Goal: Task Accomplishment & Management: Manage account settings

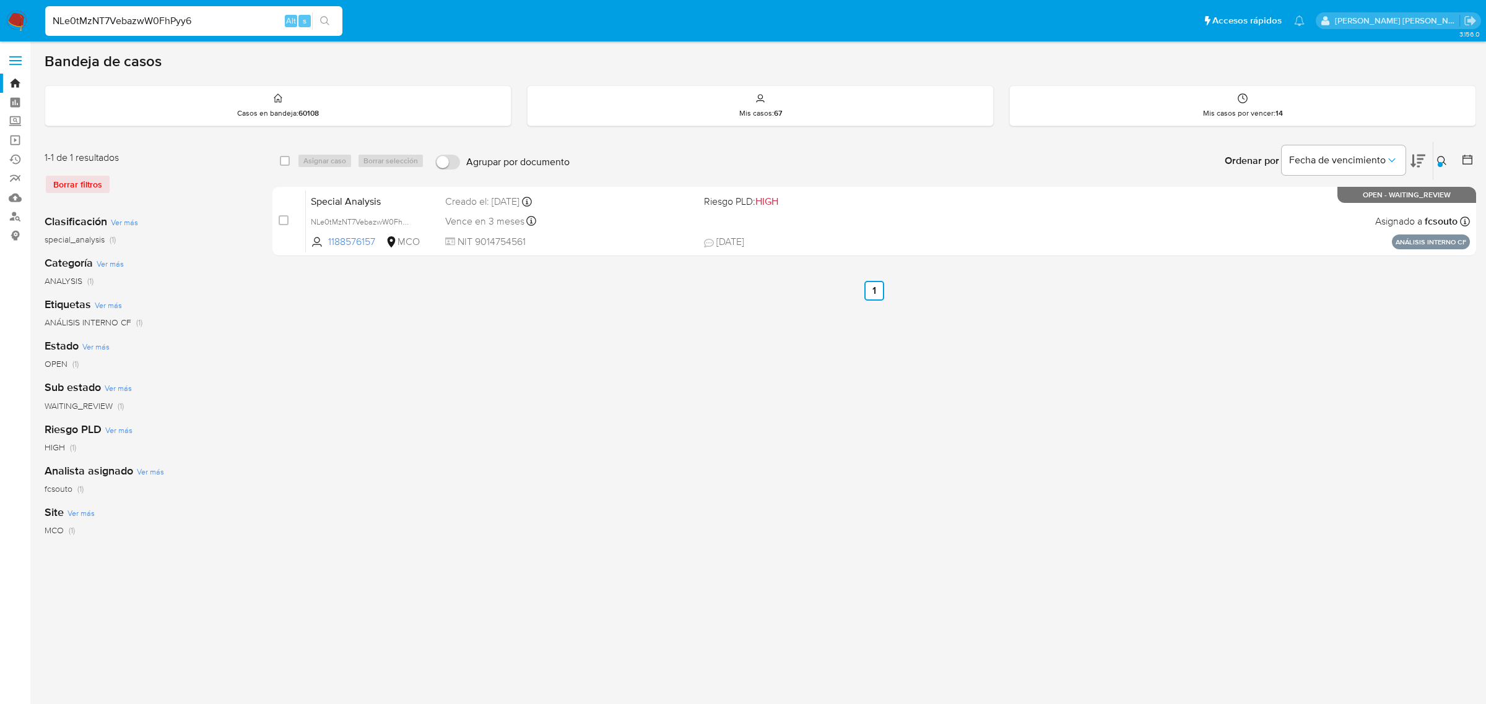
type input "NLe0tMzNT7VebazwW0FhPyy6"
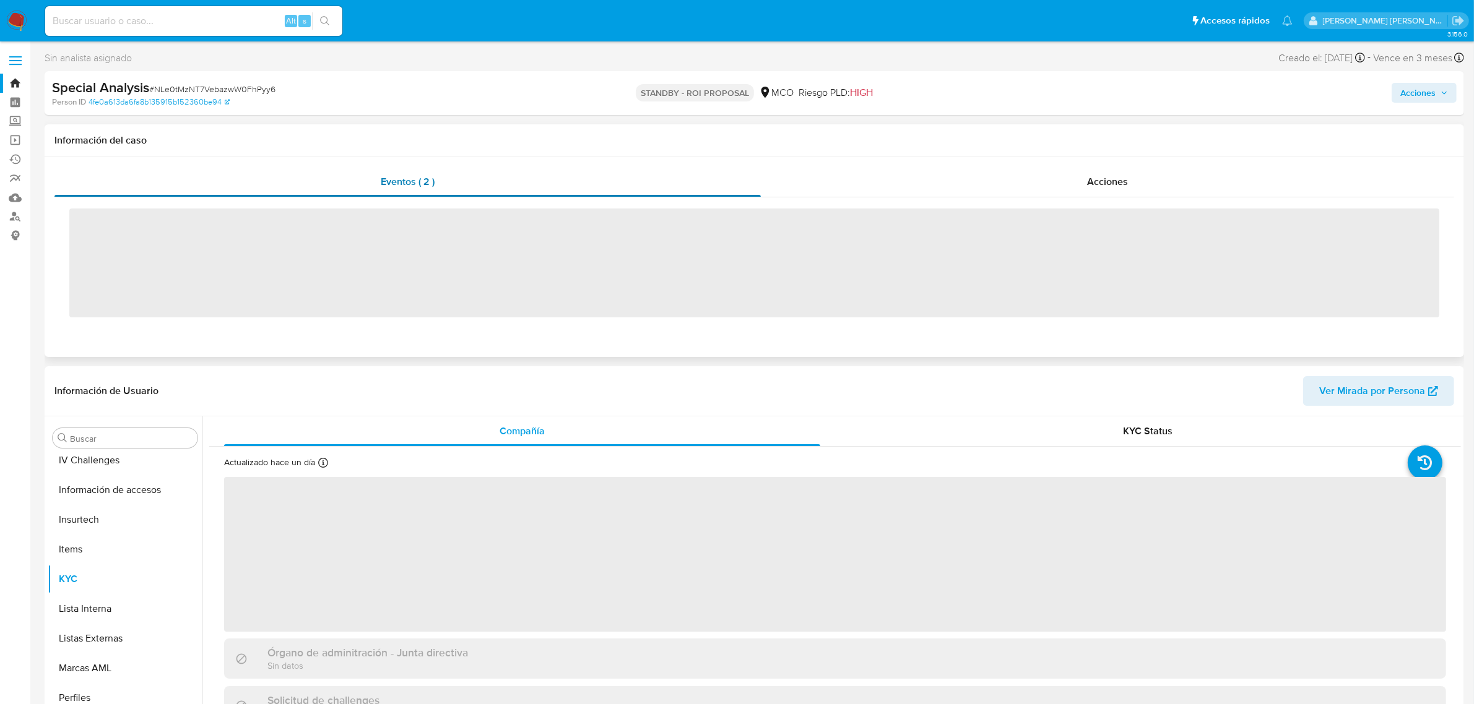
scroll to position [522, 0]
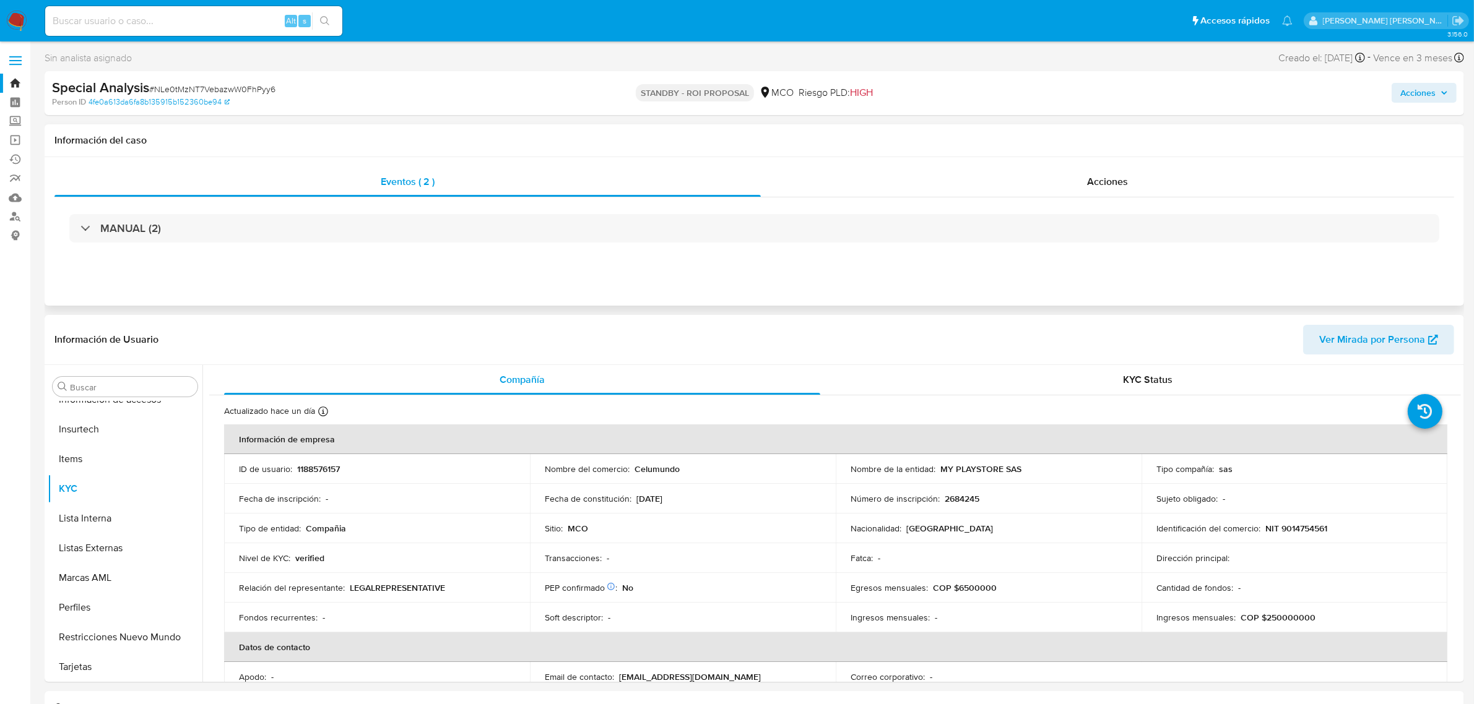
select select "10"
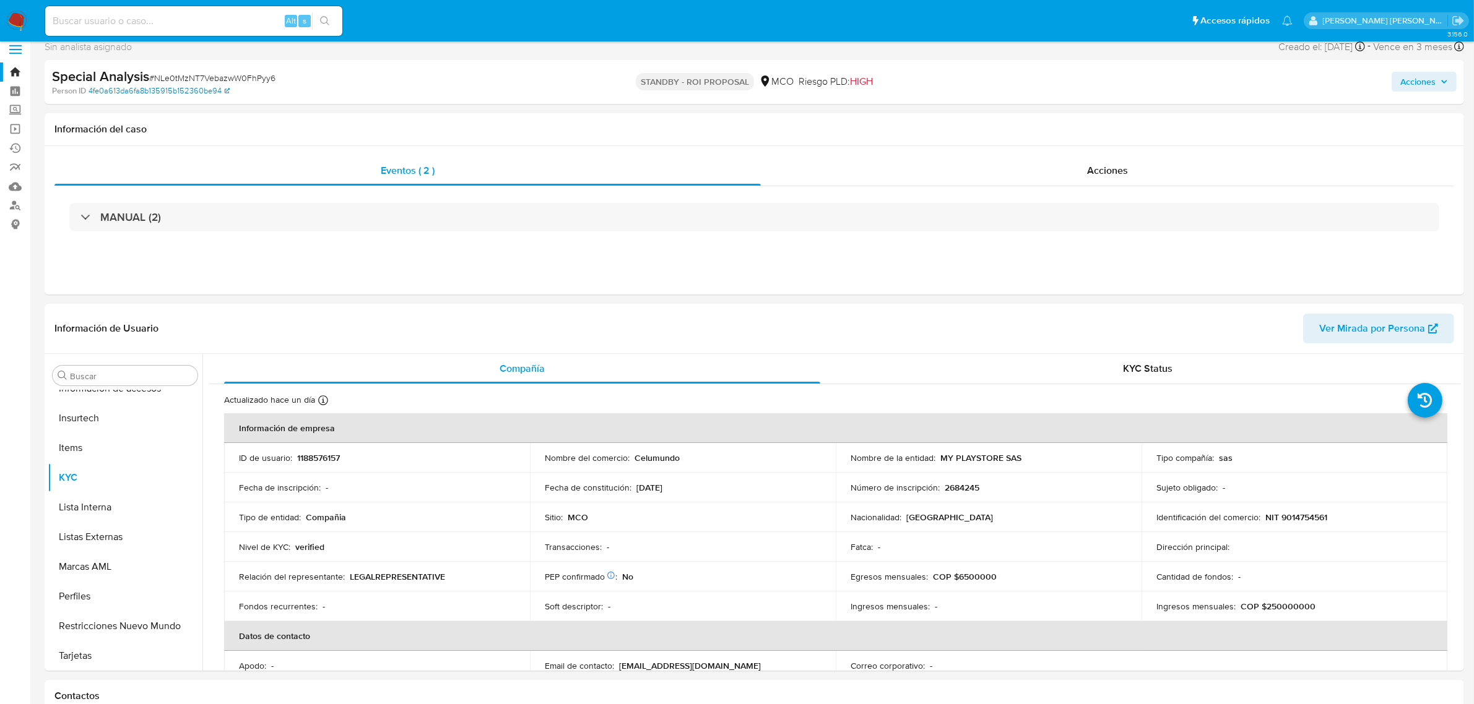
scroll to position [0, 0]
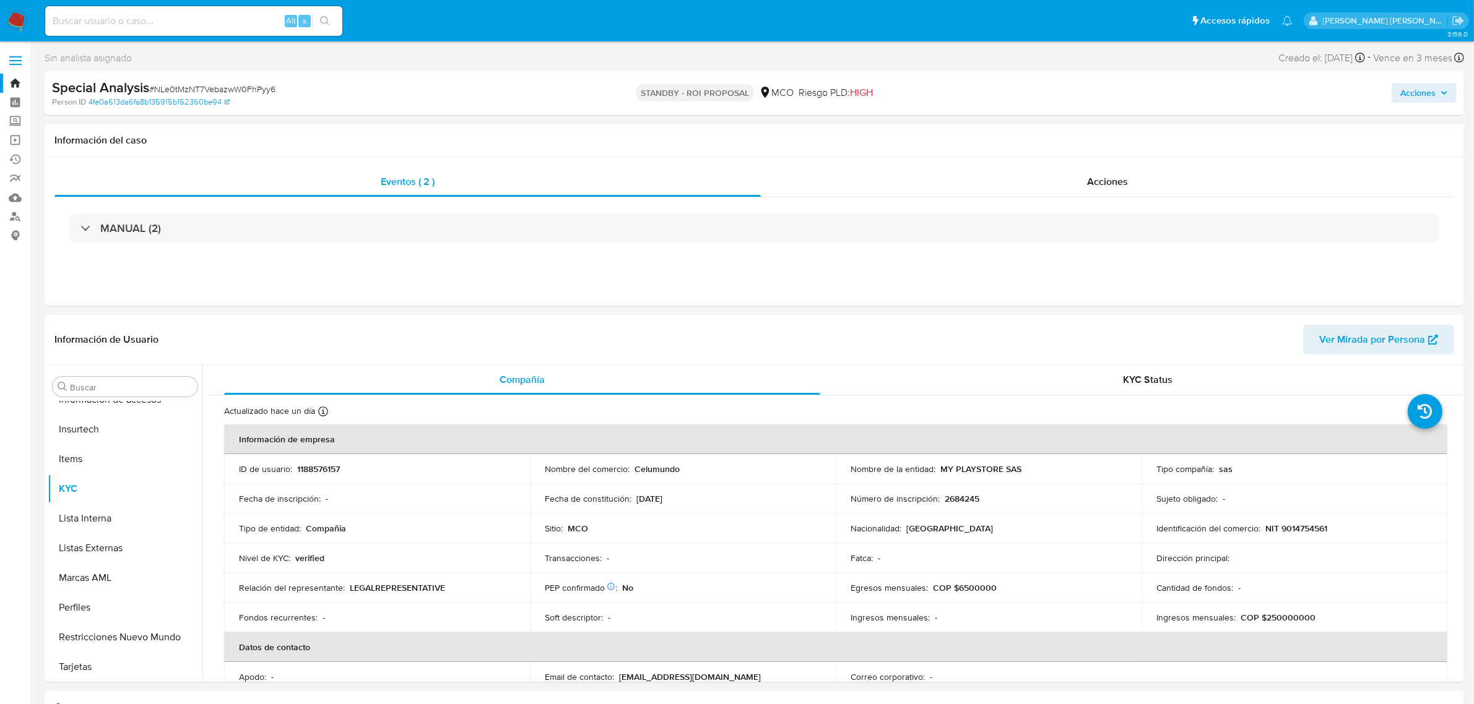
click at [19, 84] on link "Bandeja" at bounding box center [73, 83] width 147 height 19
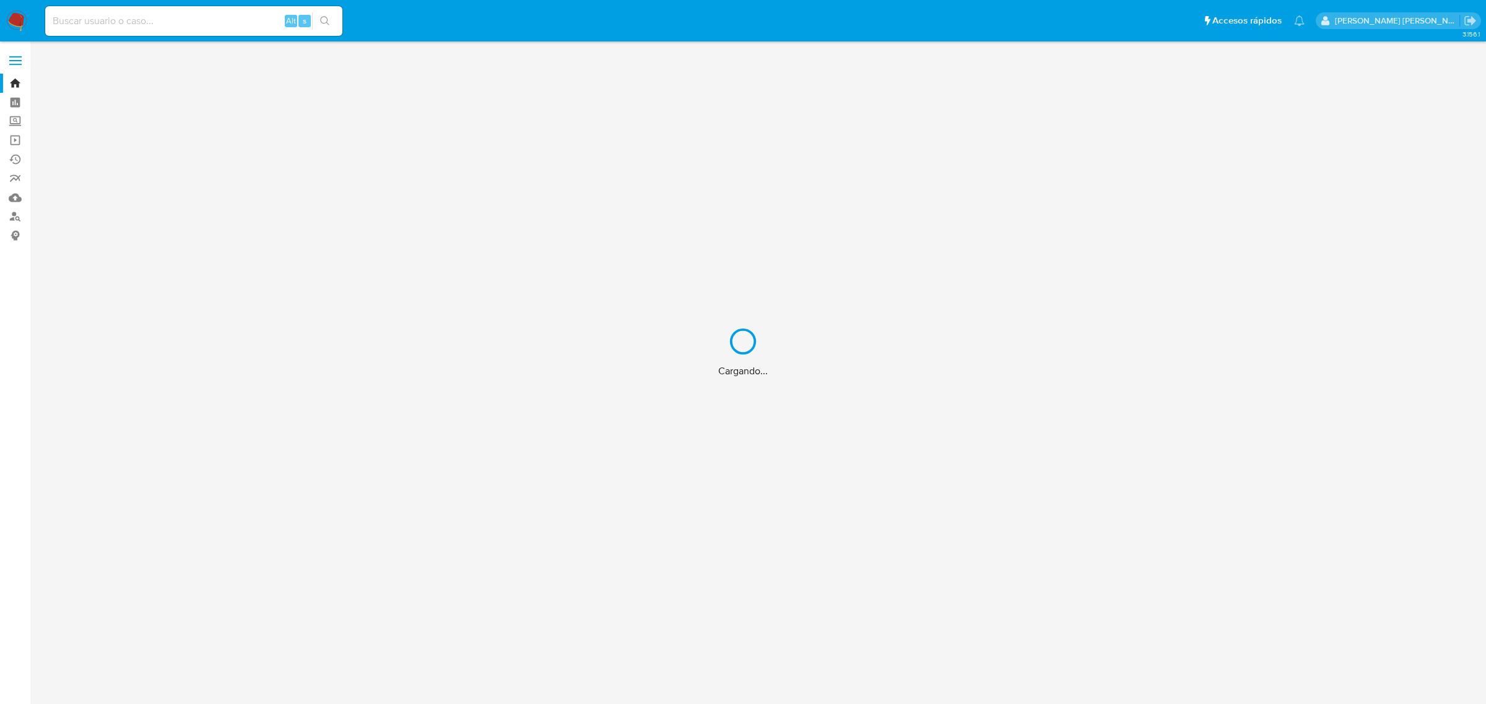
click at [13, 82] on div "Cargando..." at bounding box center [743, 352] width 1486 height 704
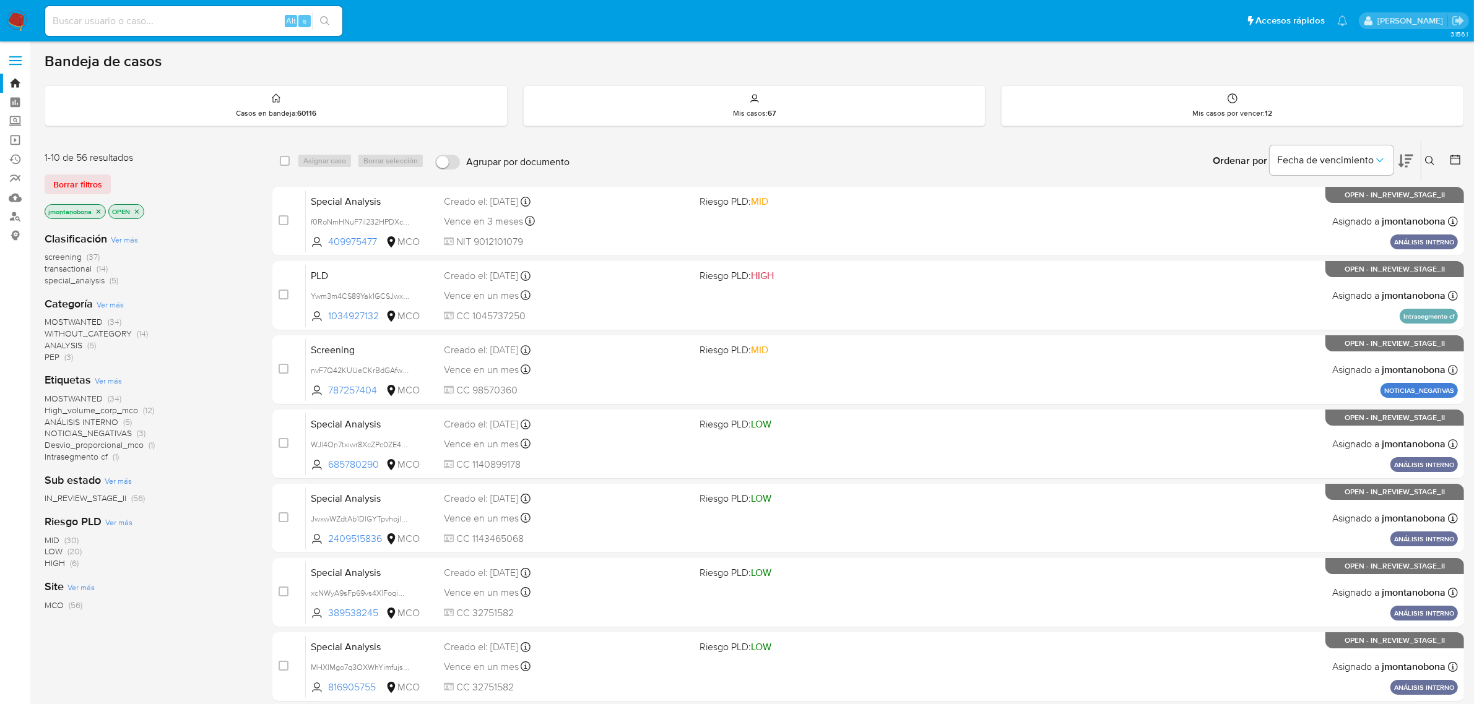
click at [1425, 158] on icon at bounding box center [1430, 161] width 10 height 10
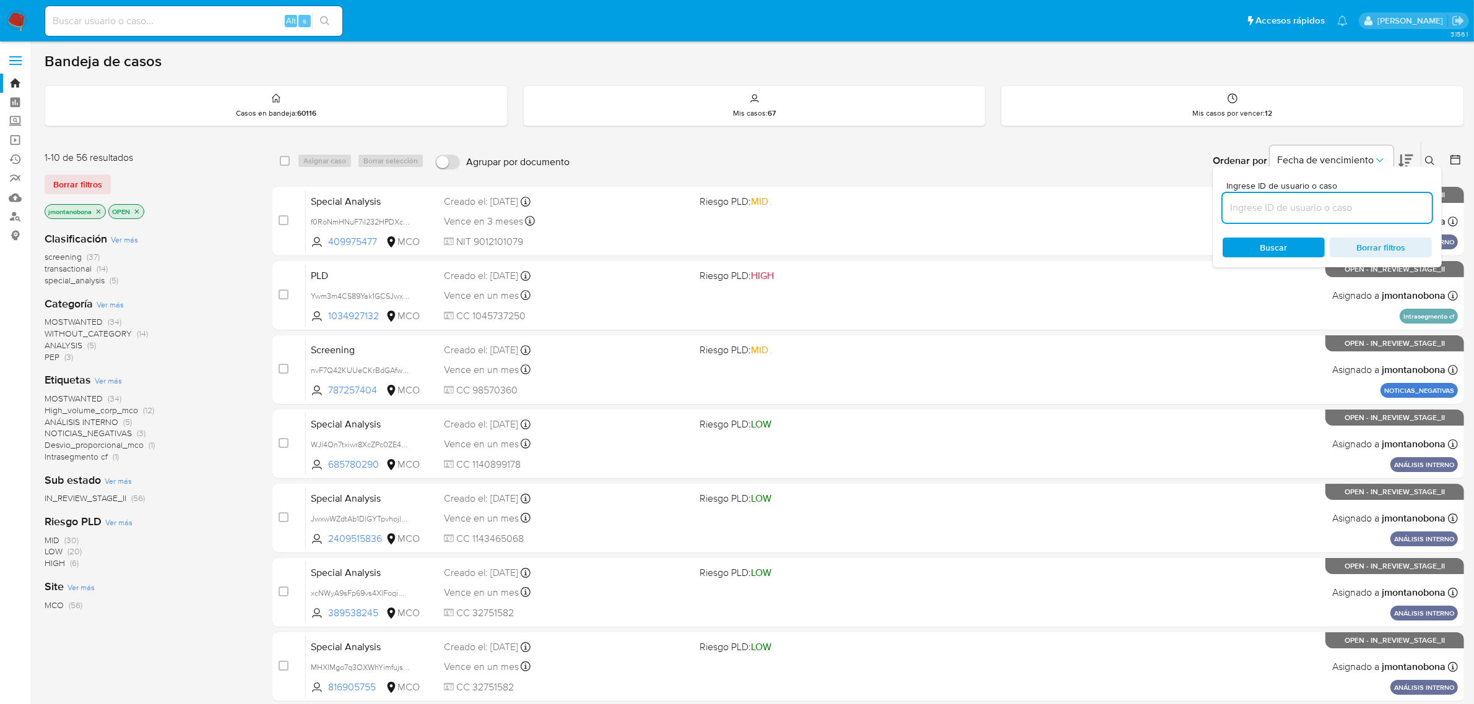
click at [1314, 206] on input at bounding box center [1327, 208] width 209 height 16
type input "NLe0tMzNT7VebazwW0FhPyy6"
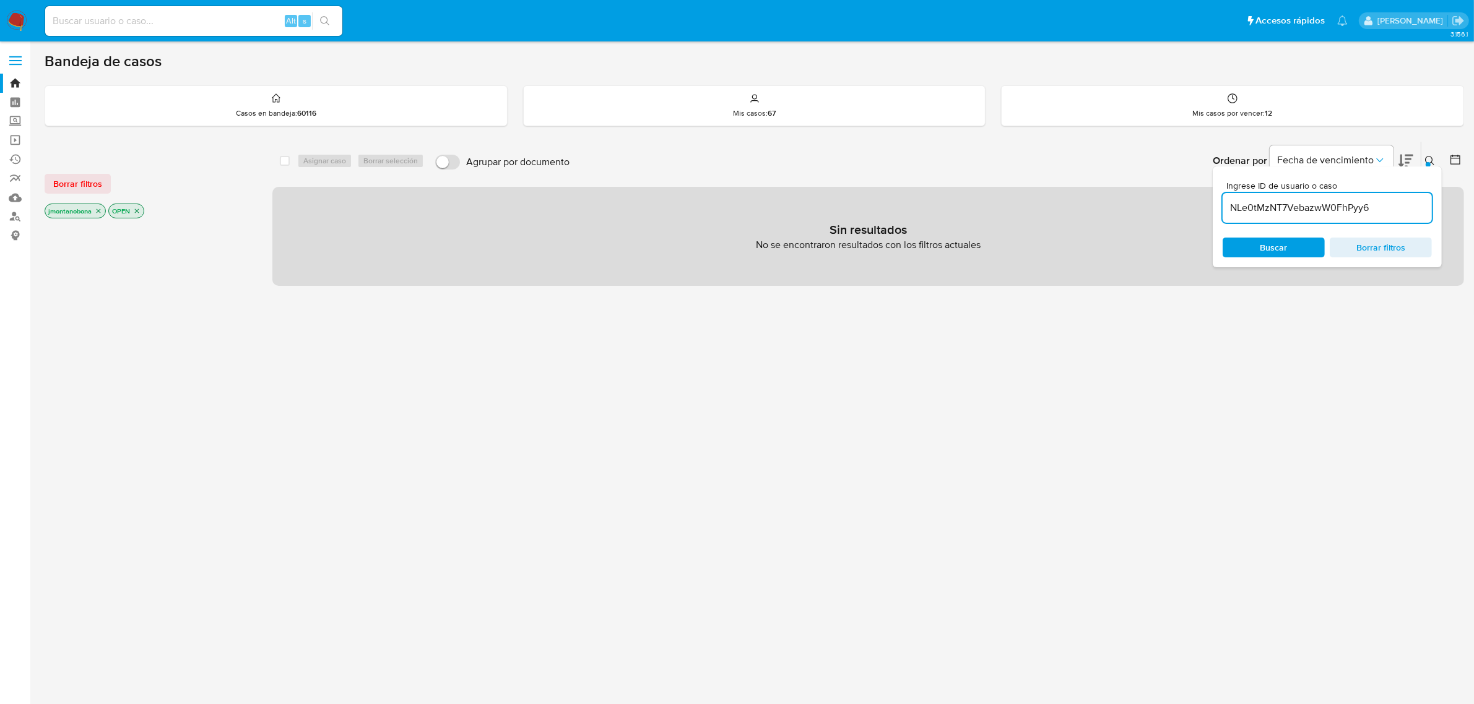
click at [100, 212] on icon "close-filter" at bounding box center [98, 210] width 7 height 7
click at [74, 211] on icon "close-filter" at bounding box center [72, 210] width 7 height 7
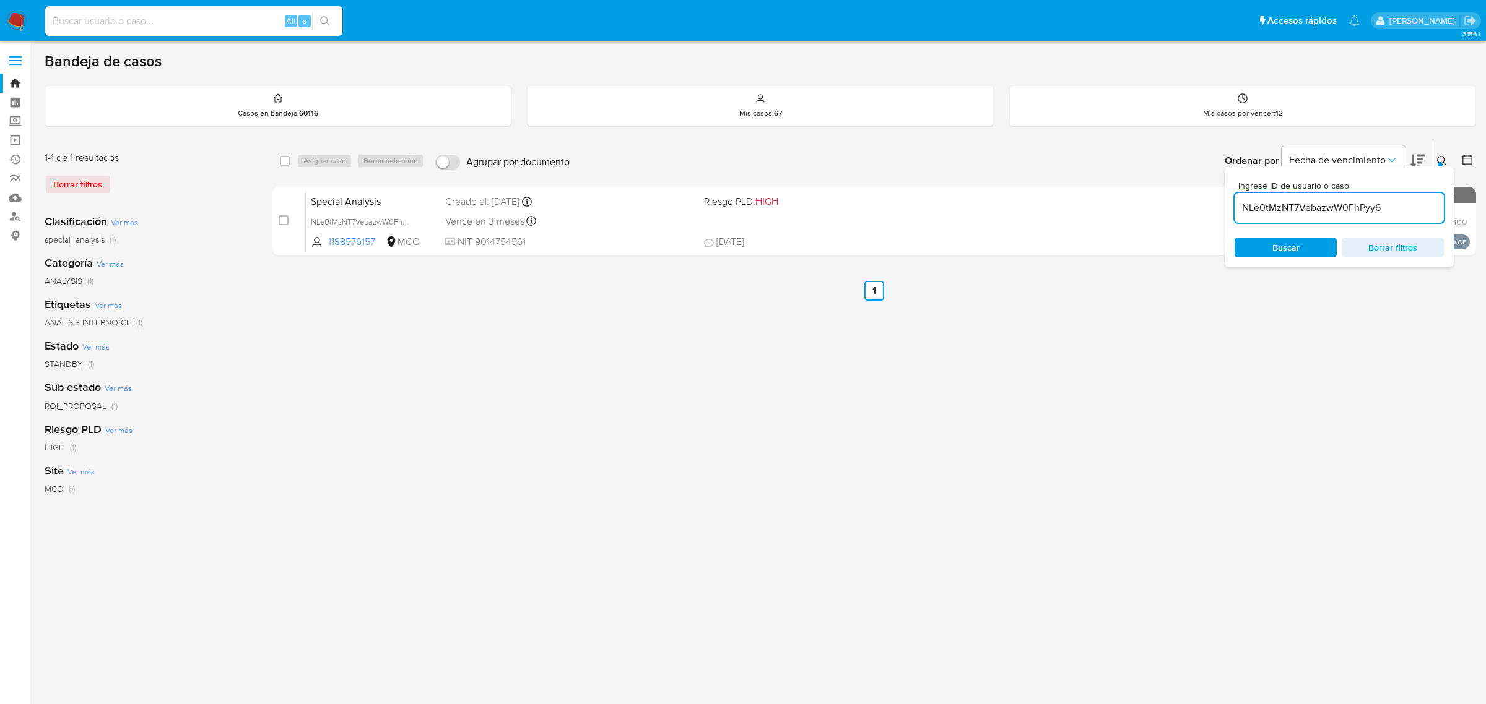
click at [1442, 155] on button at bounding box center [1443, 161] width 20 height 15
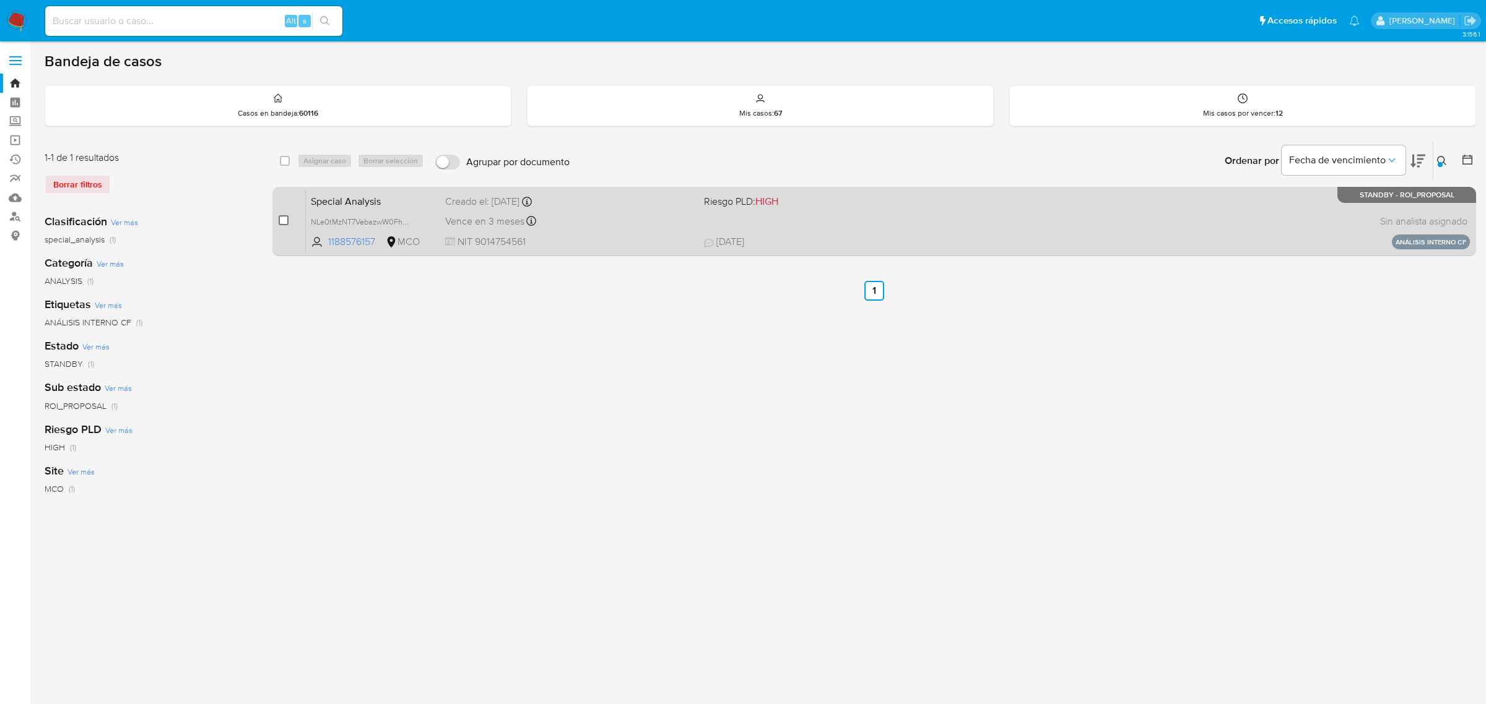
click at [282, 223] on input "checkbox" at bounding box center [284, 220] width 10 height 10
checkbox input "true"
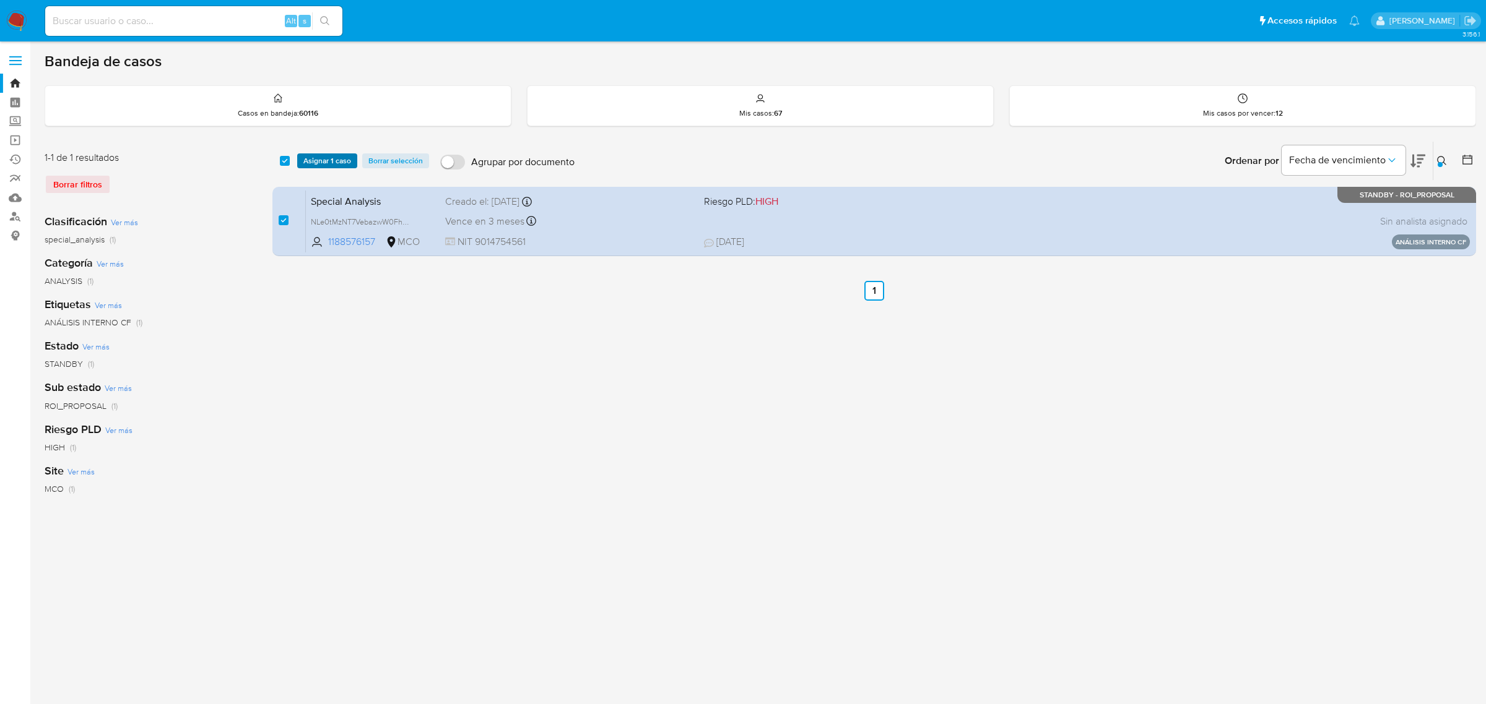
click at [330, 159] on span "Asignar 1 caso" at bounding box center [327, 161] width 48 height 12
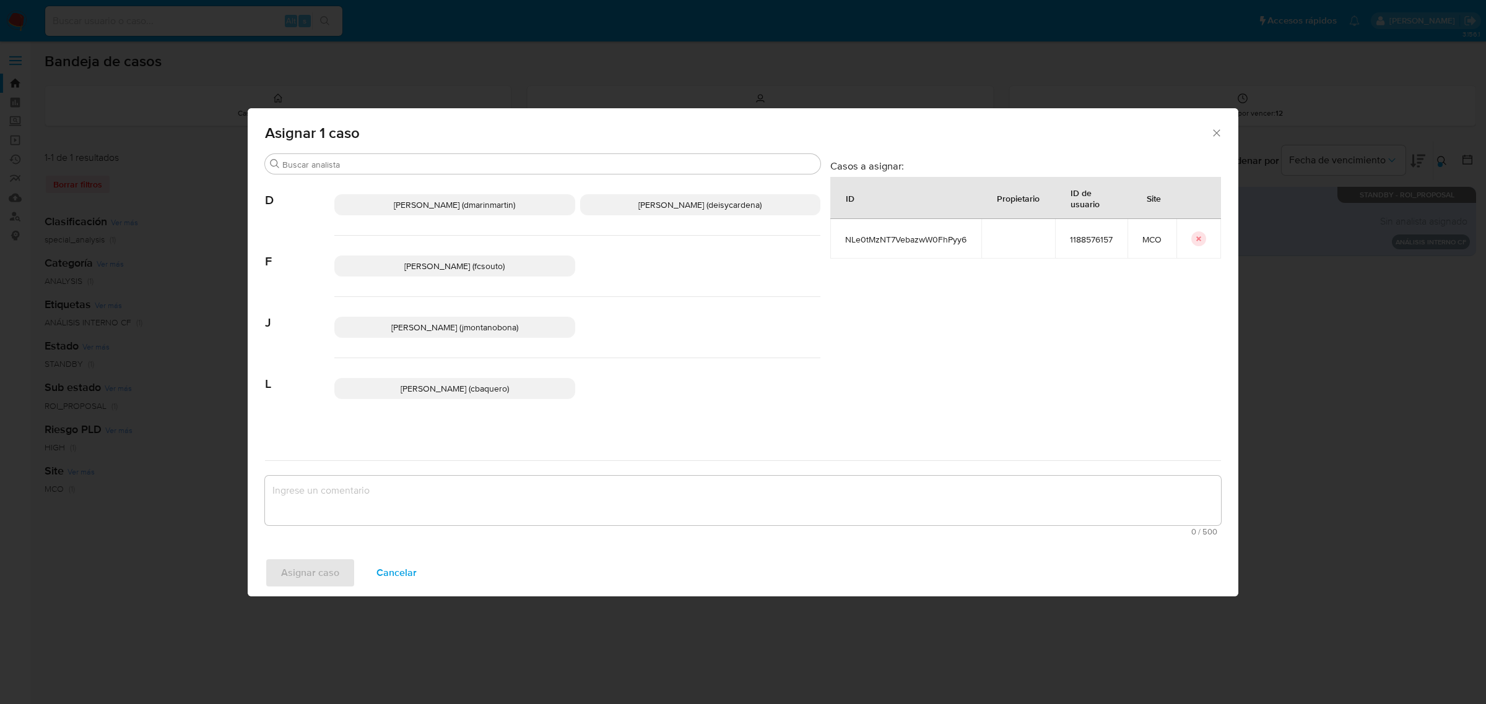
click at [459, 329] on span "Juan Pablo Montano Obonaga (jmontanobona)" at bounding box center [454, 327] width 127 height 12
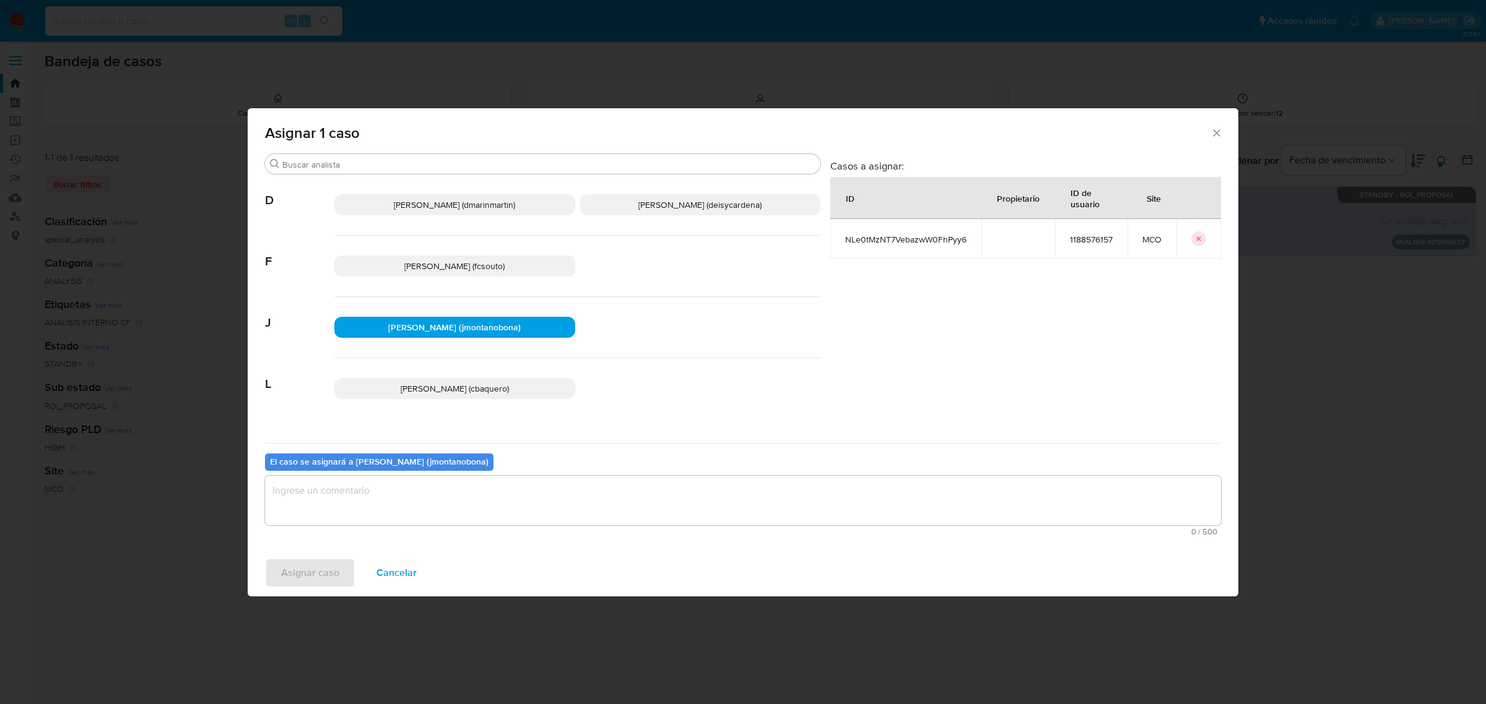
click at [456, 505] on textarea "assign-modal" at bounding box center [743, 501] width 956 height 50
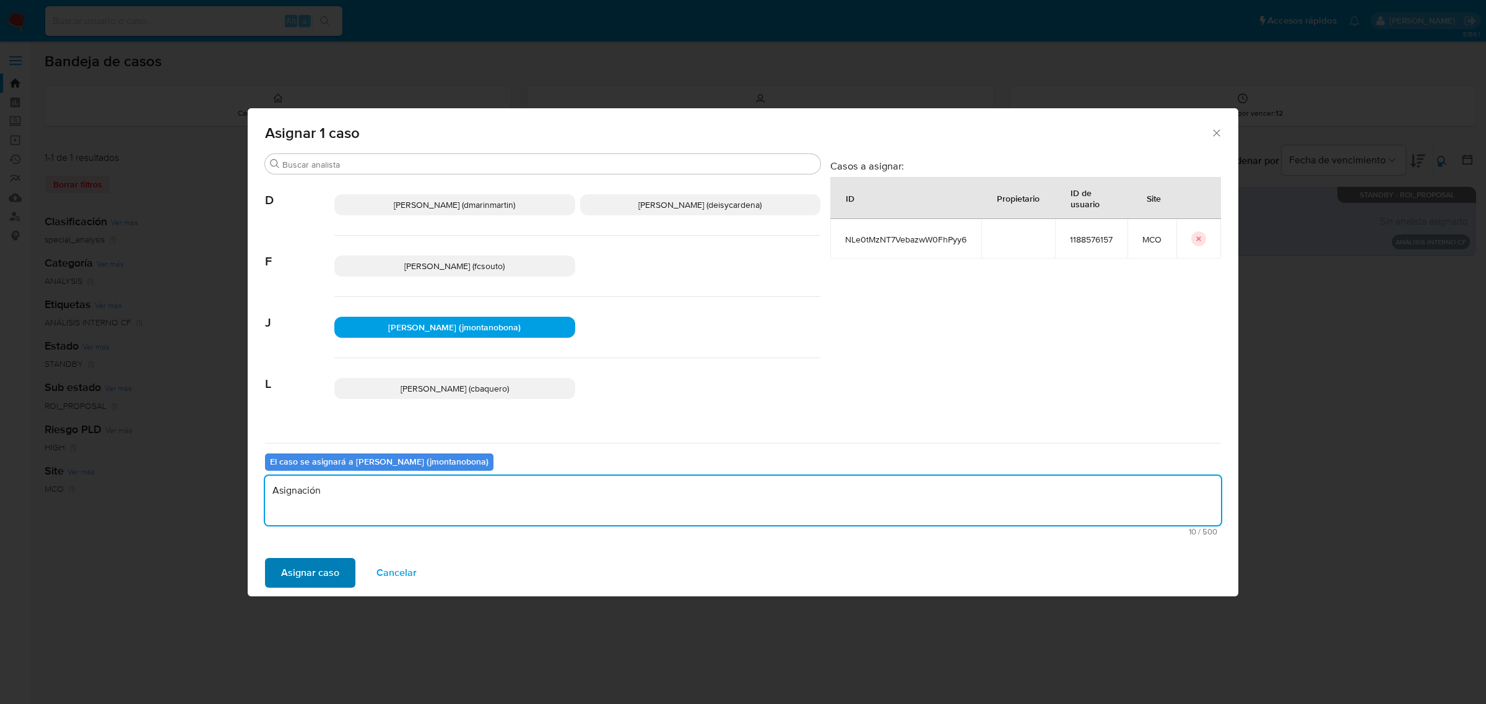
type textarea "Asignación"
click at [300, 577] on span "Asignar caso" at bounding box center [310, 573] width 58 height 27
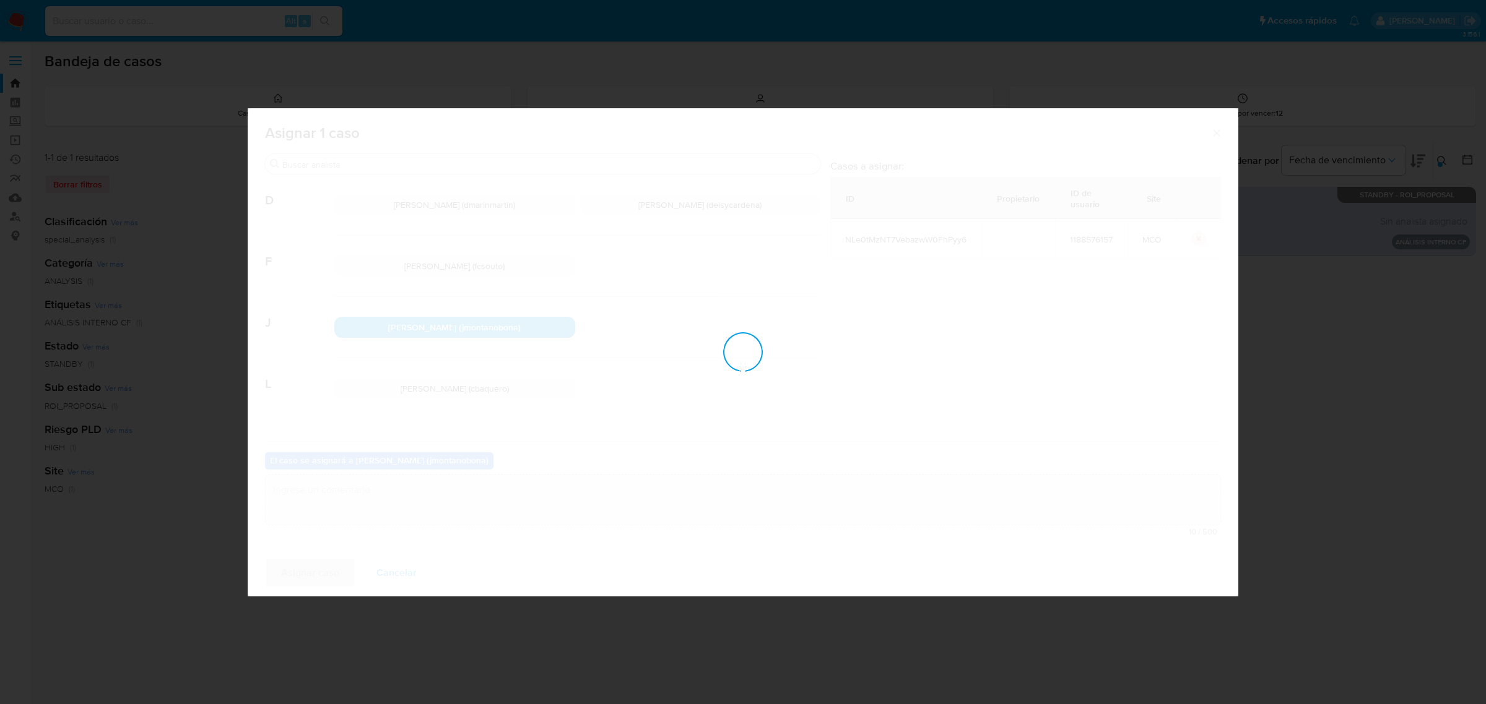
checkbox input "false"
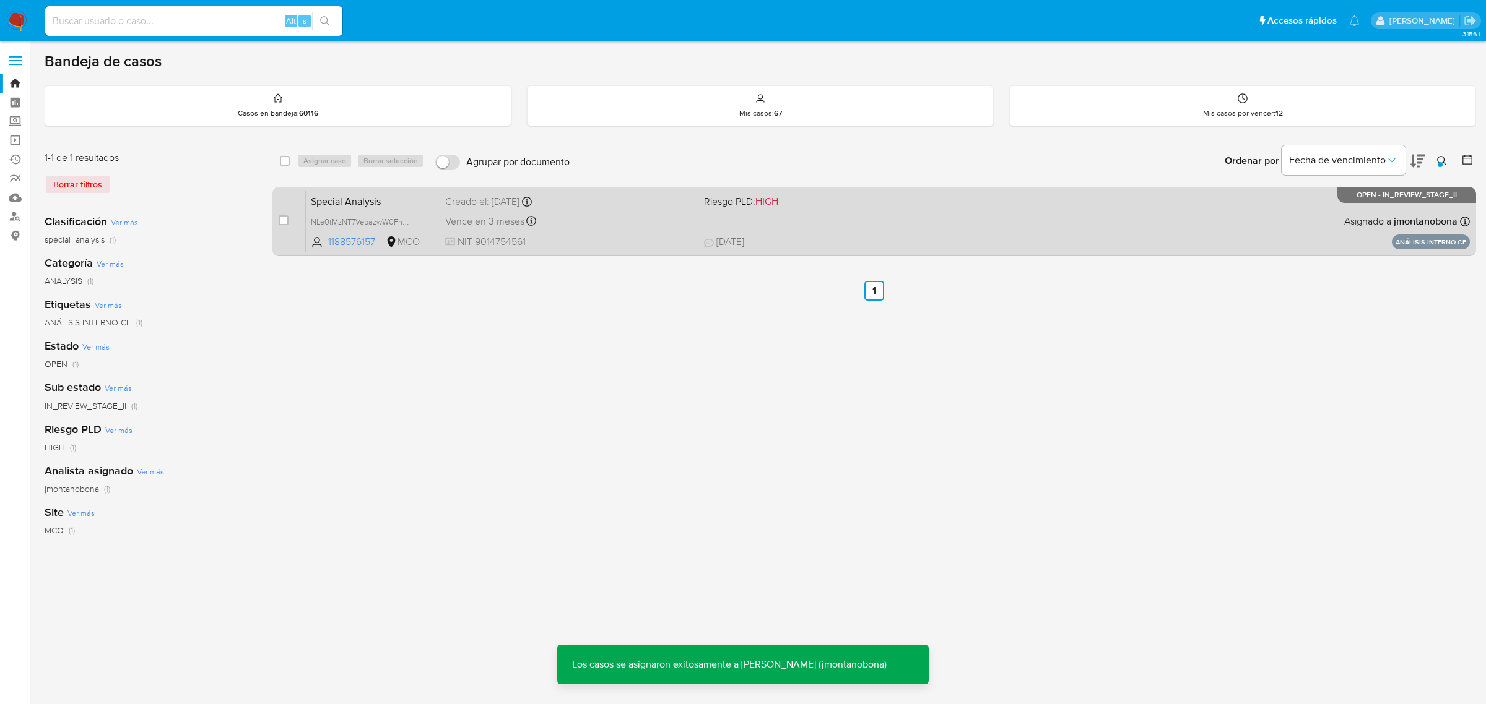
click at [402, 204] on span "Special Analysis" at bounding box center [373, 201] width 124 height 16
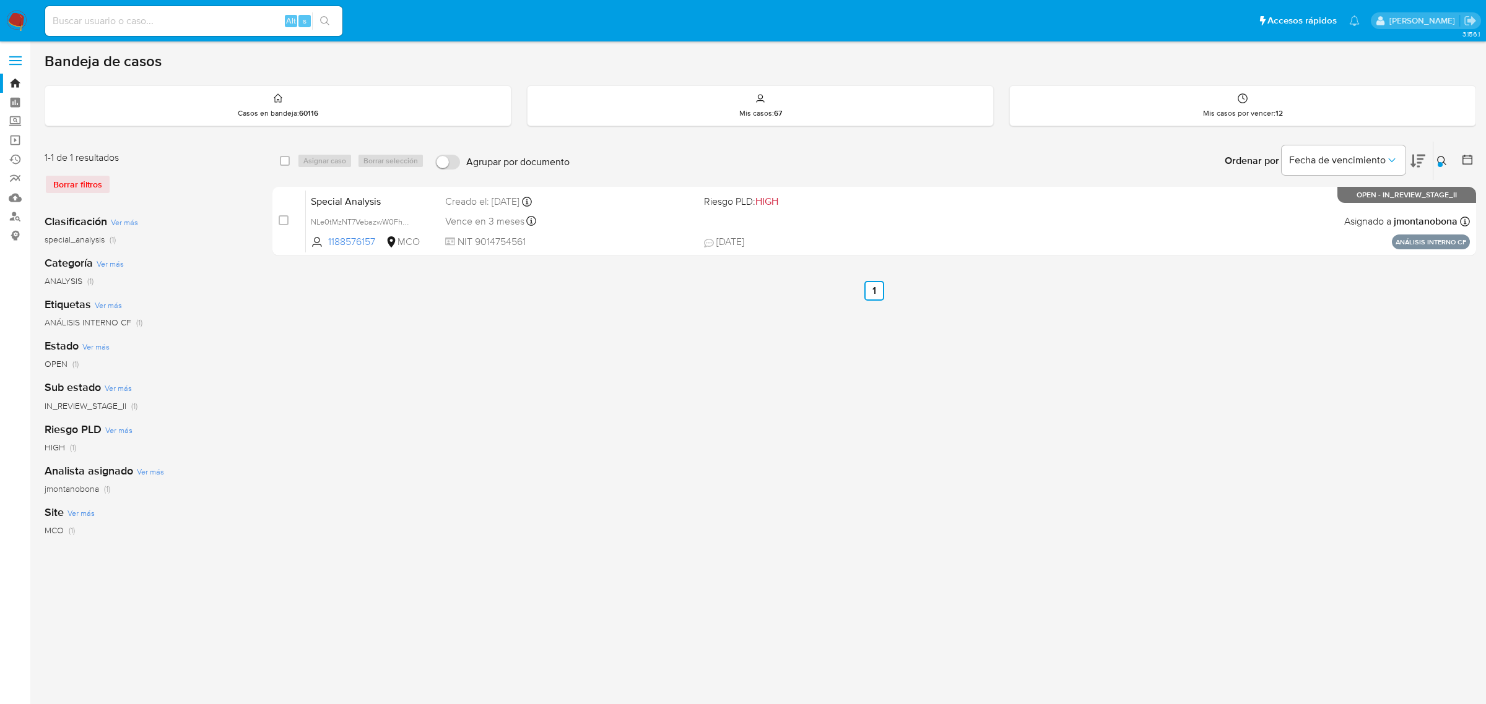
click at [191, 20] on input at bounding box center [193, 21] width 297 height 16
paste input "166922147"
type input "166922147"
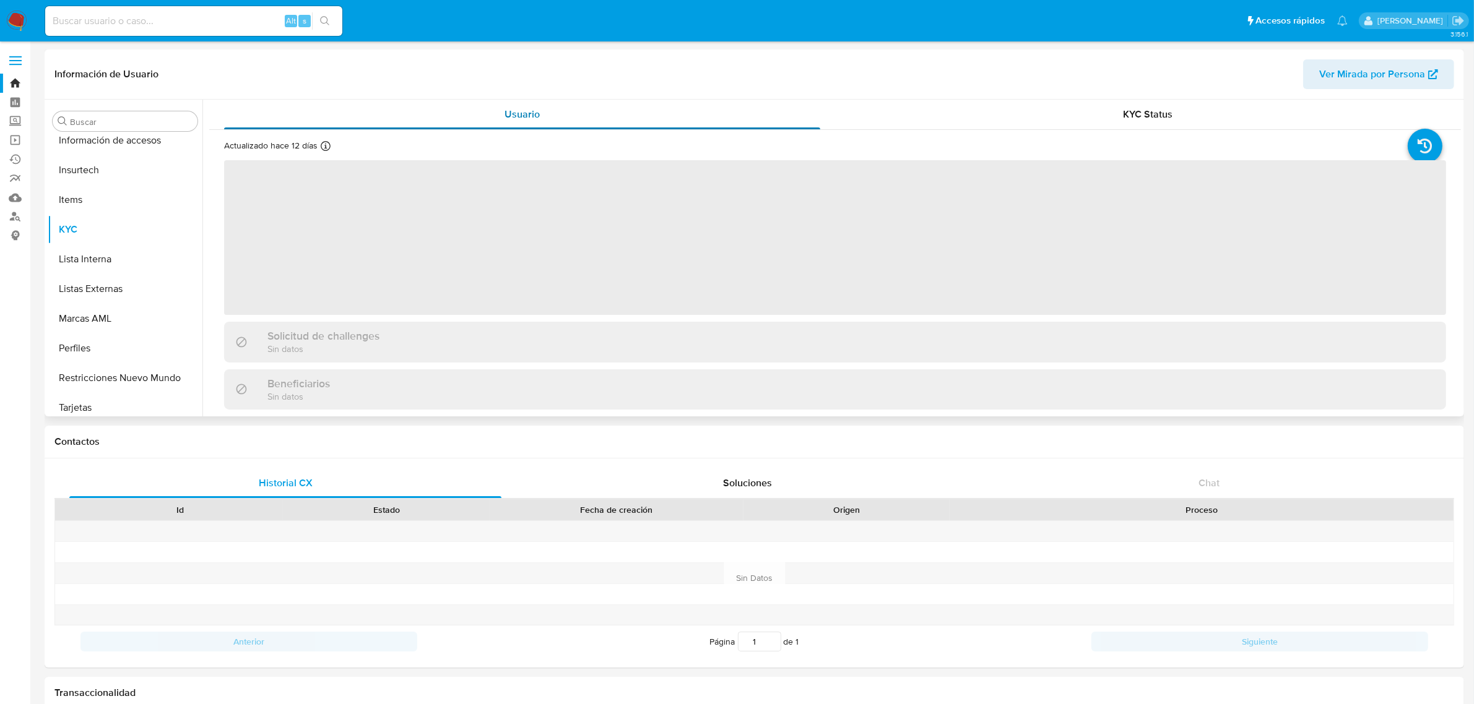
scroll to position [522, 0]
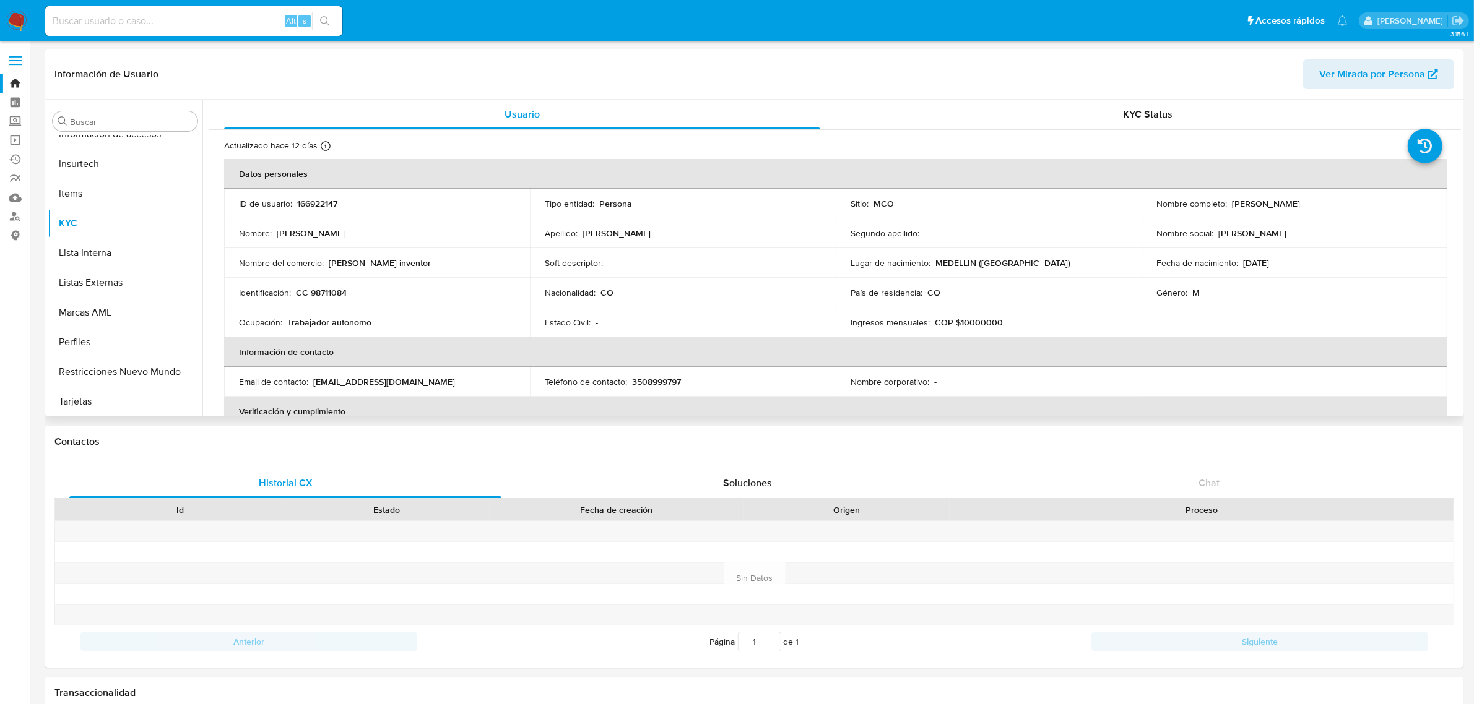
select select "10"
click at [100, 372] on button "Restricciones Nuevo Mundo" at bounding box center [120, 372] width 145 height 30
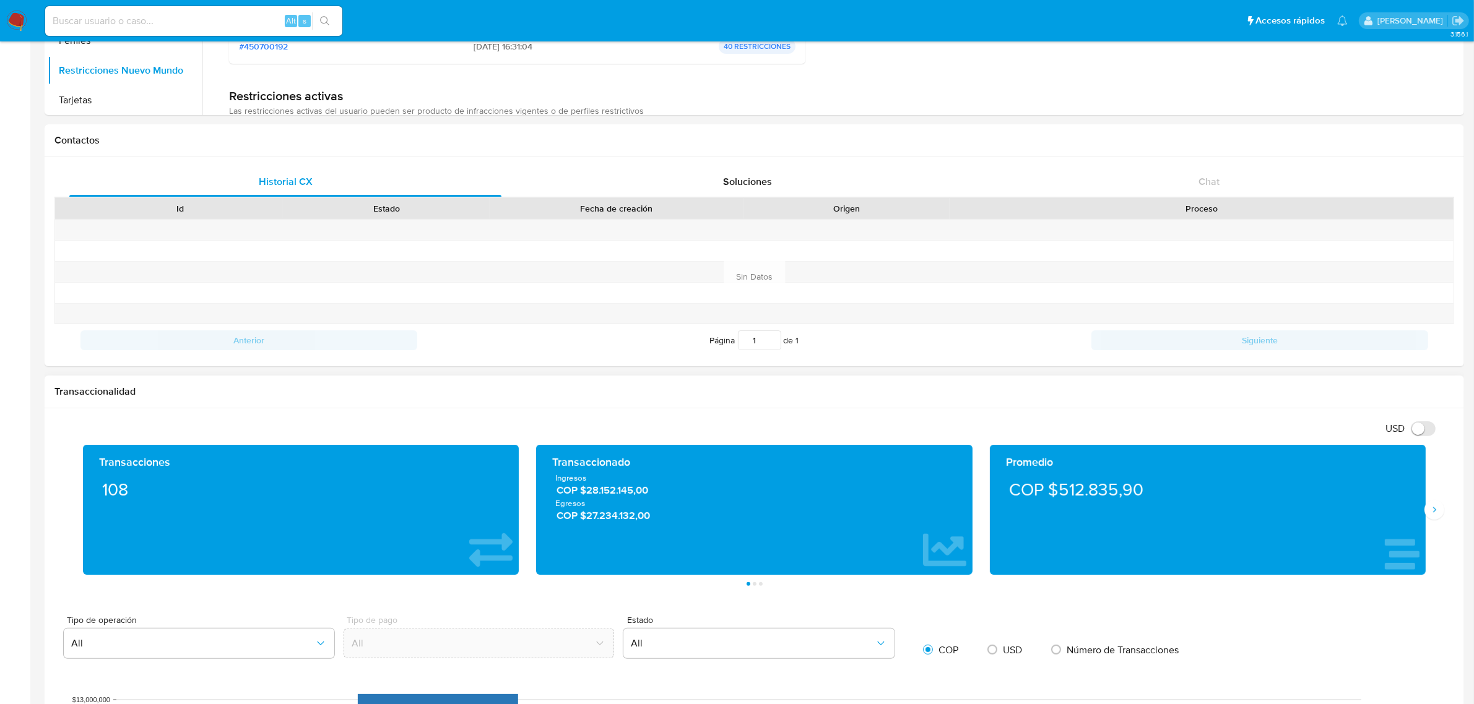
scroll to position [301, 0]
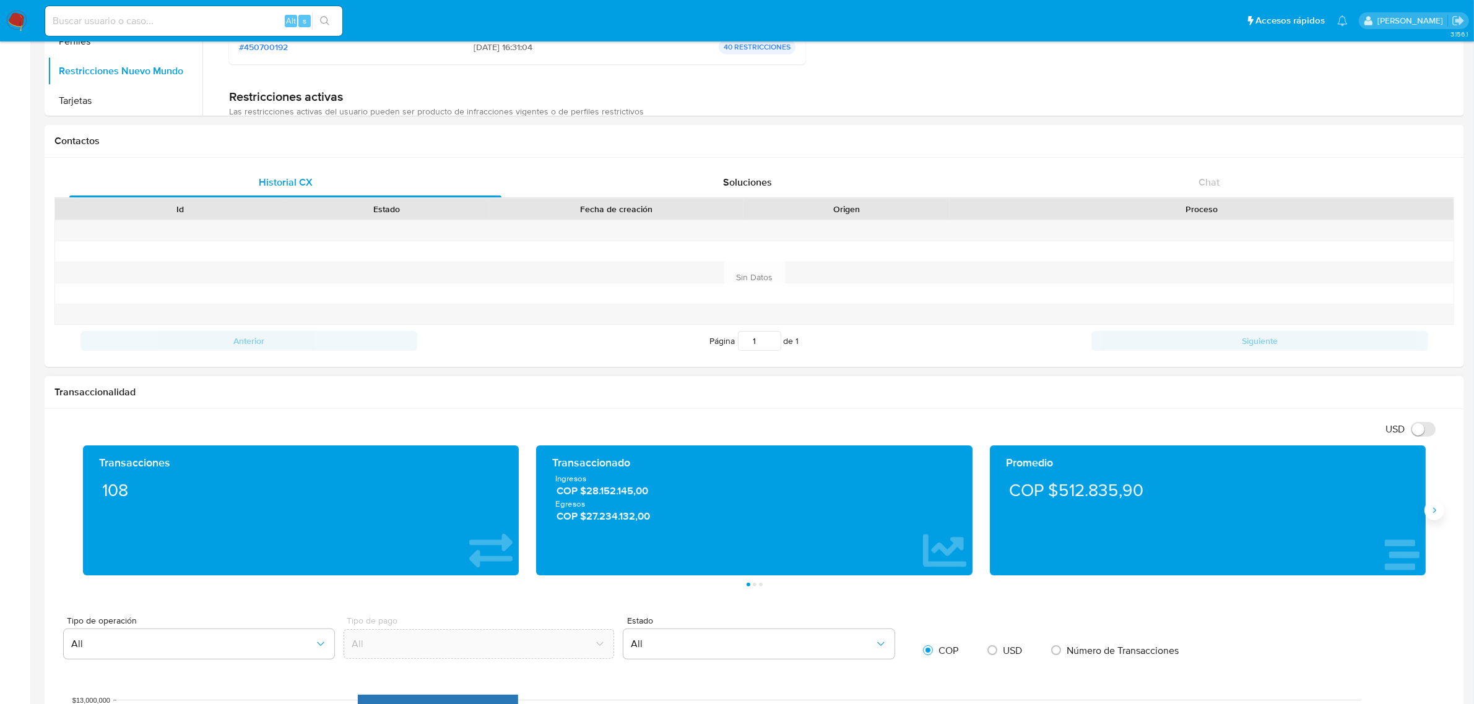
drag, startPoint x: 1436, startPoint y: 495, endPoint x: 1437, endPoint y: 503, distance: 8.1
click at [1436, 496] on div "Transacciones 108 Transaccionado Ingresos COP $28.152.145,00 Egresos COP $27.23…" at bounding box center [754, 516] width 1400 height 141
click at [1437, 505] on button "Siguiente" at bounding box center [1434, 511] width 20 height 20
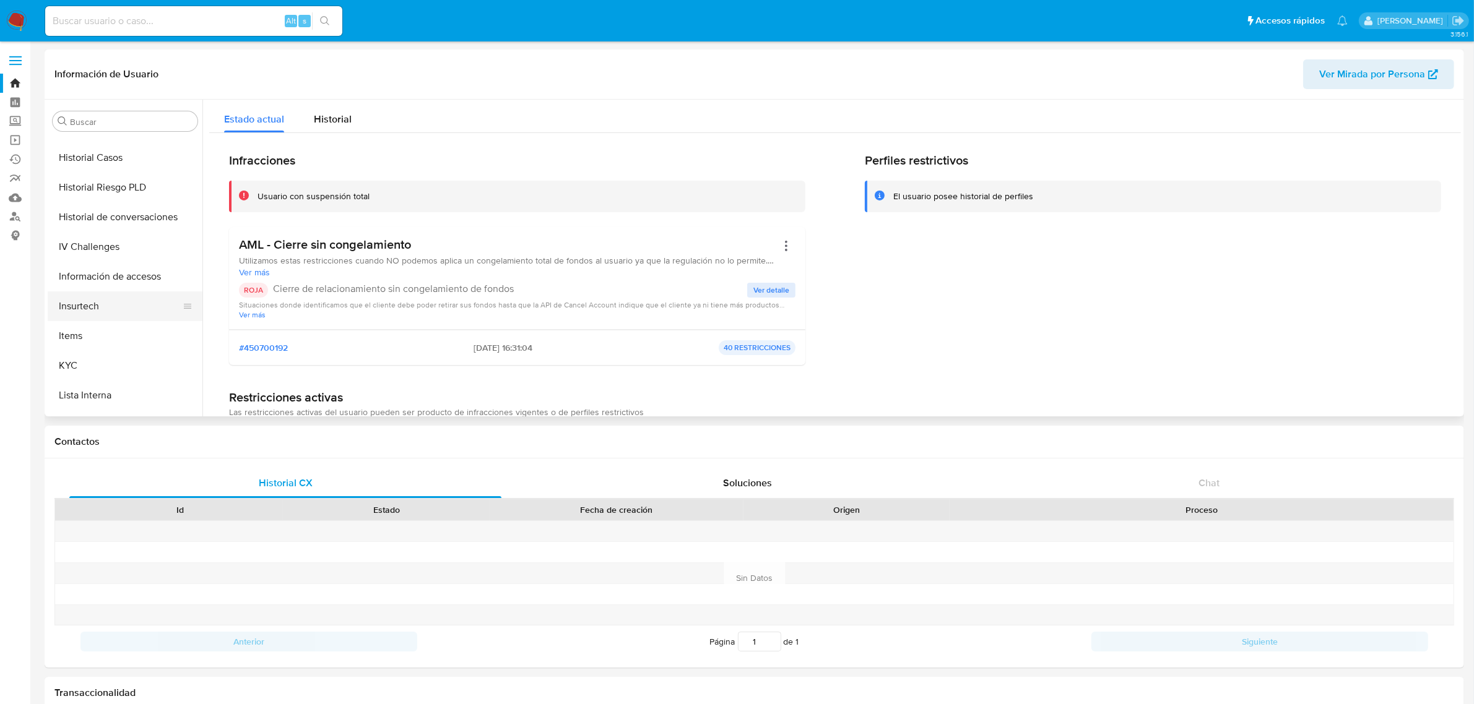
scroll to position [387, 0]
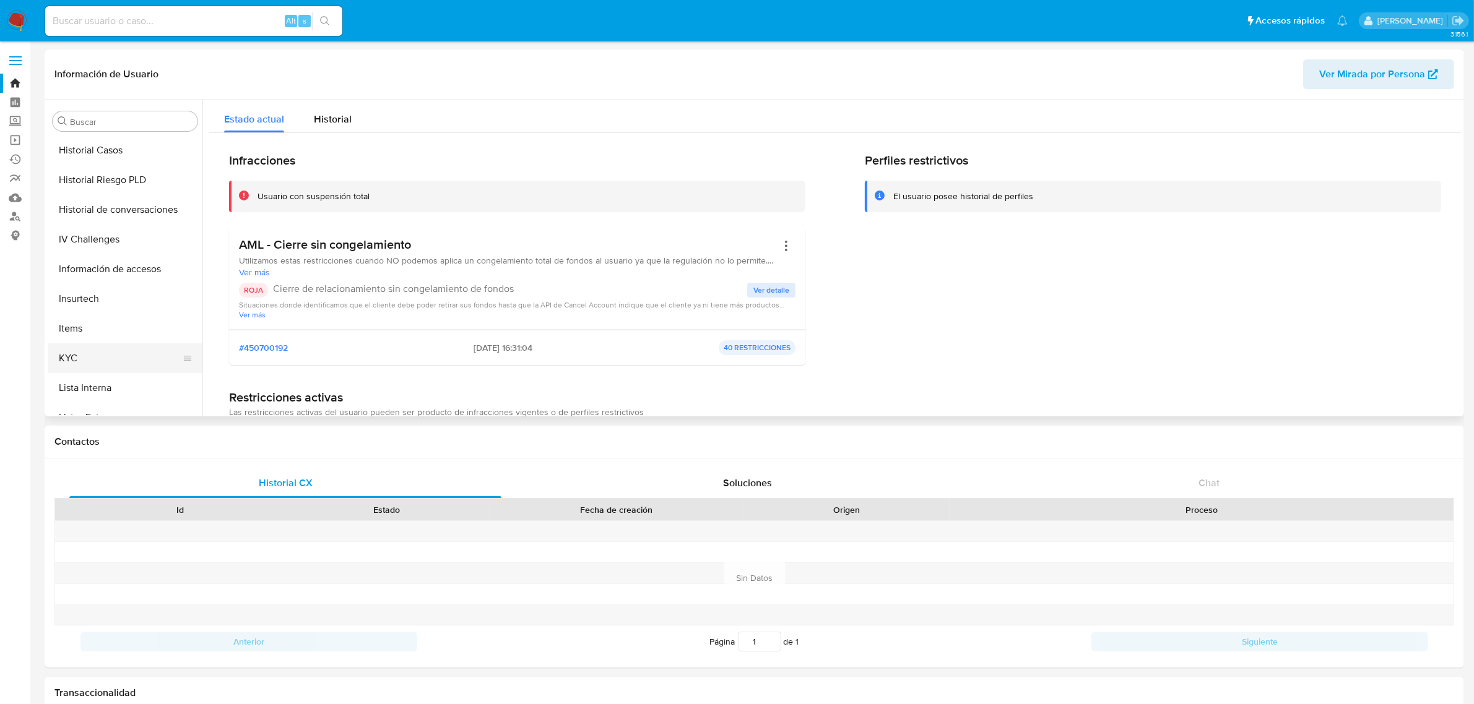
click at [85, 354] on button "KYC" at bounding box center [120, 359] width 145 height 30
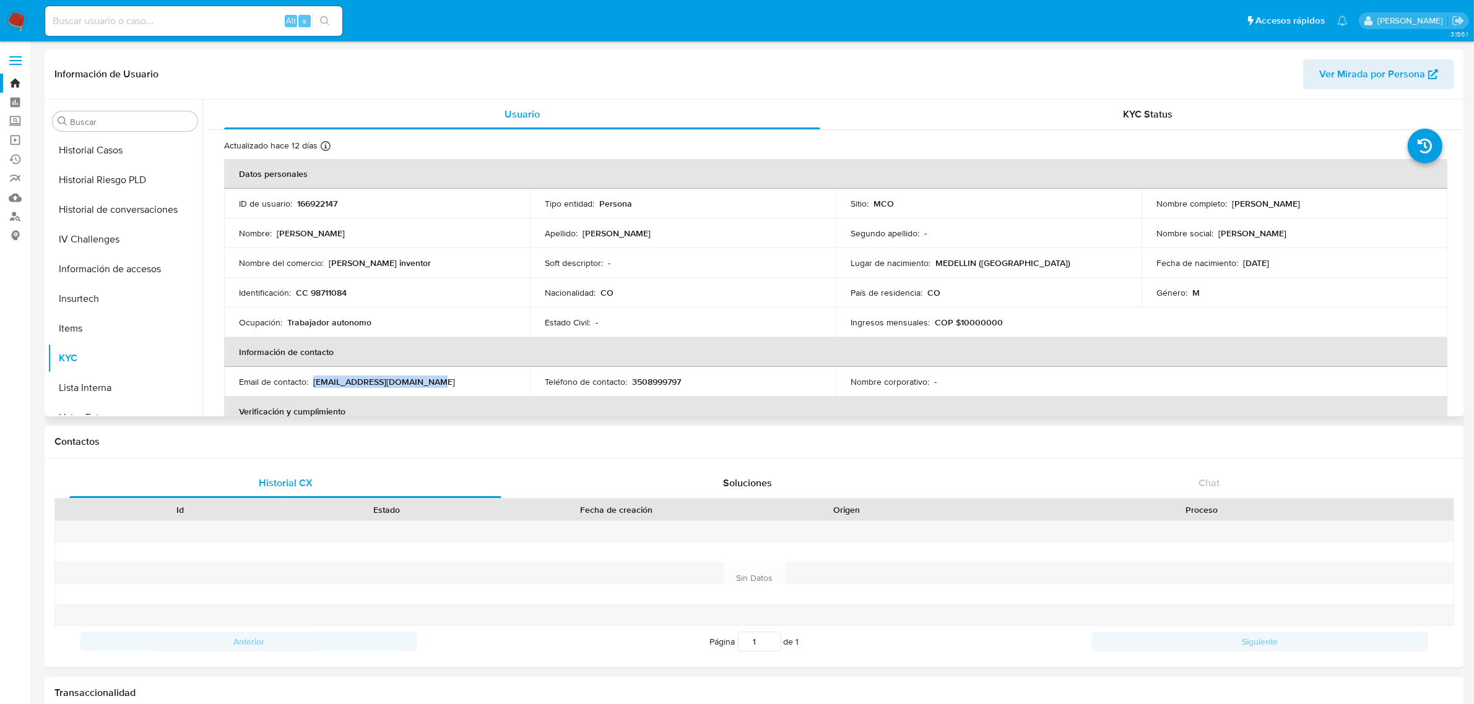
drag, startPoint x: 430, startPoint y: 378, endPoint x: 313, endPoint y: 381, distance: 117.6
click at [313, 381] on div "Email de contacto : andressuarez1211@gmail.com" at bounding box center [377, 381] width 276 height 11
copy p "andressuarez1211@gmail.com"
click at [201, 17] on input at bounding box center [193, 21] width 297 height 16
paste input "641038179"
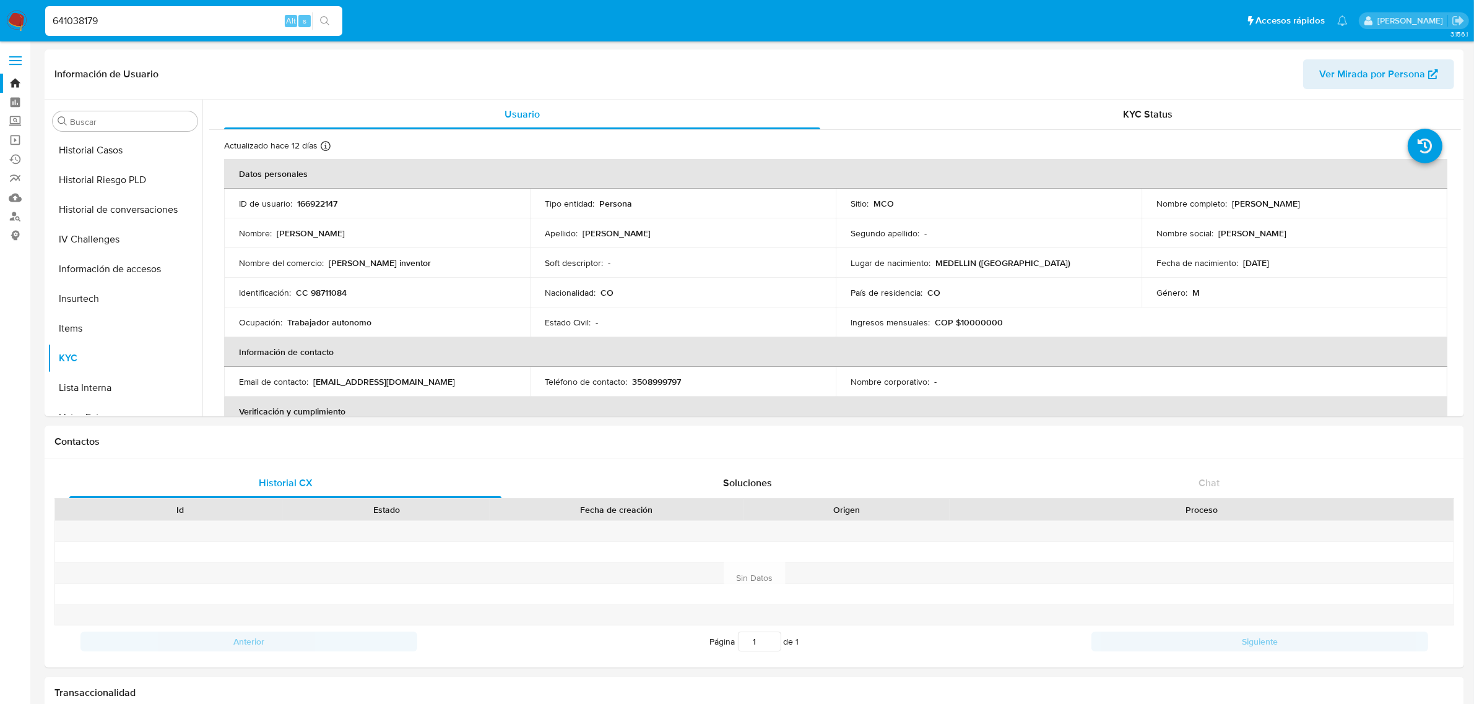
type input "641038179"
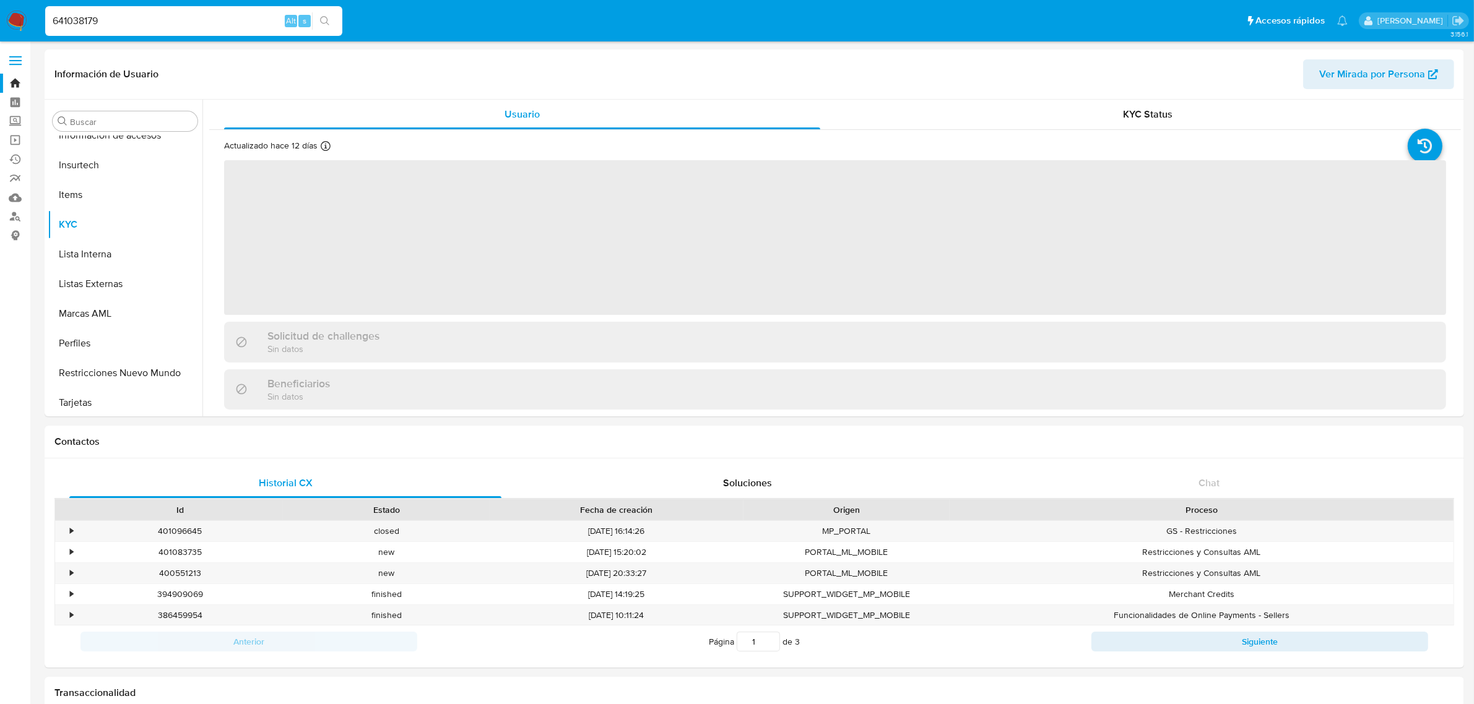
scroll to position [522, 0]
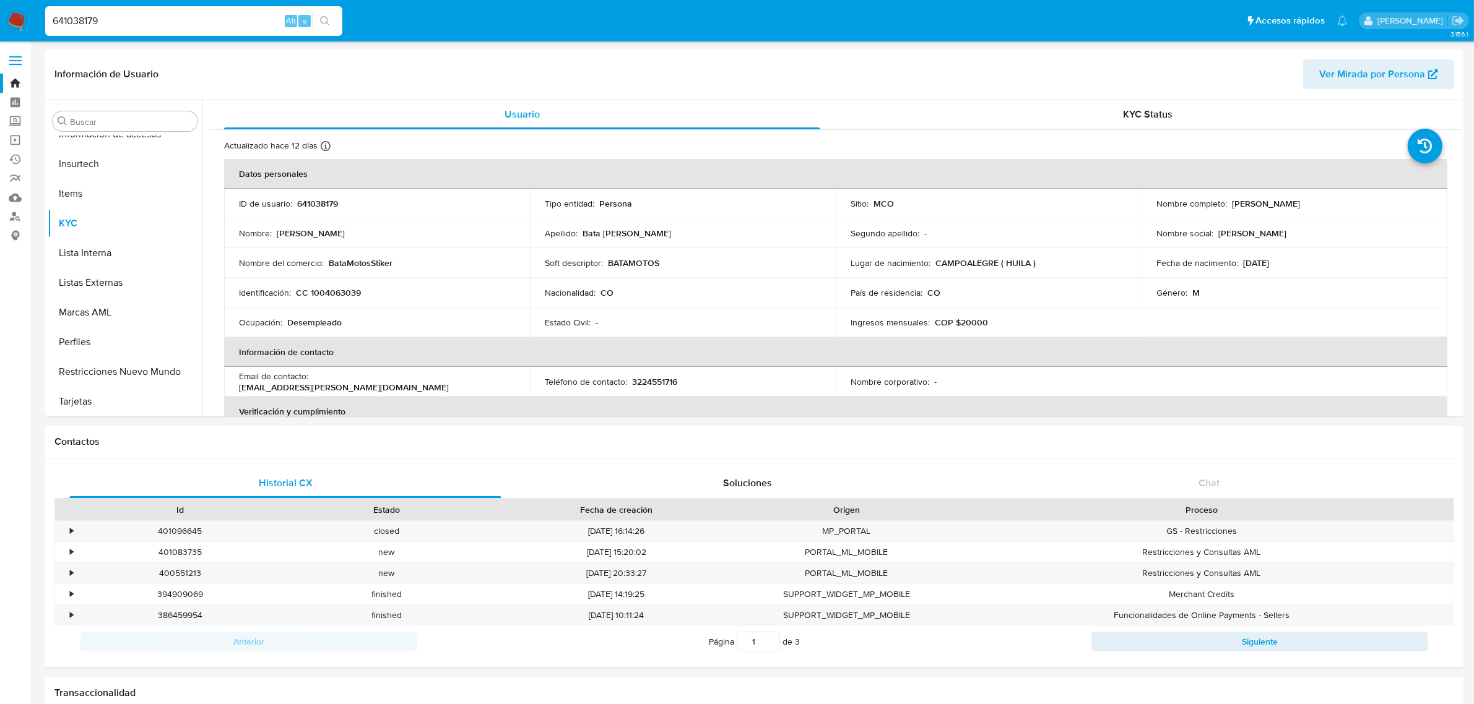
select select "10"
click at [119, 373] on button "Restricciones Nuevo Mundo" at bounding box center [120, 372] width 145 height 30
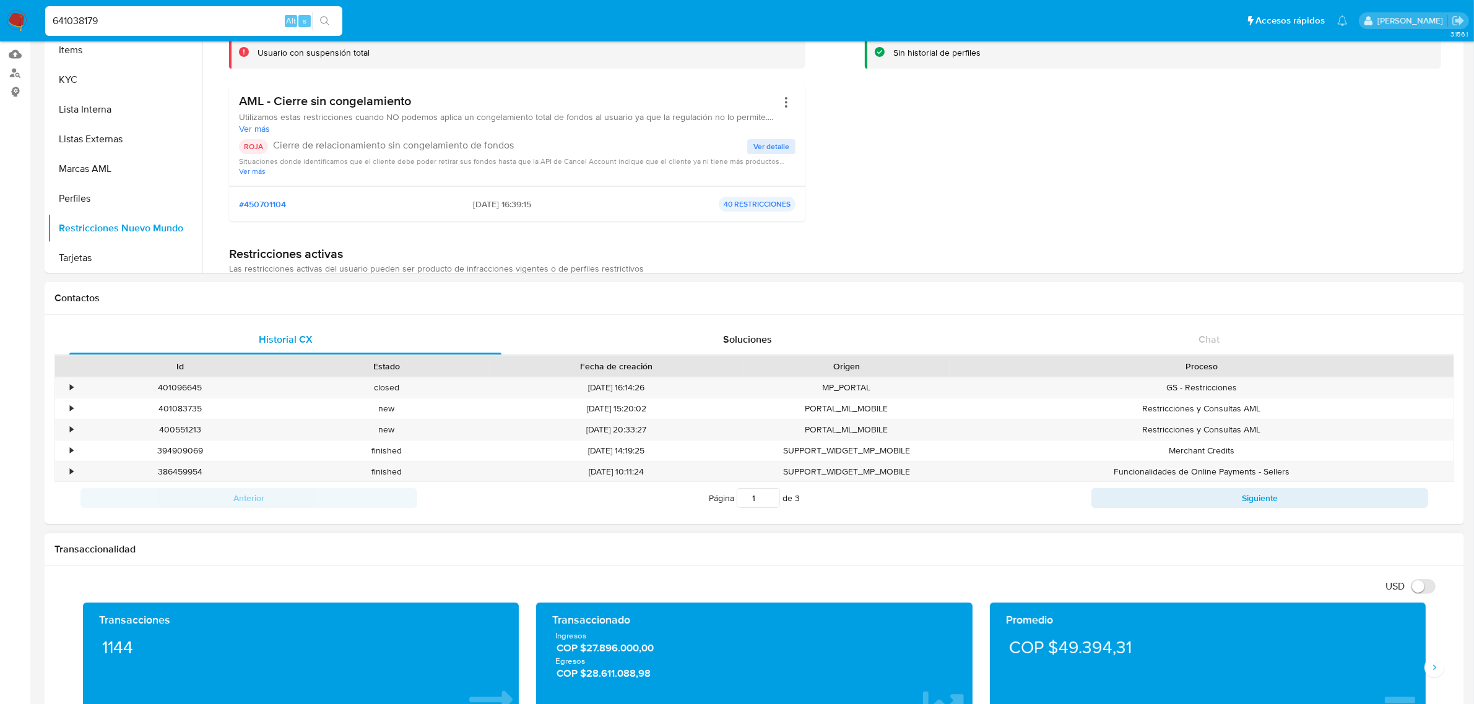
scroll to position [464, 0]
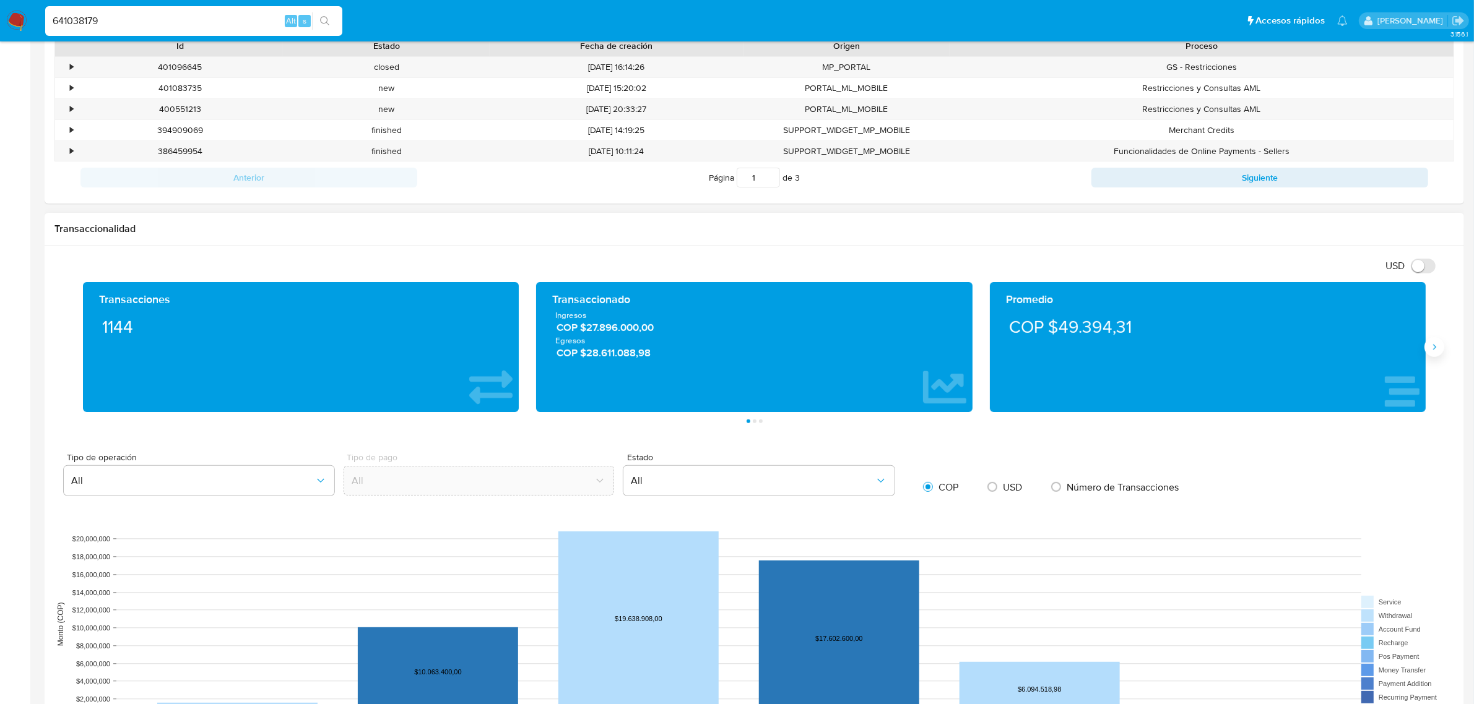
click at [1440, 345] on button "Siguiente" at bounding box center [1434, 347] width 20 height 20
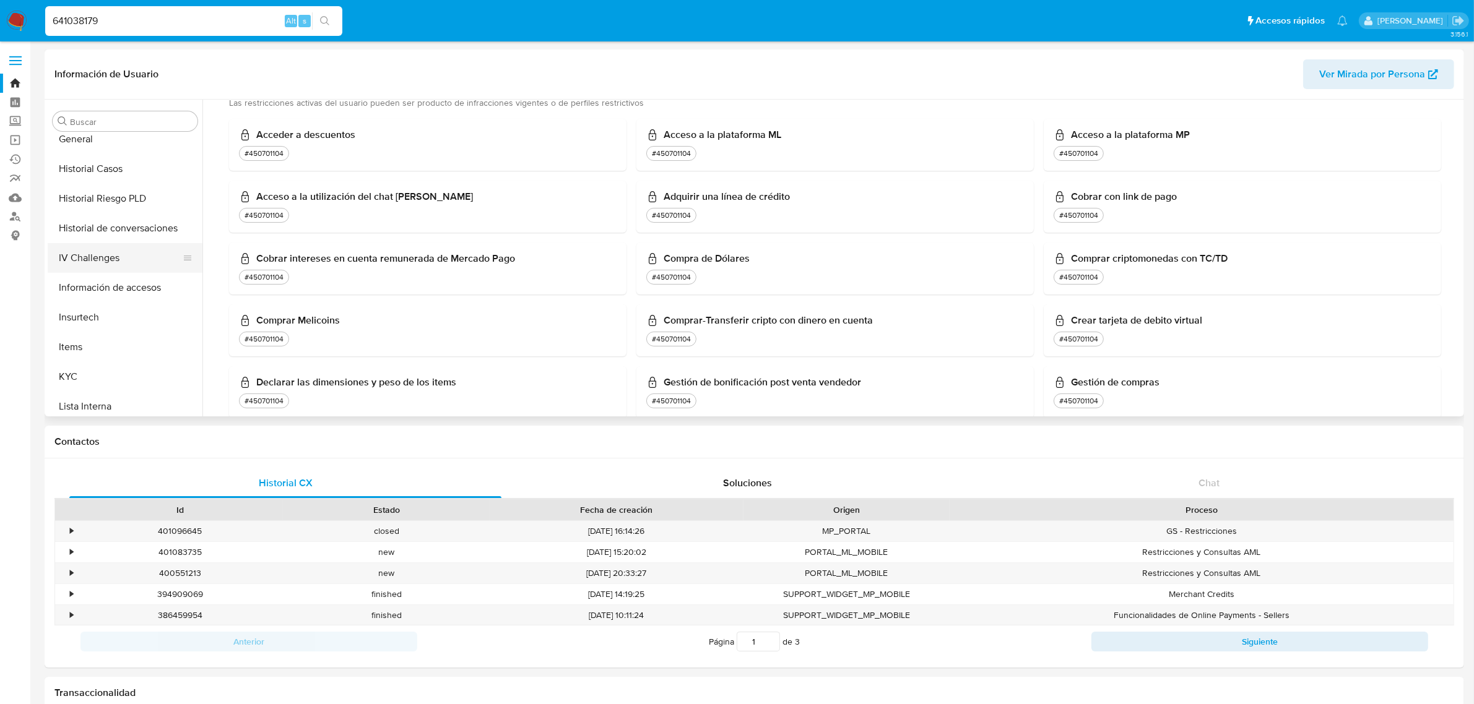
scroll to position [367, 0]
click at [76, 384] on button "KYC" at bounding box center [120, 378] width 145 height 30
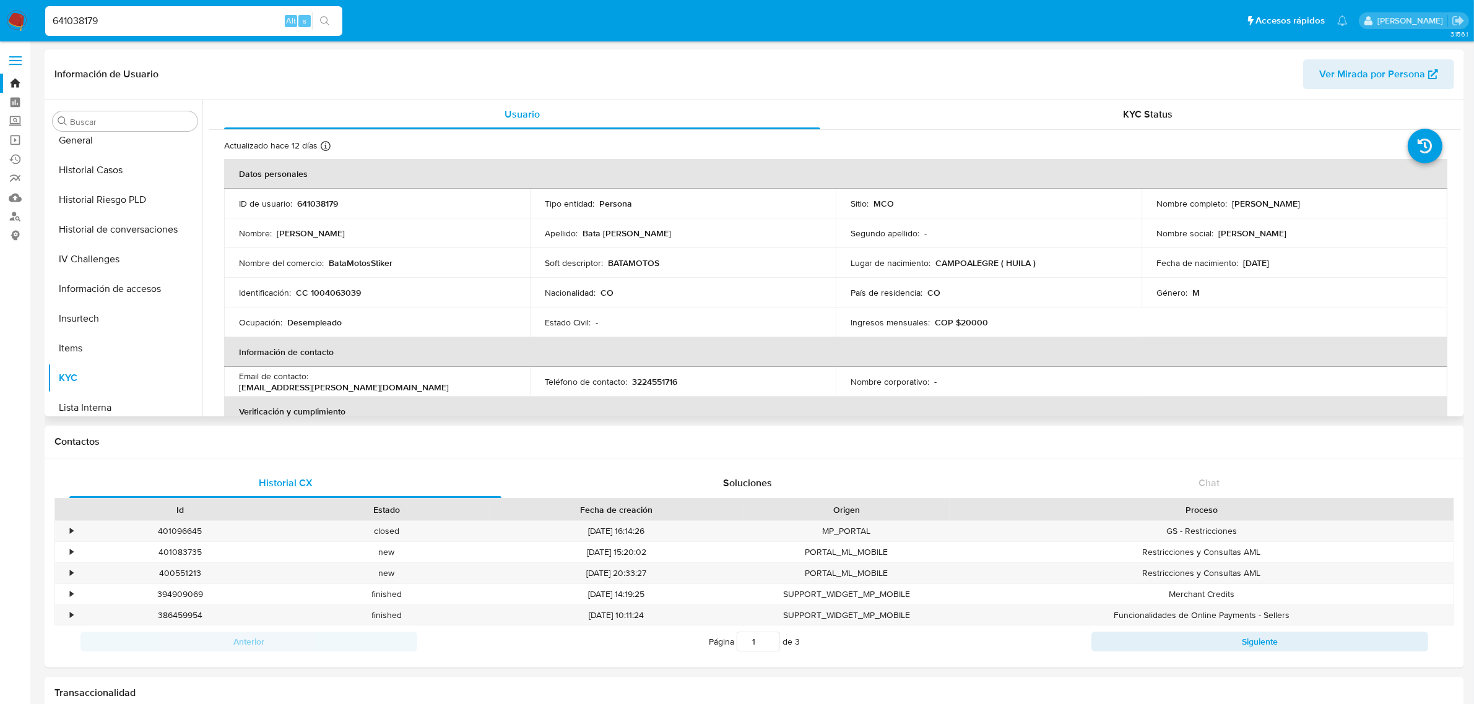
scroll to position [77, 0]
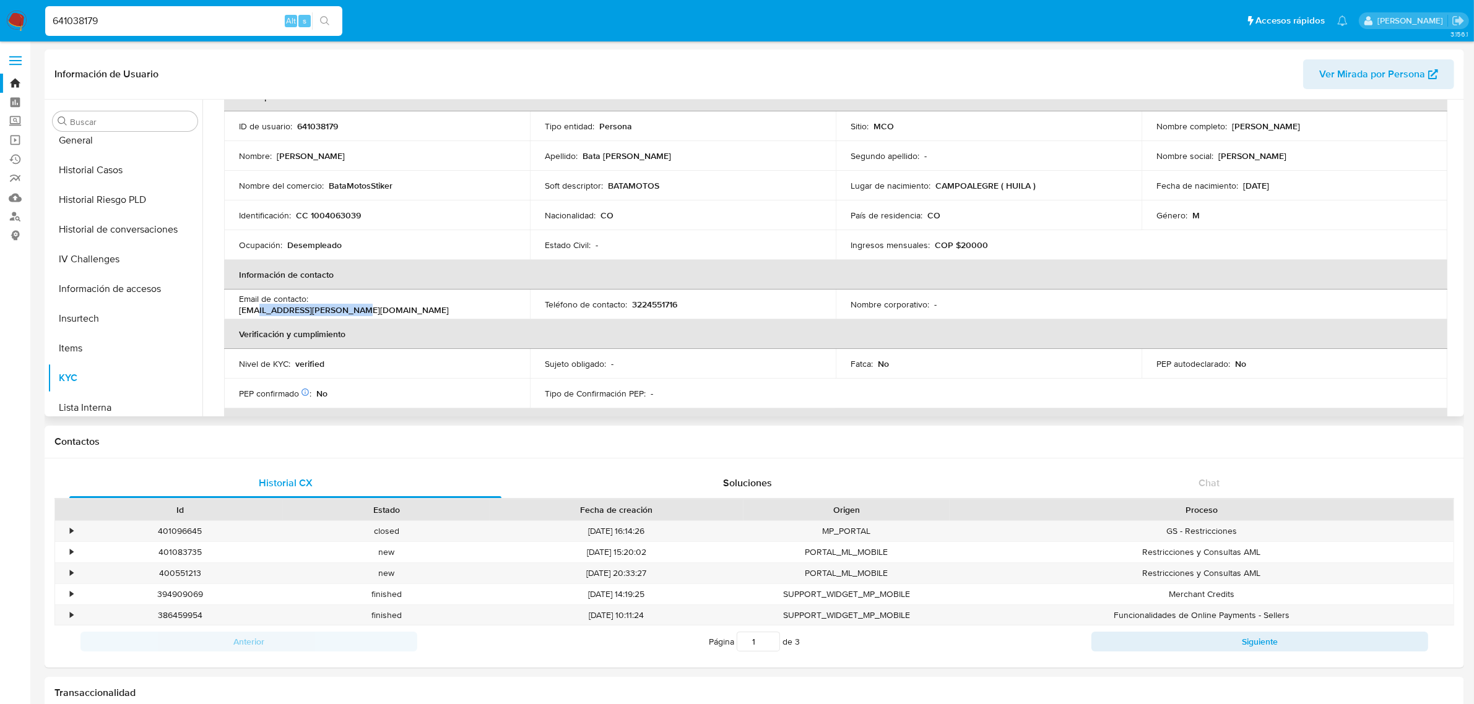
drag, startPoint x: 423, startPoint y: 305, endPoint x: 328, endPoint y: 305, distance: 94.7
click at [328, 305] on div "Email de contacto : bata.aroca.wil18@gmail.com" at bounding box center [377, 304] width 276 height 22
click at [342, 305] on p "bata.aroca.wil18@gmail.com" at bounding box center [344, 310] width 210 height 11
drag, startPoint x: 313, startPoint y: 302, endPoint x: 422, endPoint y: 305, distance: 109.0
click at [422, 305] on div "Email de contacto : bata.aroca.wil18@gmail.com" at bounding box center [377, 304] width 276 height 22
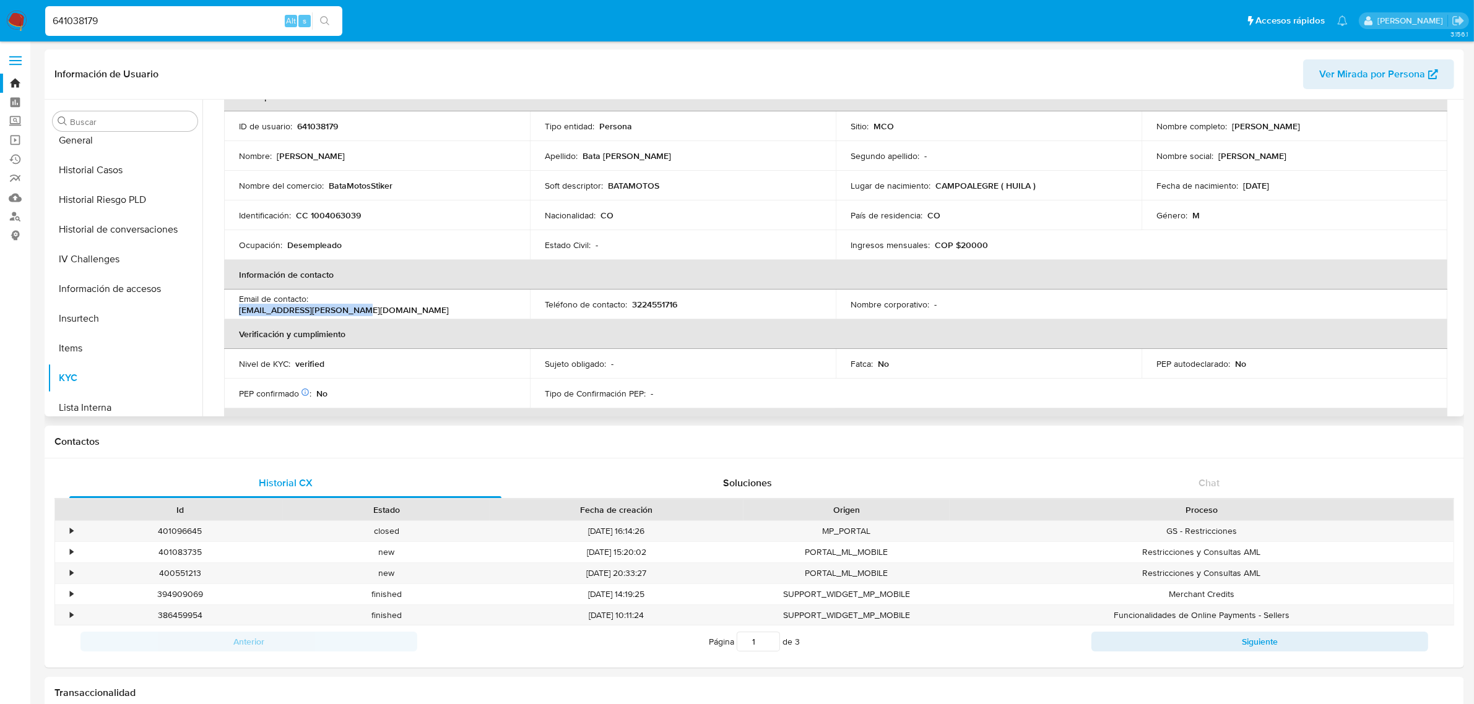
copy p "bata.aroca.wil18@gmail.com"
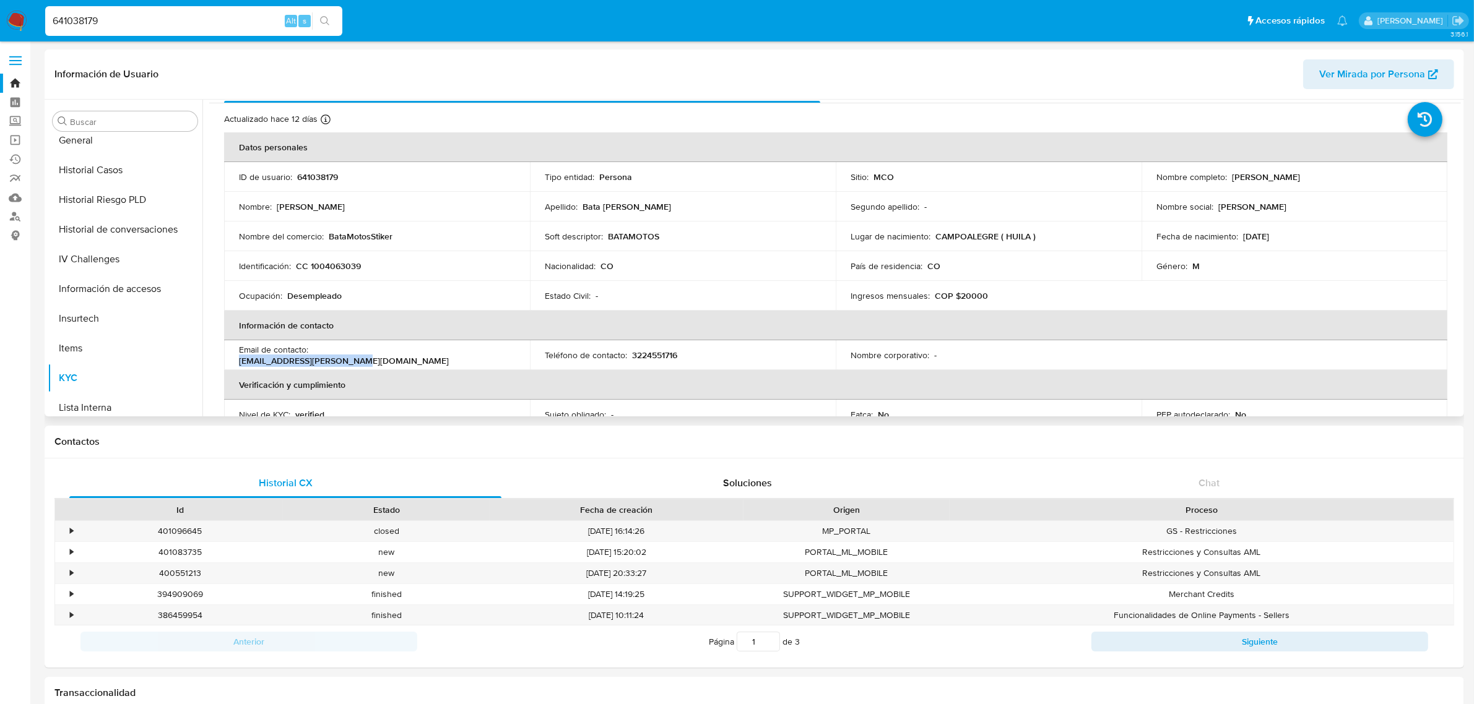
scroll to position [0, 0]
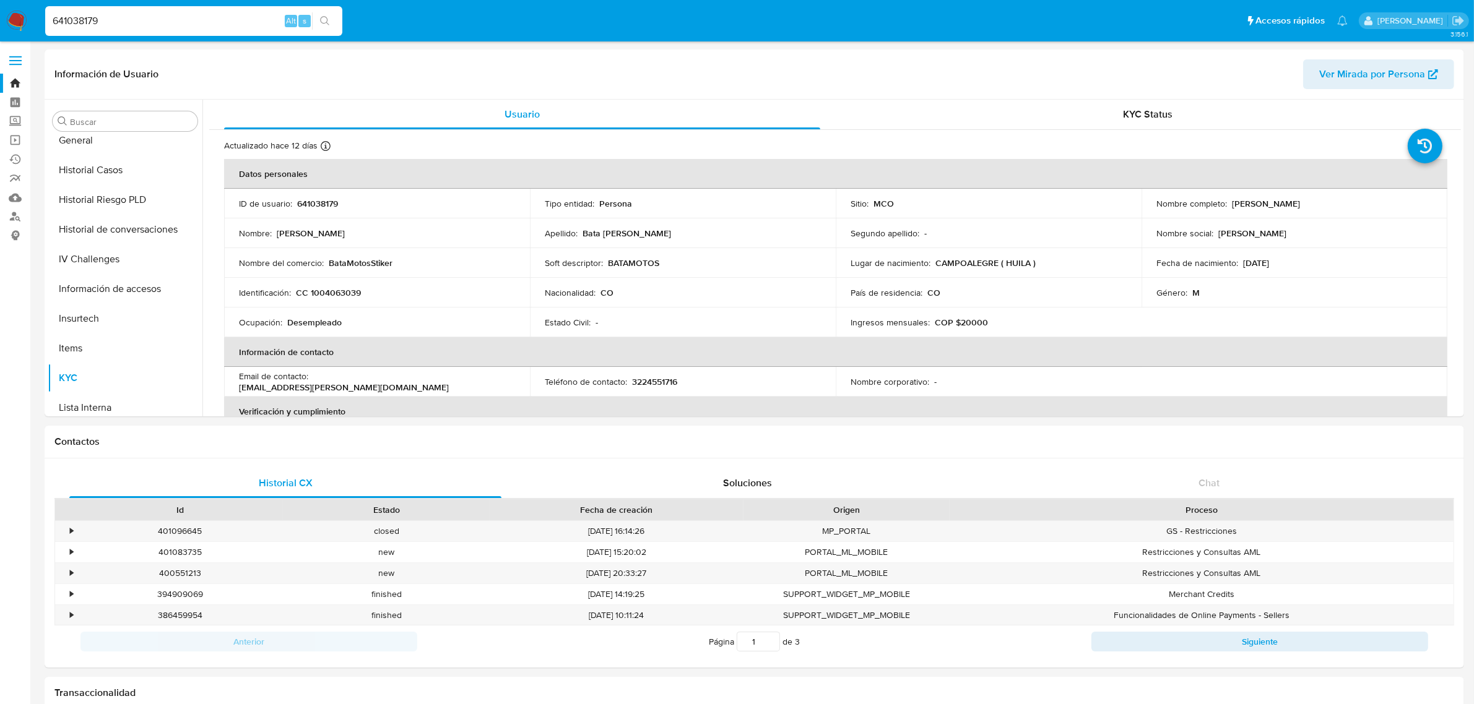
click at [227, 28] on input "641038179" at bounding box center [193, 21] width 297 height 16
drag, startPoint x: 227, startPoint y: 28, endPoint x: 0, endPoint y: 23, distance: 226.6
click at [0, 23] on nav "Pausado Ver notificaciones 641038179 Alt s Accesos rápidos Presiona las siguien…" at bounding box center [737, 20] width 1474 height 41
paste input "1188576157"
type input "1188576157"
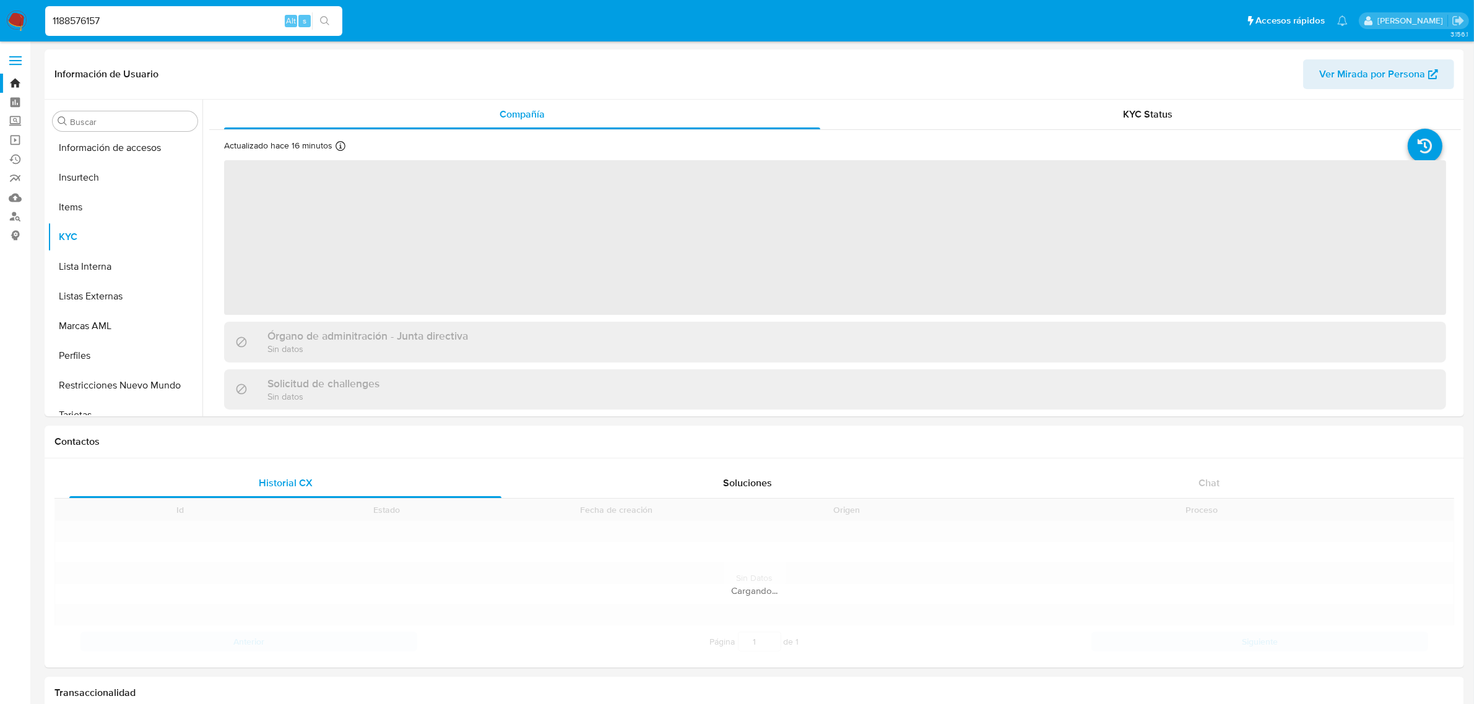
scroll to position [522, 0]
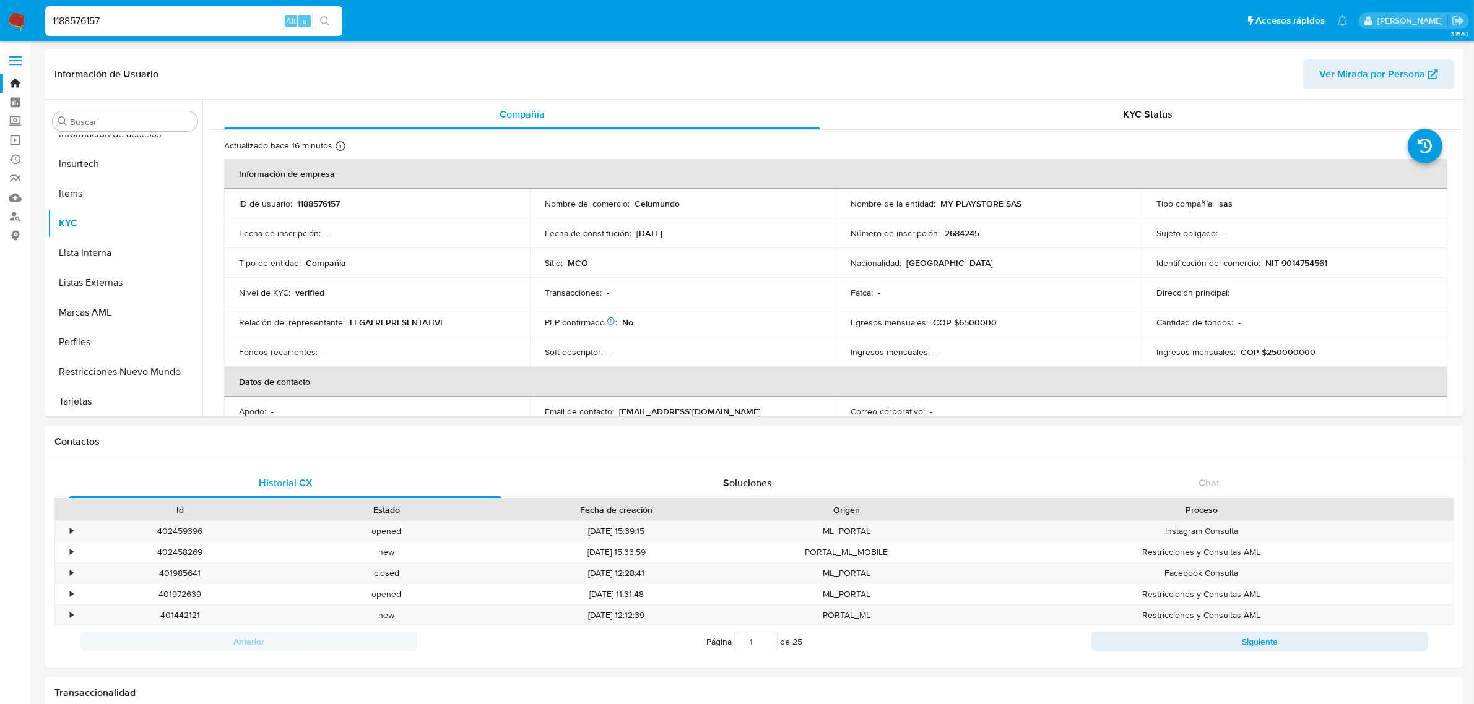
select select "10"
click at [121, 300] on button "Historial Casos" at bounding box center [120, 305] width 145 height 30
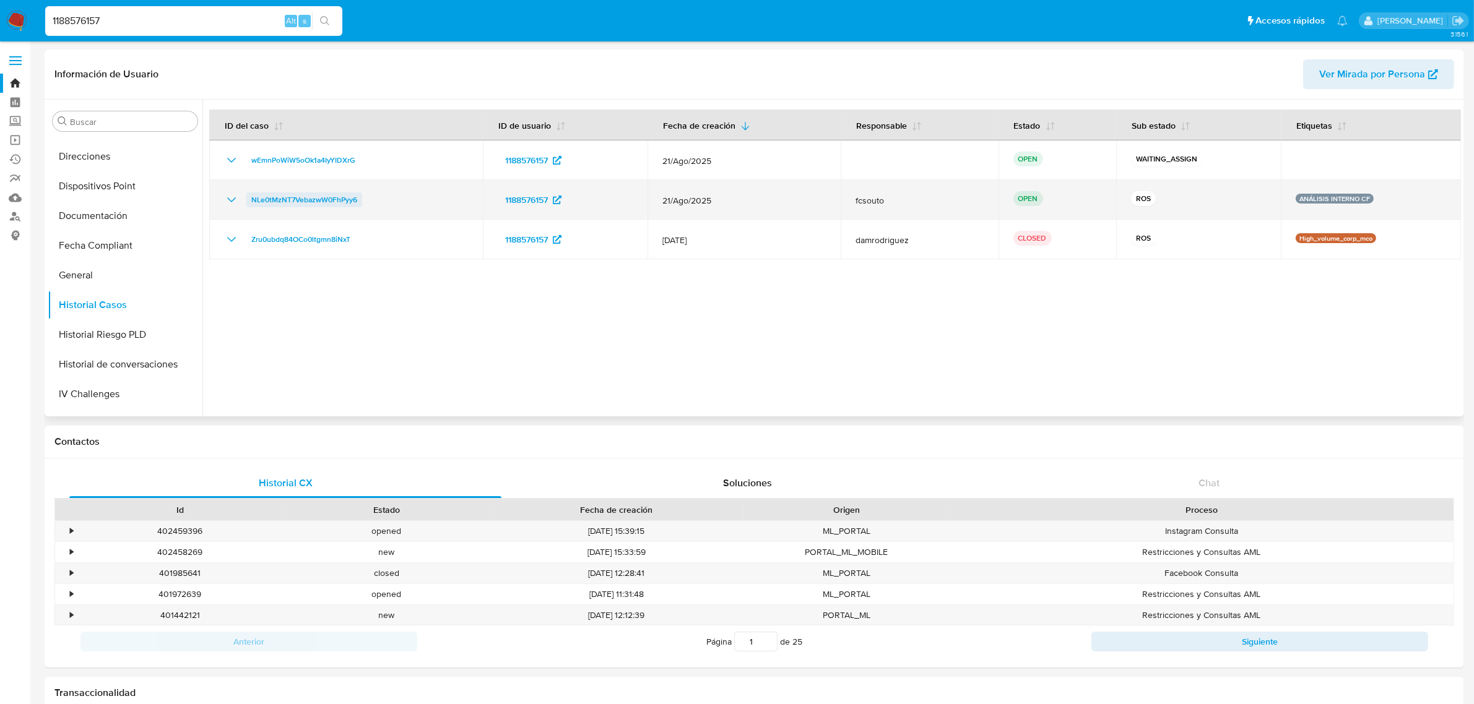
drag, startPoint x: 372, startPoint y: 196, endPoint x: 251, endPoint y: 199, distance: 121.4
click at [251, 199] on div "NLe0tMzNT7VebazwW0FhPyy6" at bounding box center [346, 200] width 244 height 15
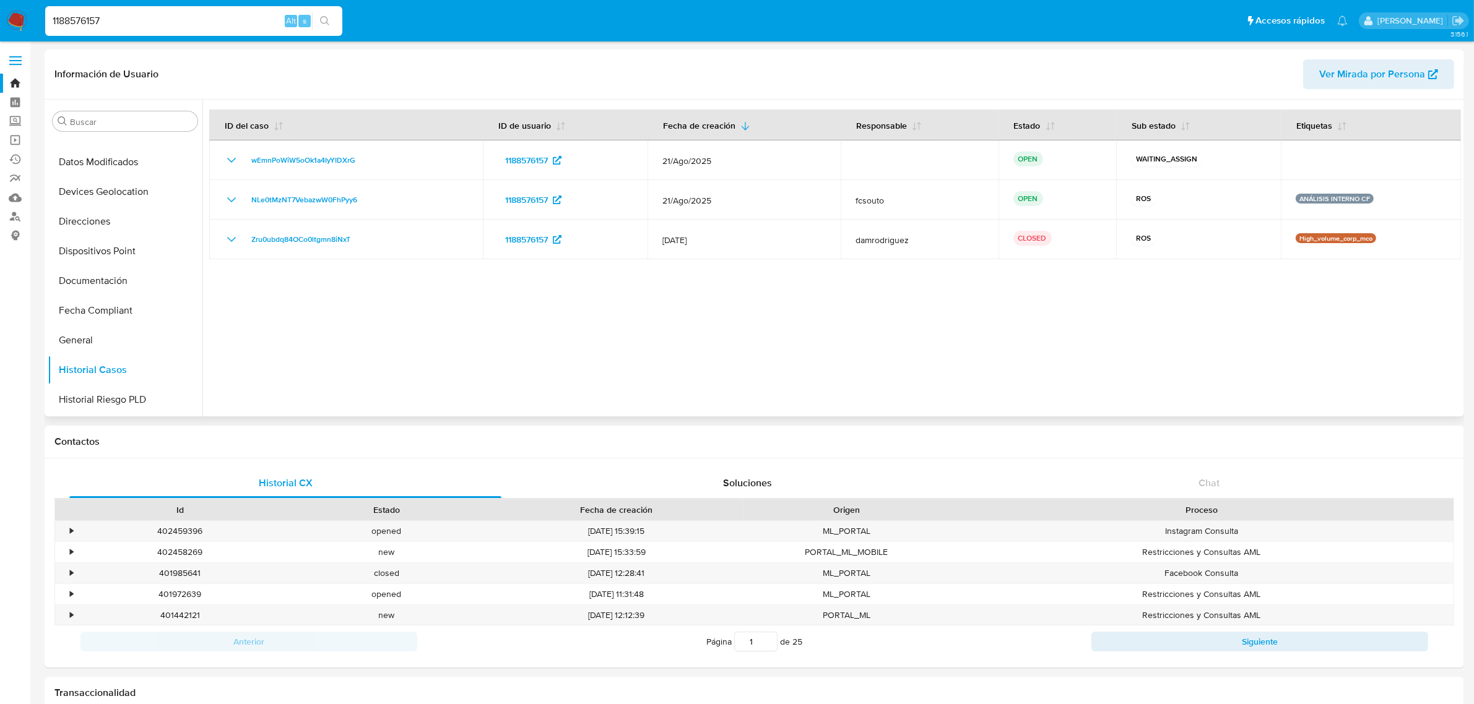
scroll to position [77, 0]
click at [19, 81] on link "Bandeja" at bounding box center [73, 83] width 147 height 19
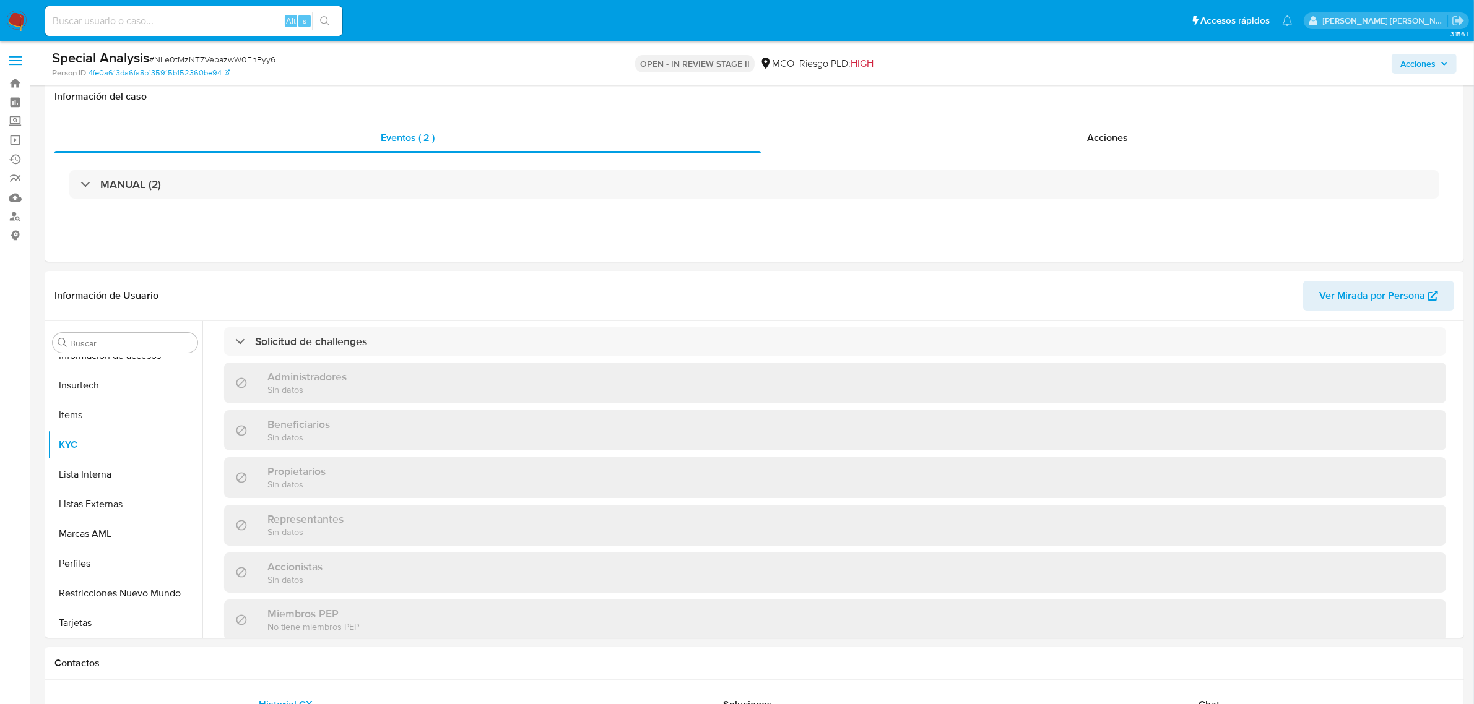
scroll to position [788, 0]
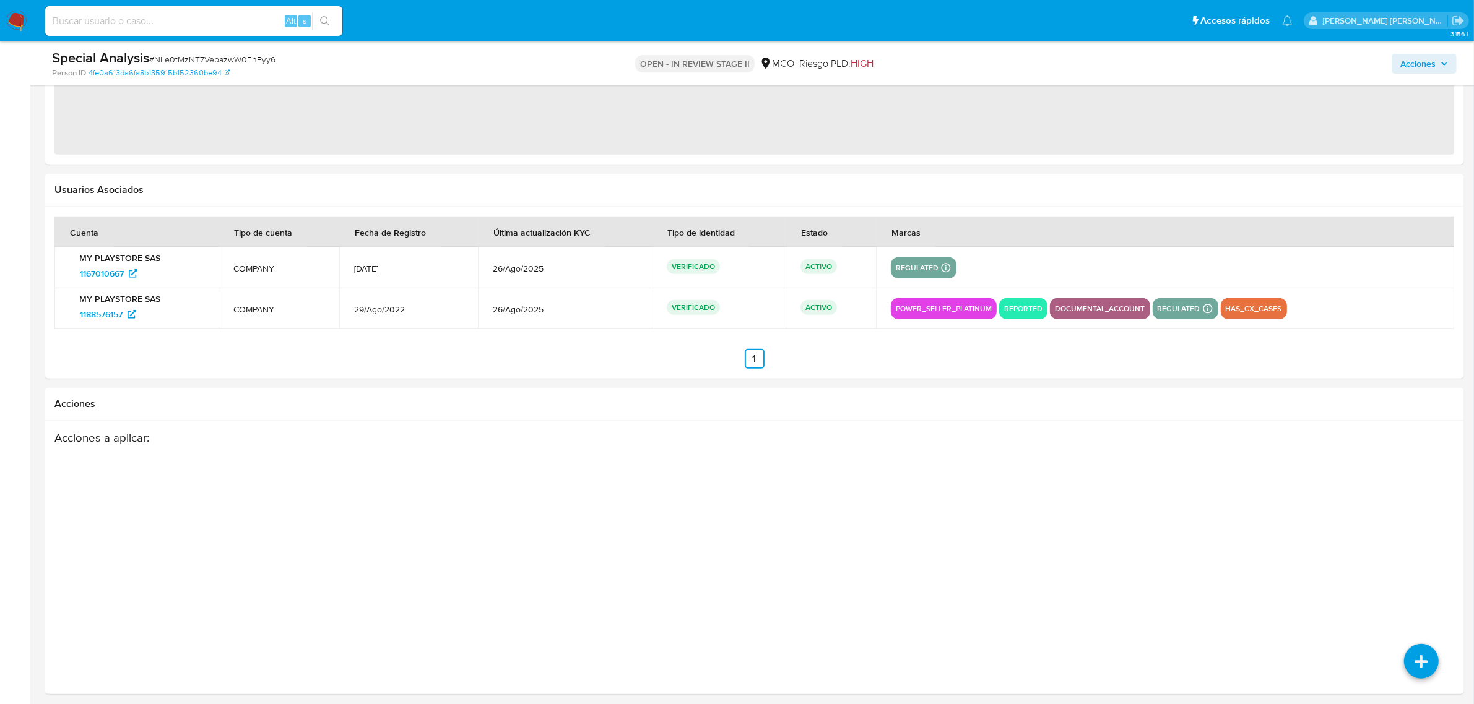
select select "10"
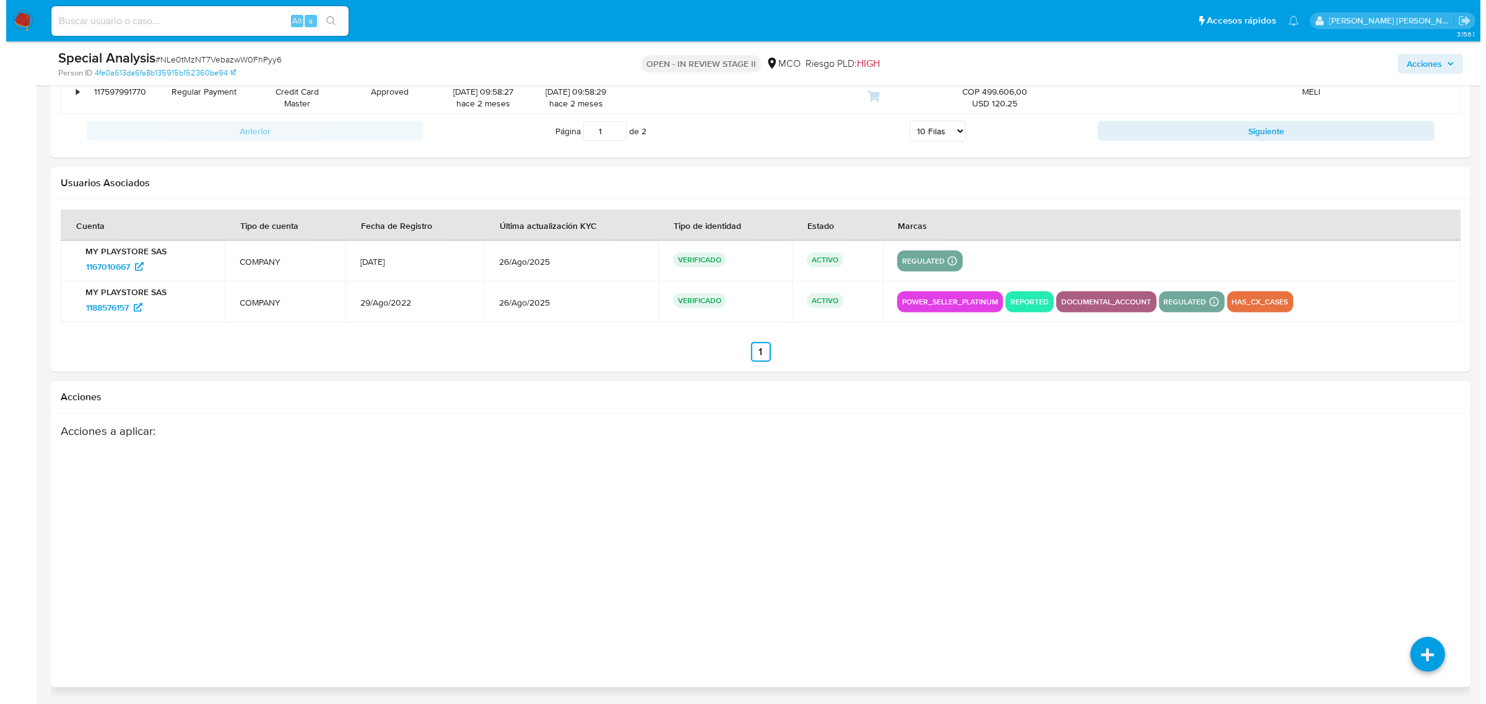
scroll to position [1800, 0]
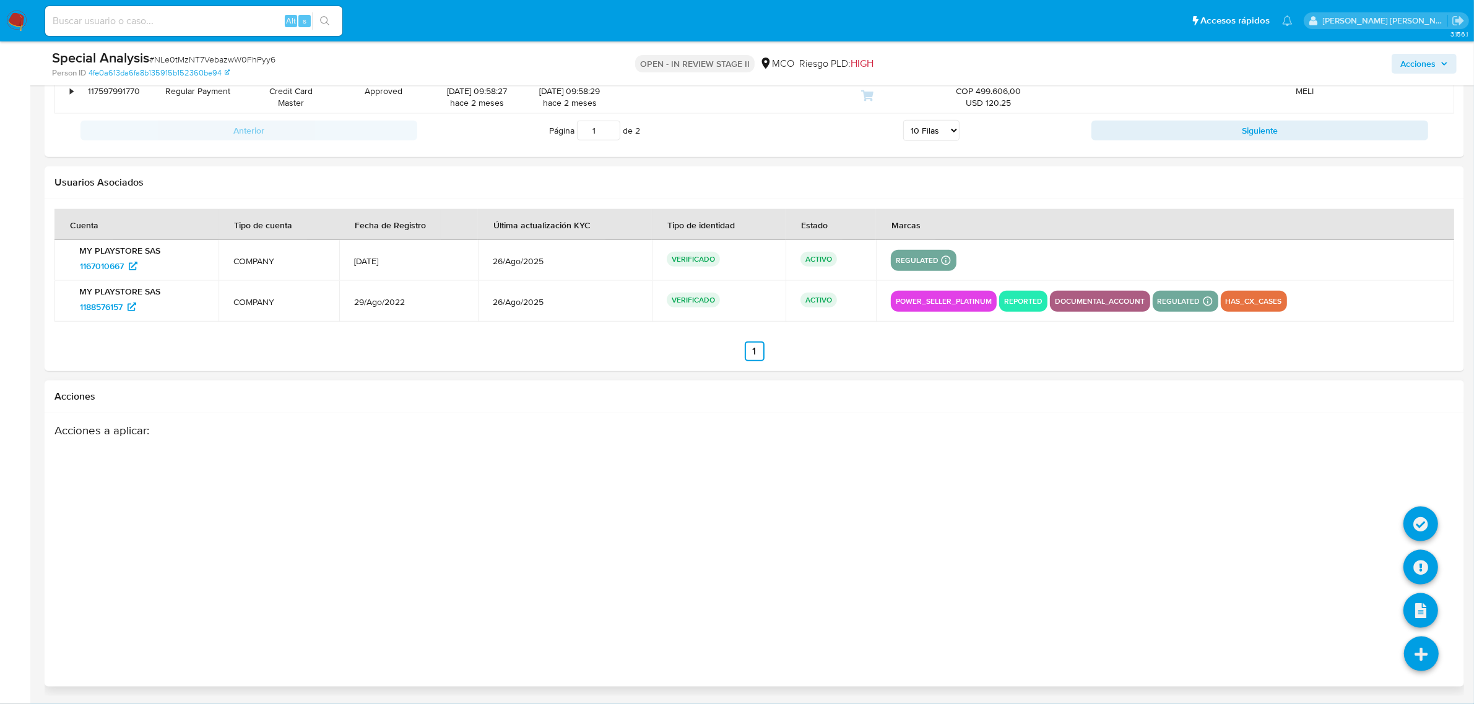
click at [1427, 644] on icon at bounding box center [1421, 654] width 35 height 35
click at [1416, 558] on icon at bounding box center [1420, 567] width 35 height 35
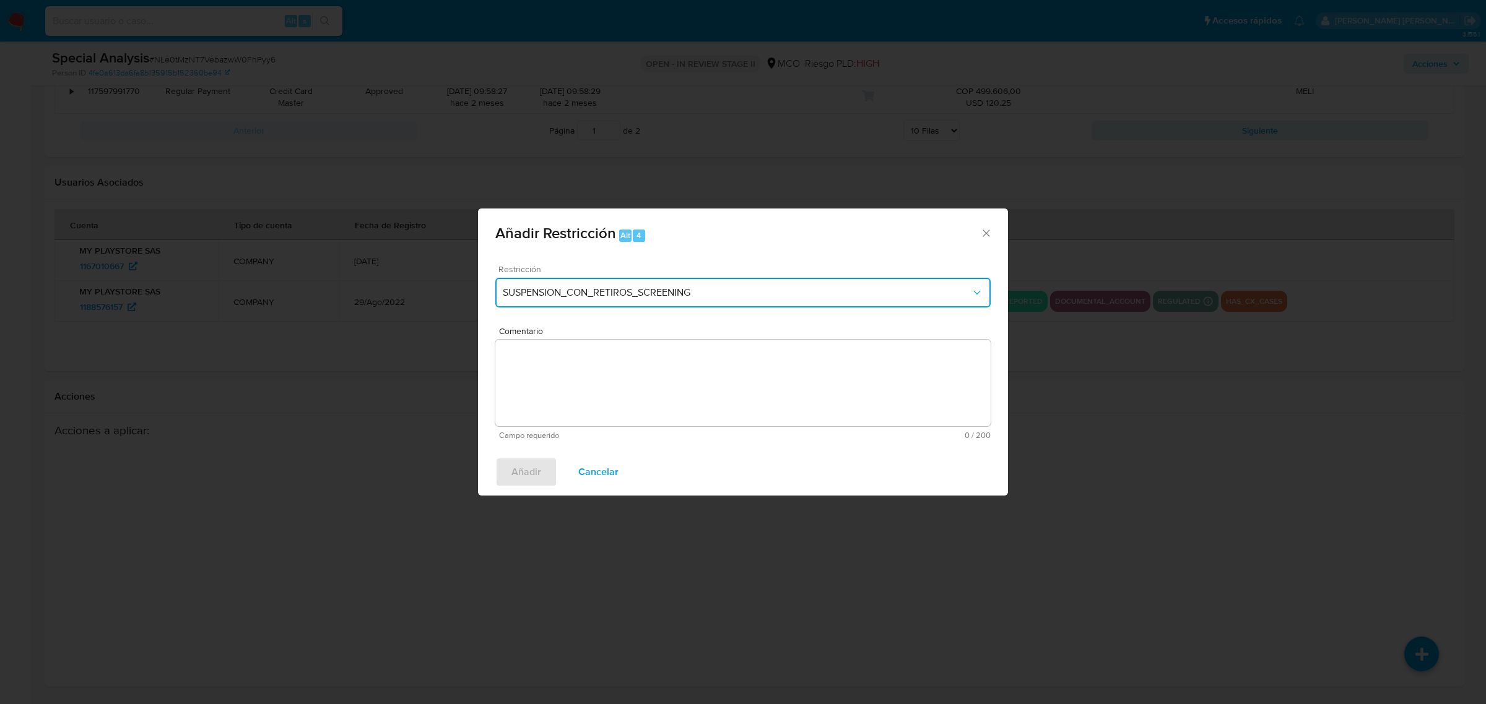
click at [723, 288] on span "SUSPENSION_CON_RETIROS_SCREENING" at bounding box center [737, 293] width 468 height 12
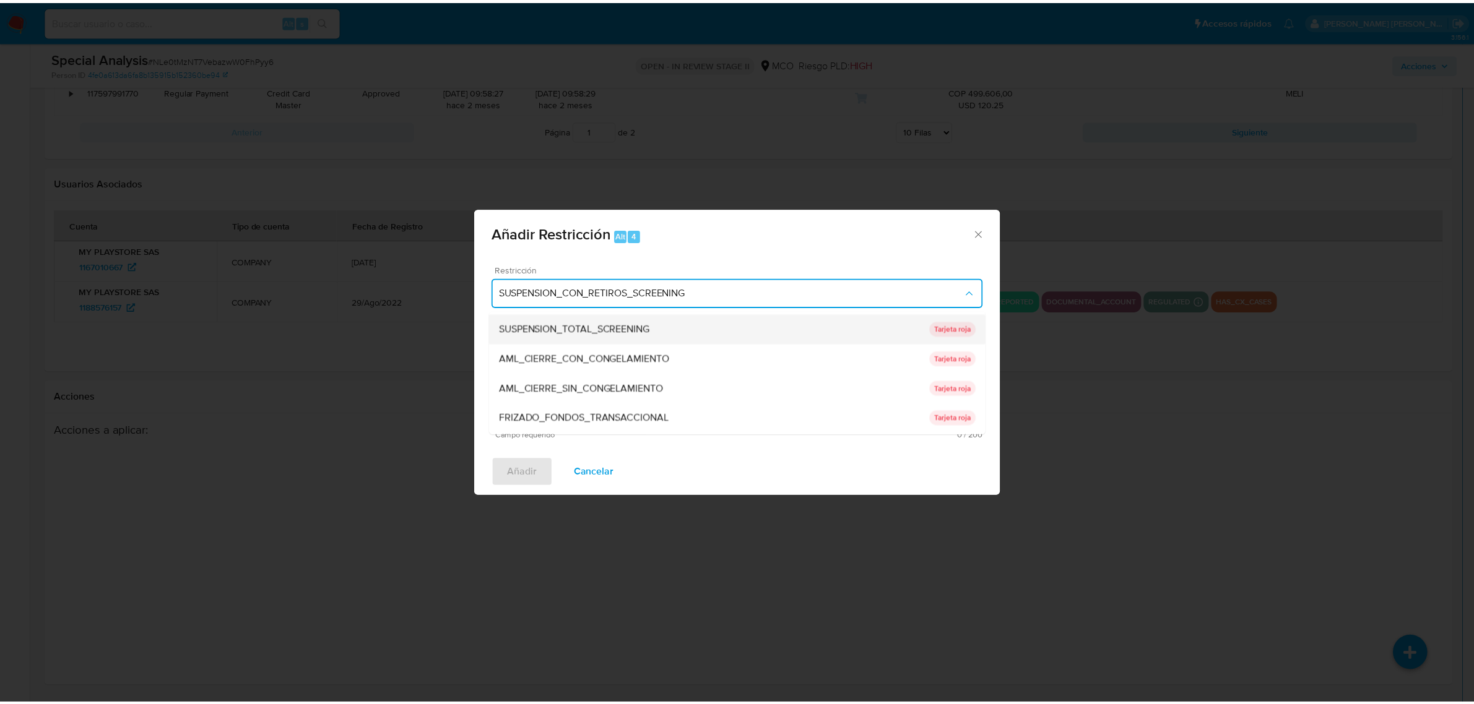
scroll to position [0, 0]
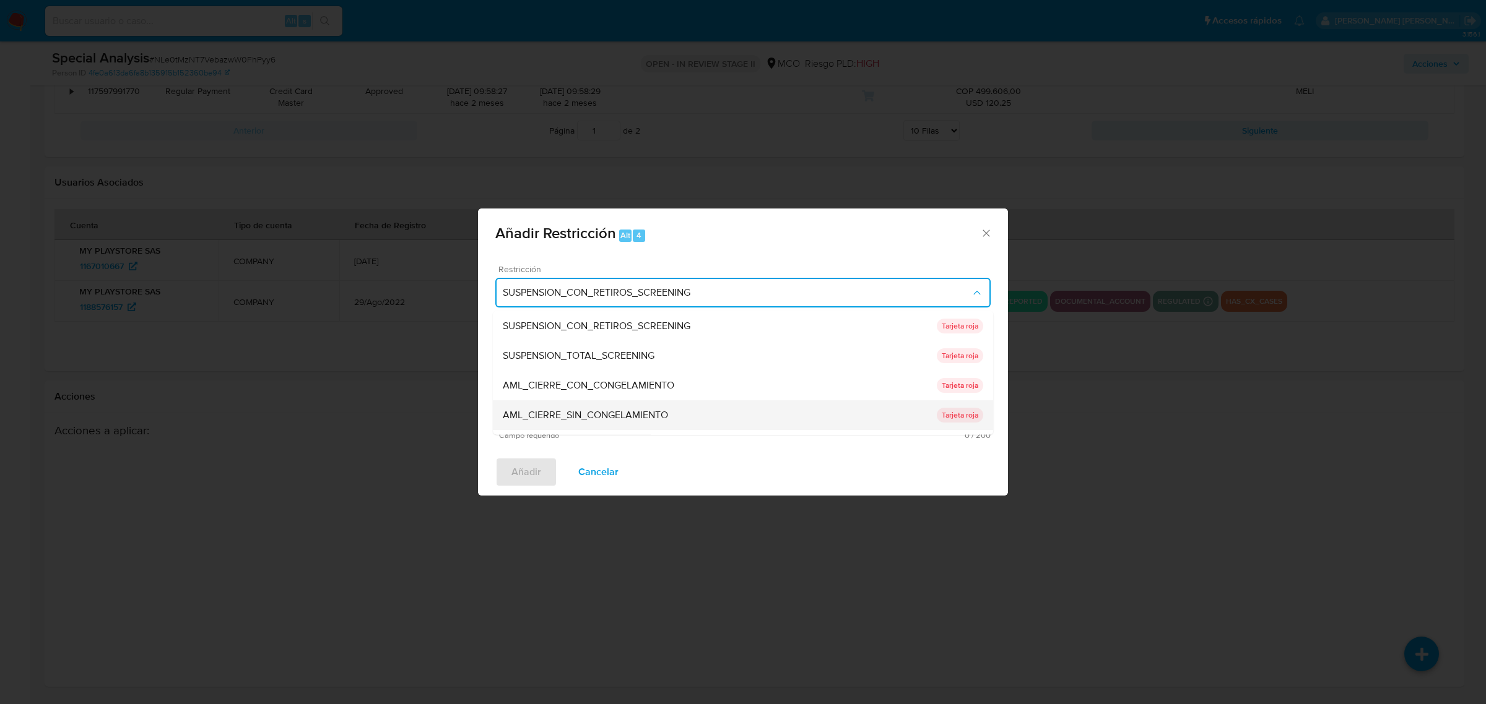
click at [636, 410] on span "AML_CIERRE_SIN_CONGELAMIENTO" at bounding box center [585, 415] width 165 height 12
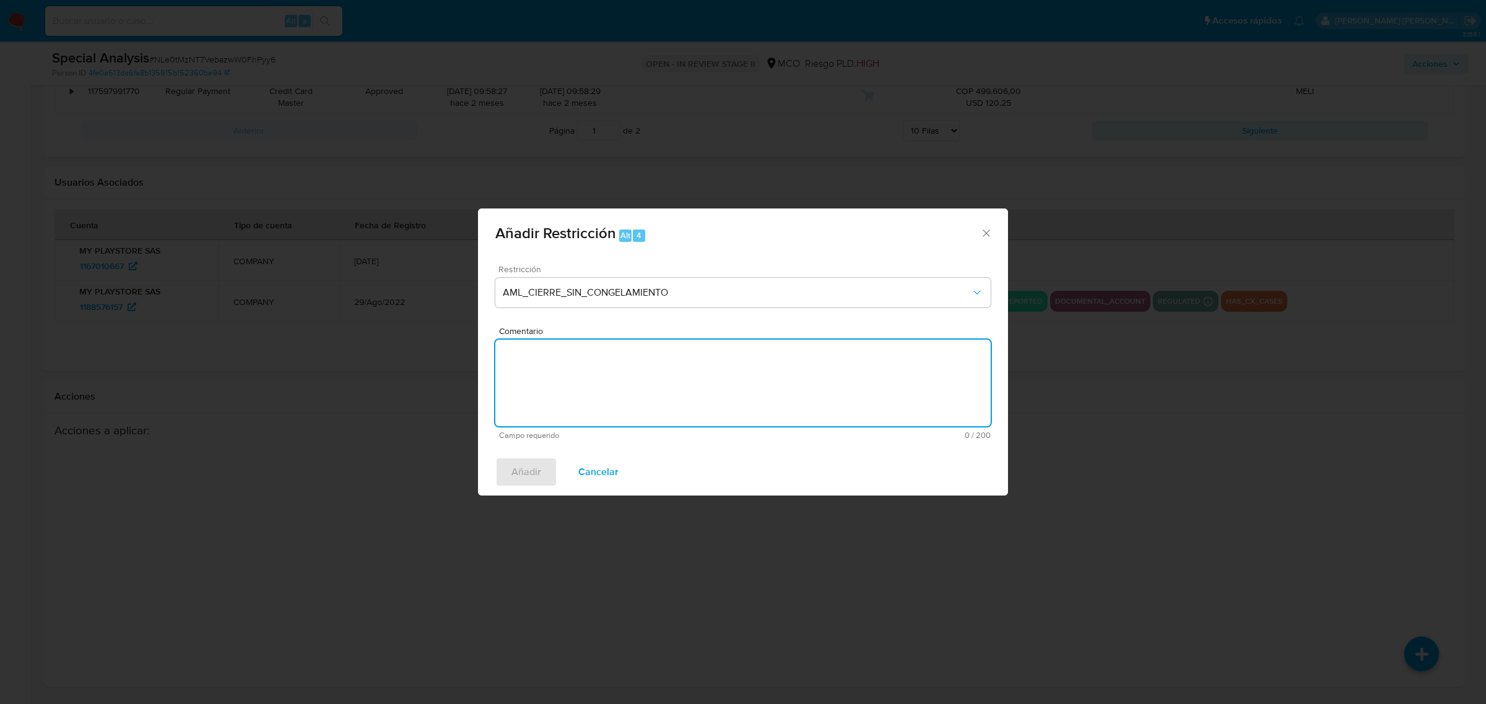
click at [691, 387] on textarea "Comentario" at bounding box center [742, 383] width 495 height 87
type textarea "Se realiza cierre de relacionamiento con el cliente"
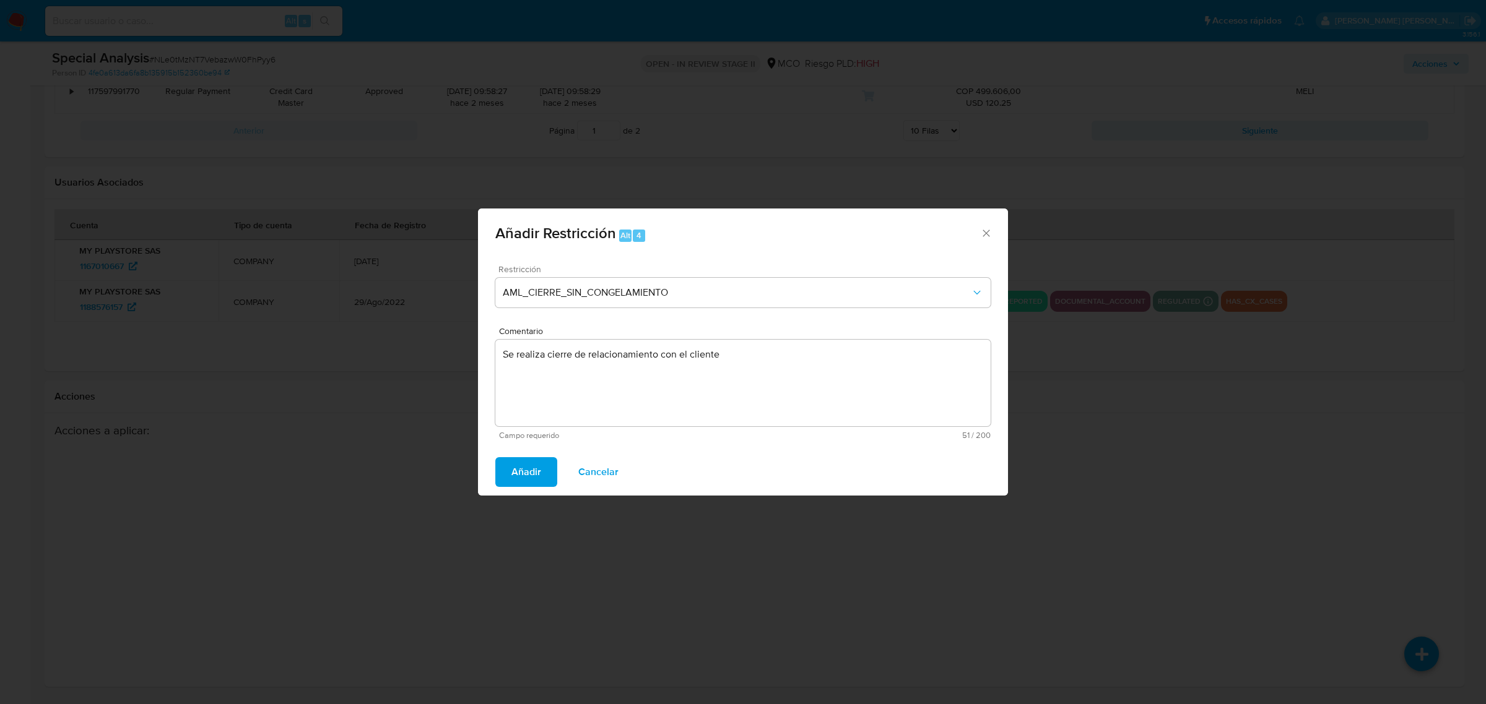
click at [519, 472] on span "Añadir" at bounding box center [526, 472] width 30 height 27
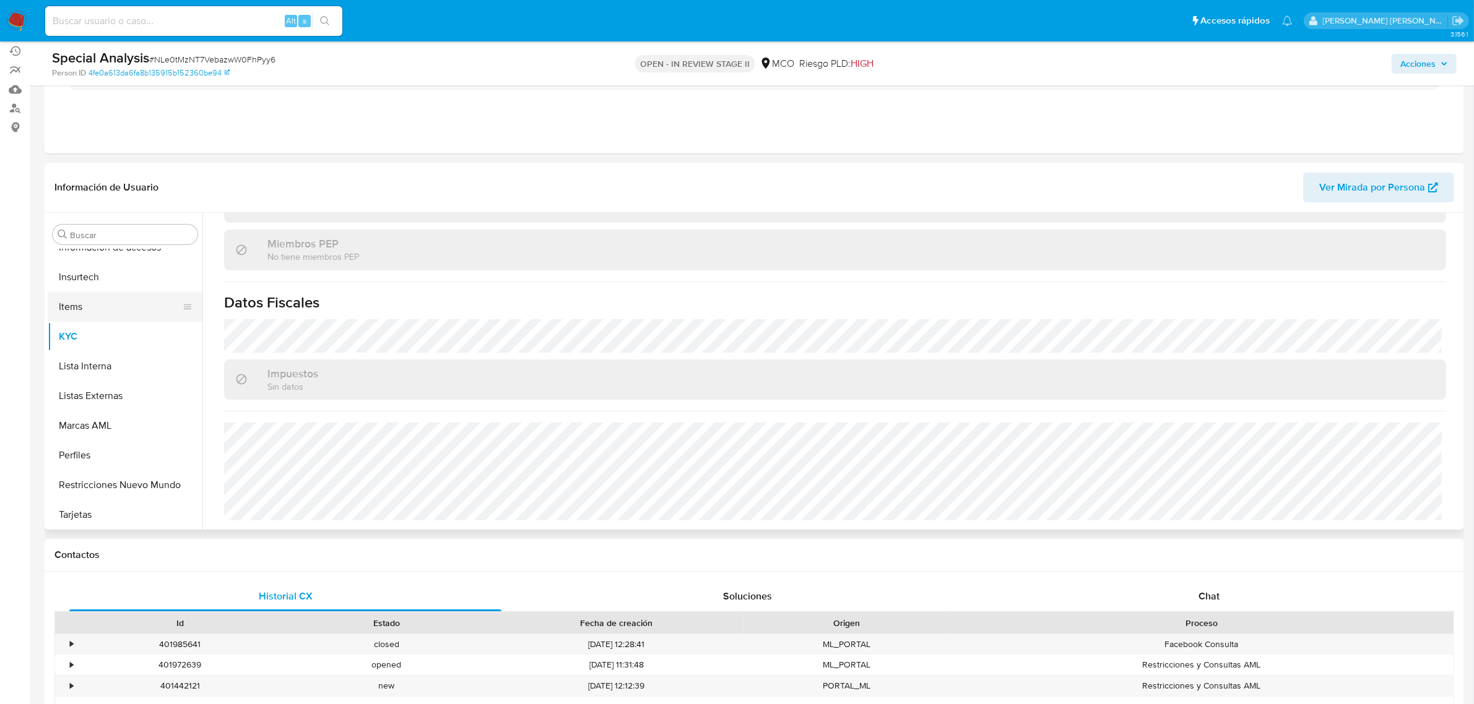
scroll to position [98, 0]
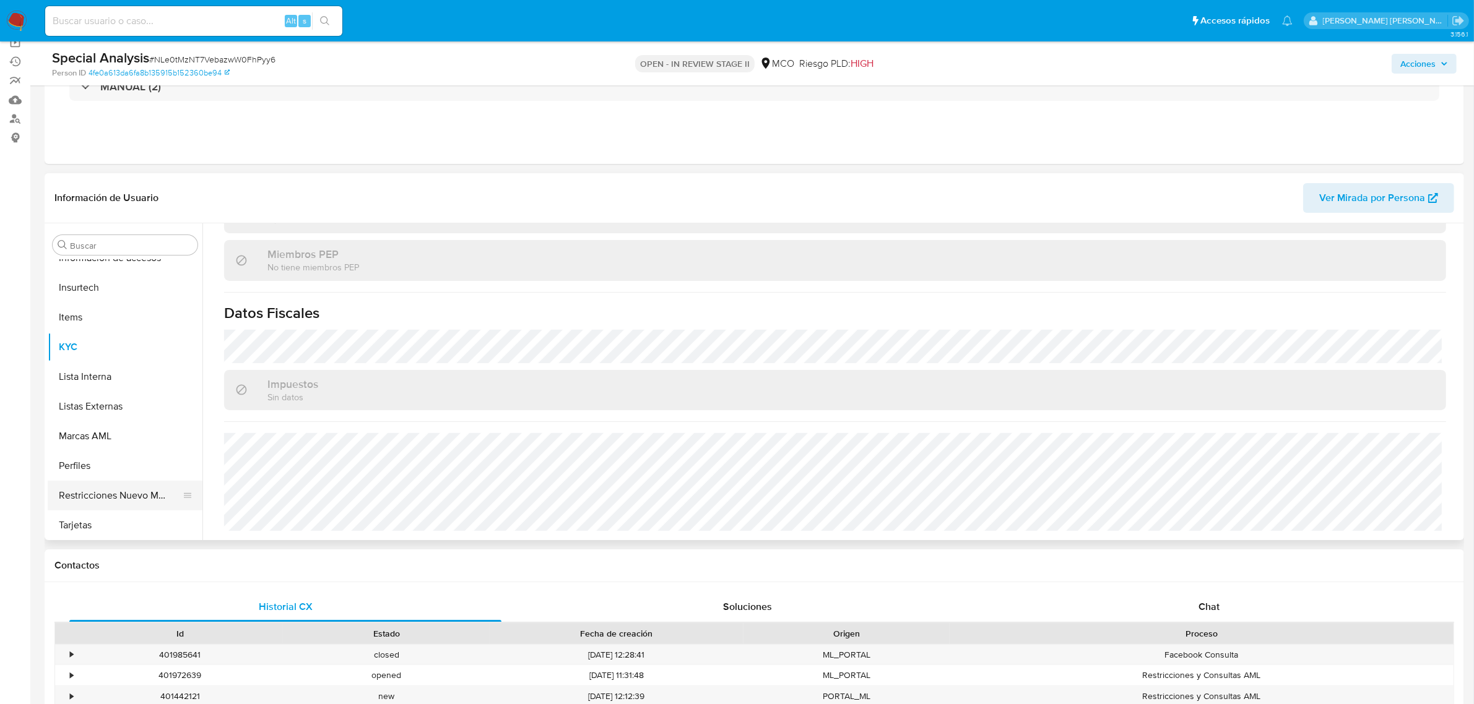
click at [110, 487] on button "Restricciones Nuevo Mundo" at bounding box center [120, 496] width 145 height 30
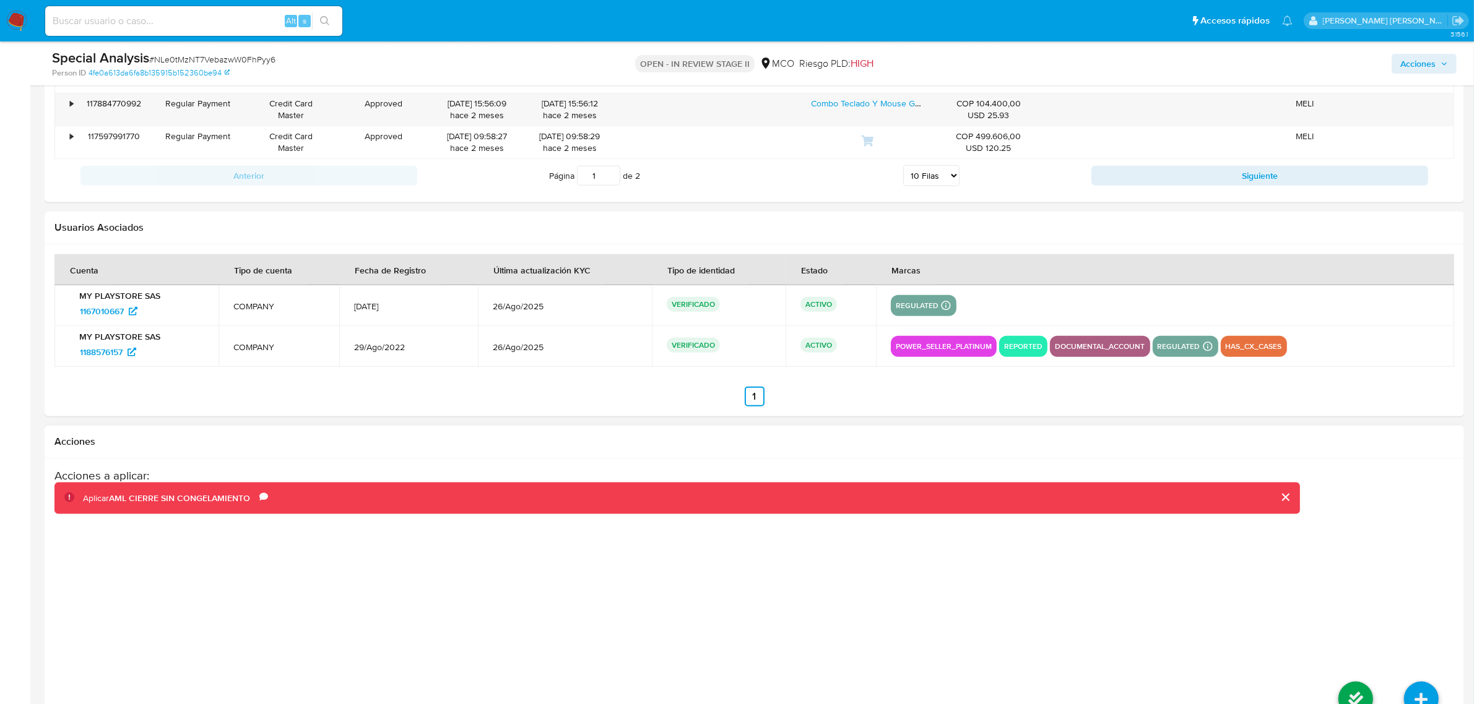
scroll to position [1800, 0]
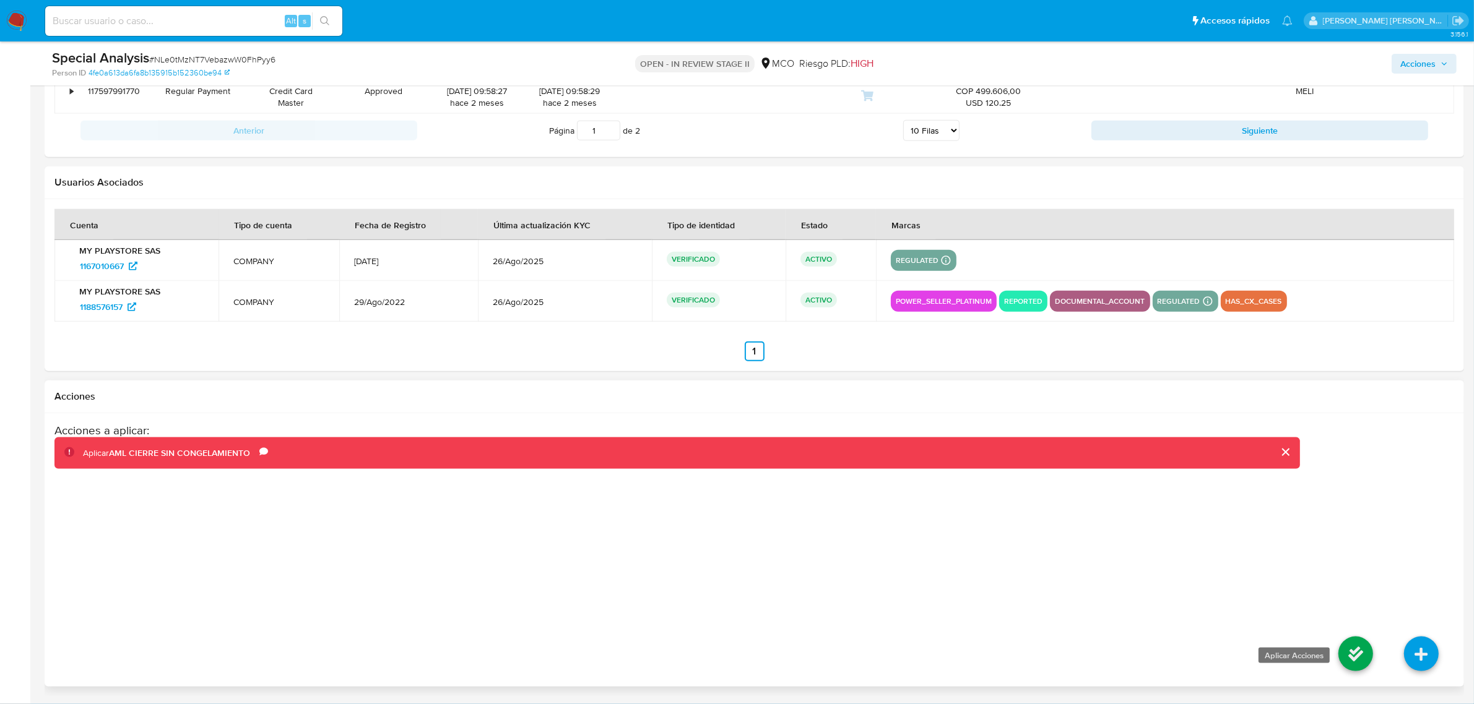
click at [1354, 651] on icon at bounding box center [1355, 654] width 35 height 35
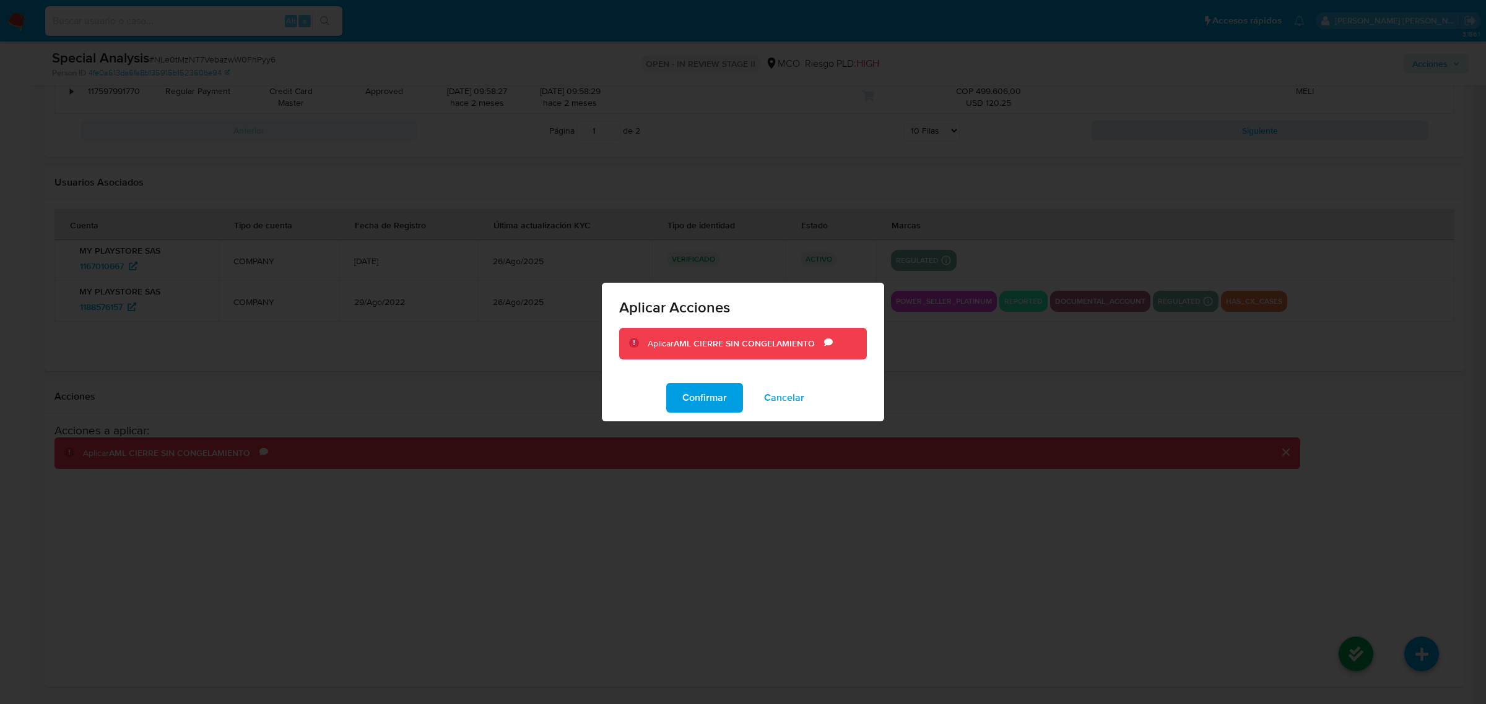
click at [777, 391] on span "Cancelar" at bounding box center [784, 397] width 40 height 27
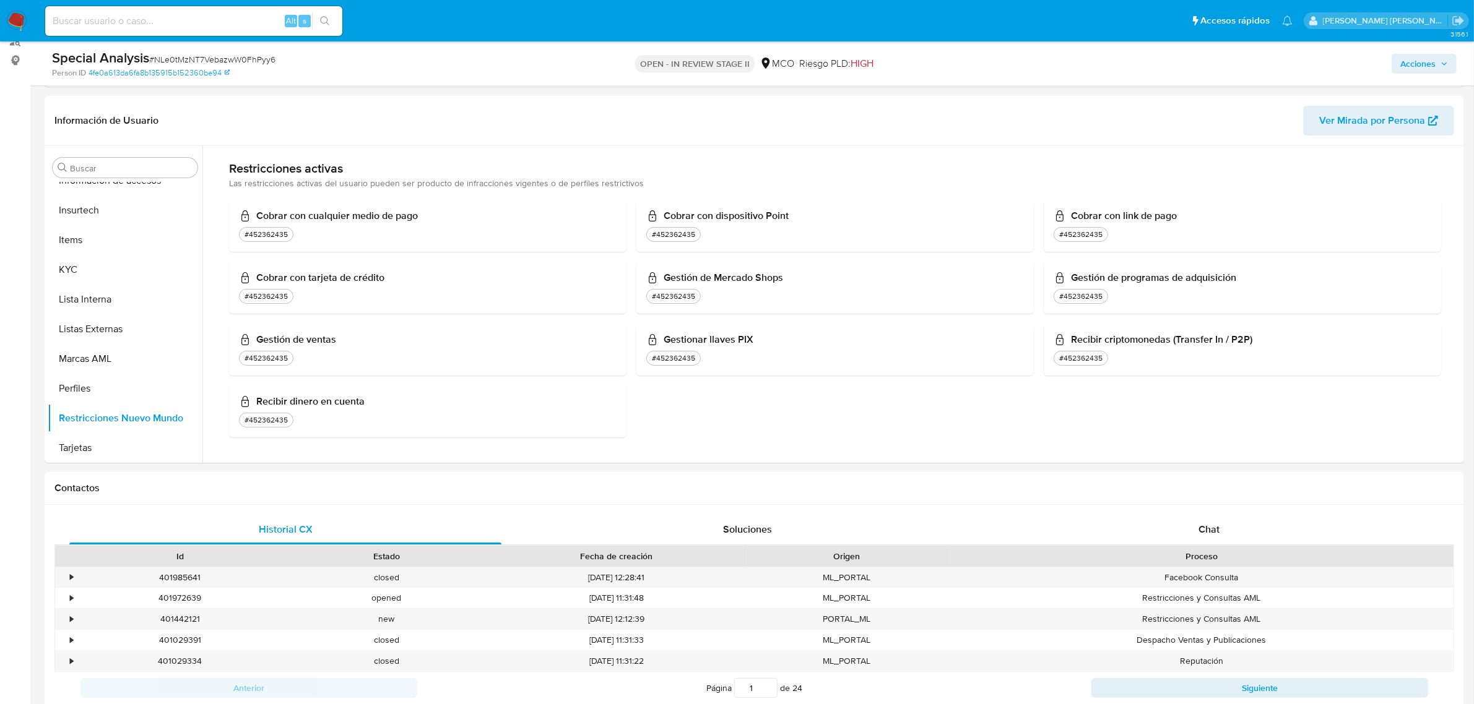
scroll to position [0, 0]
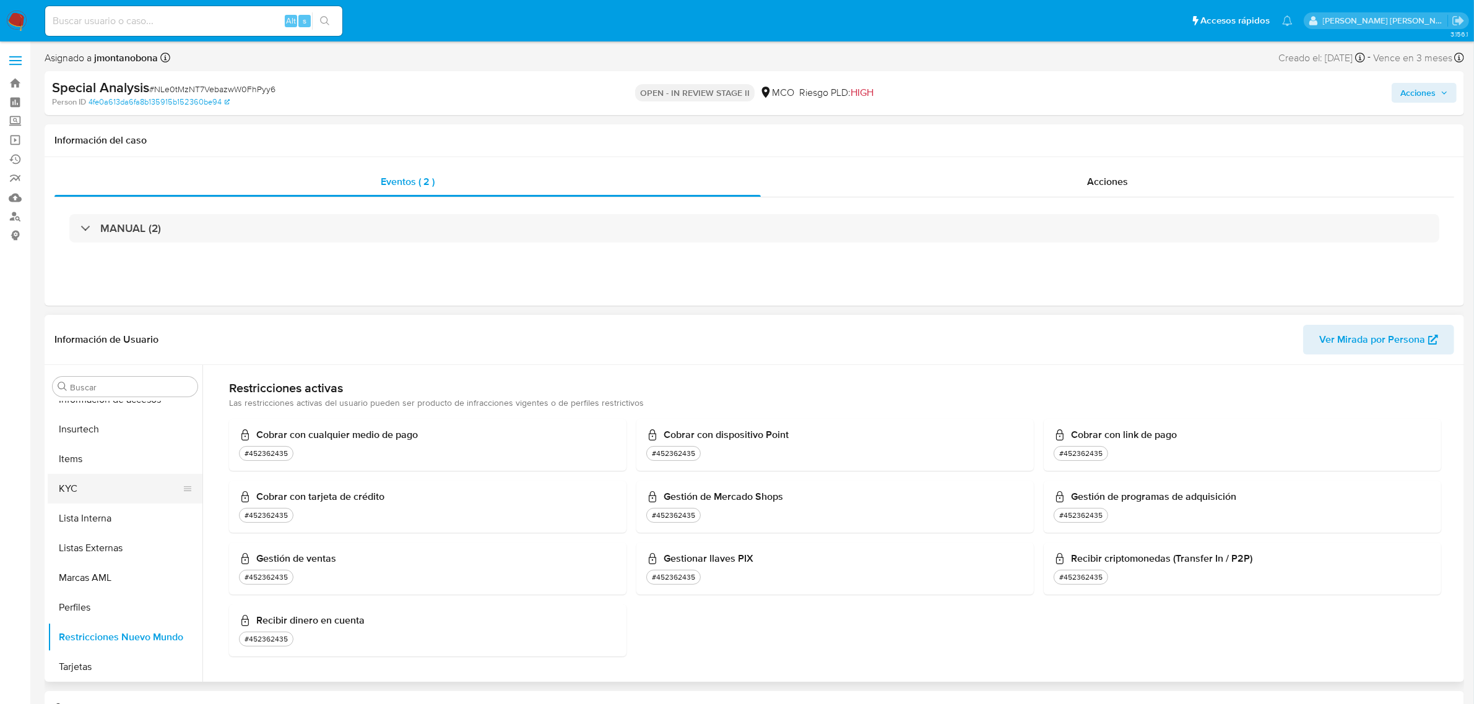
click at [100, 487] on button "KYC" at bounding box center [120, 489] width 145 height 30
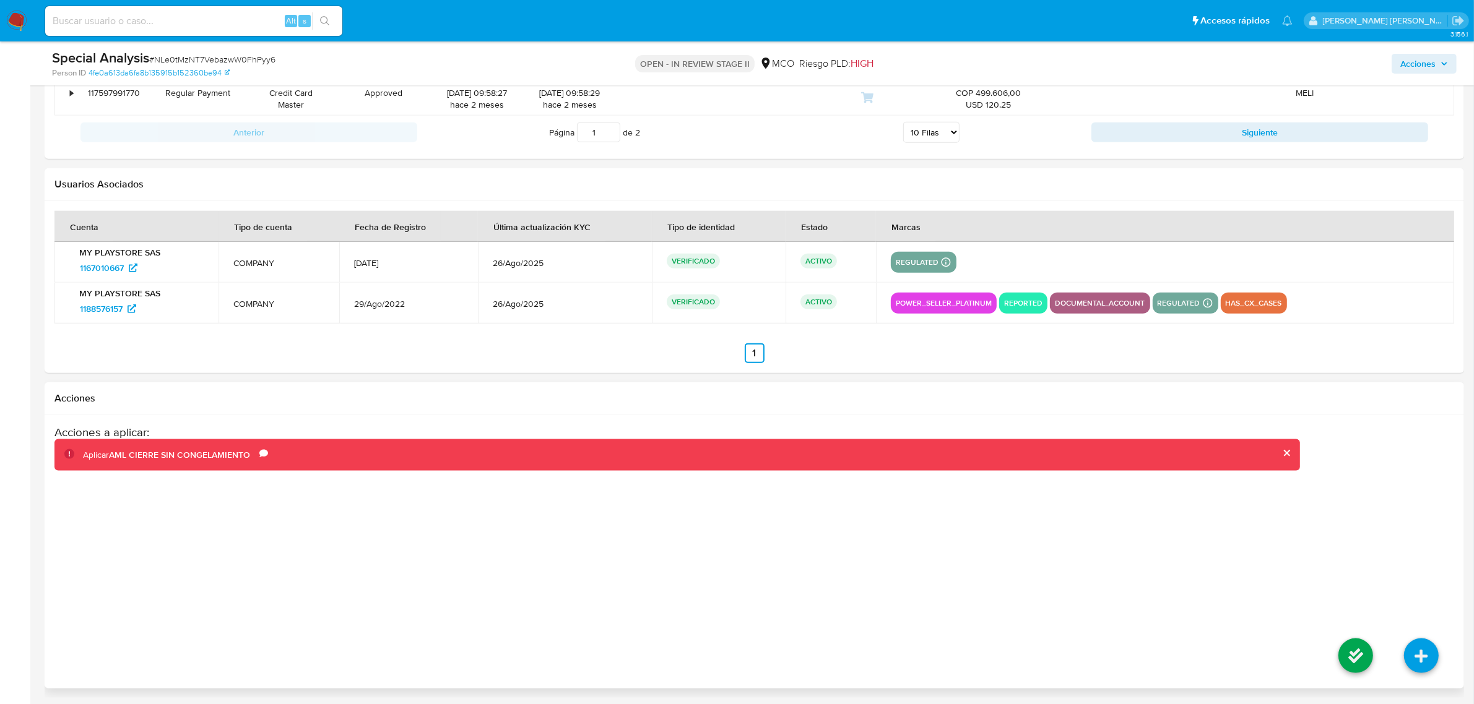
scroll to position [1800, 0]
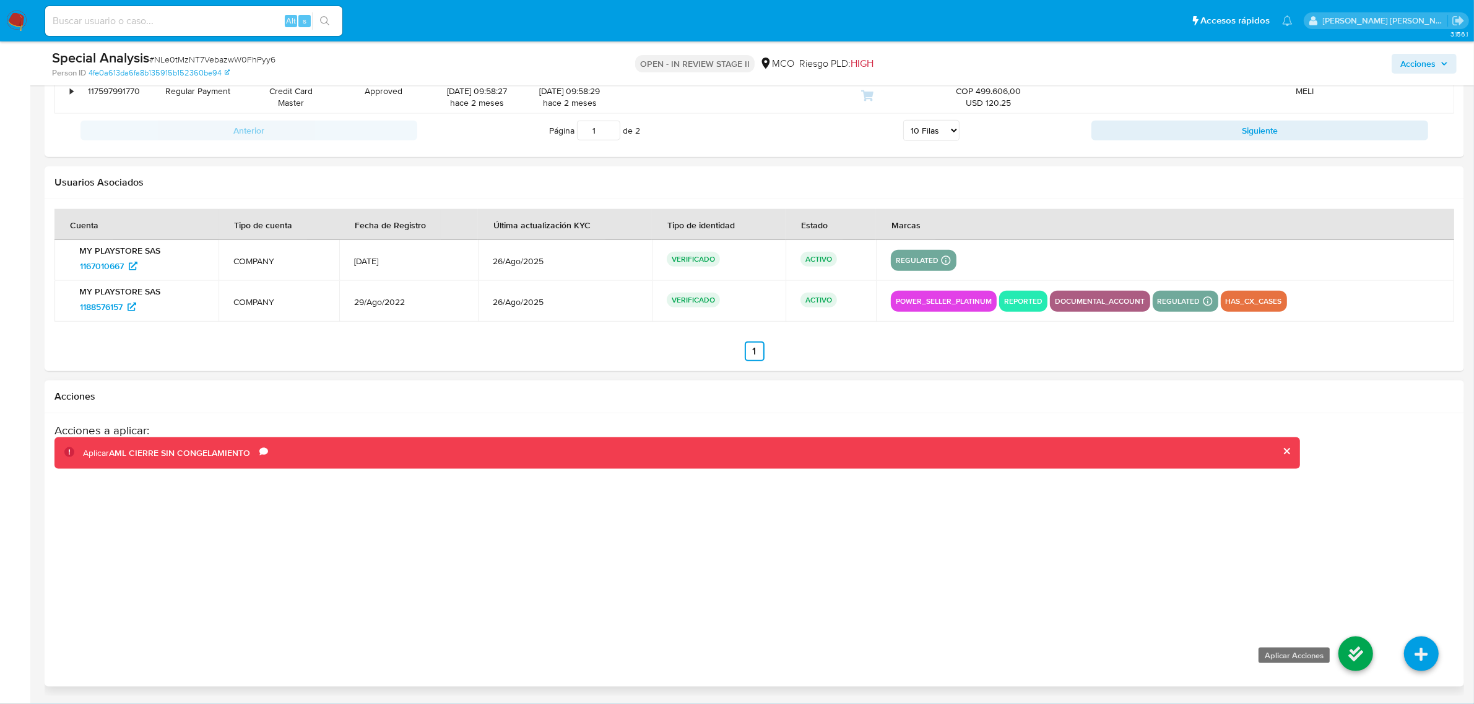
click at [1351, 659] on icon at bounding box center [1355, 654] width 35 height 35
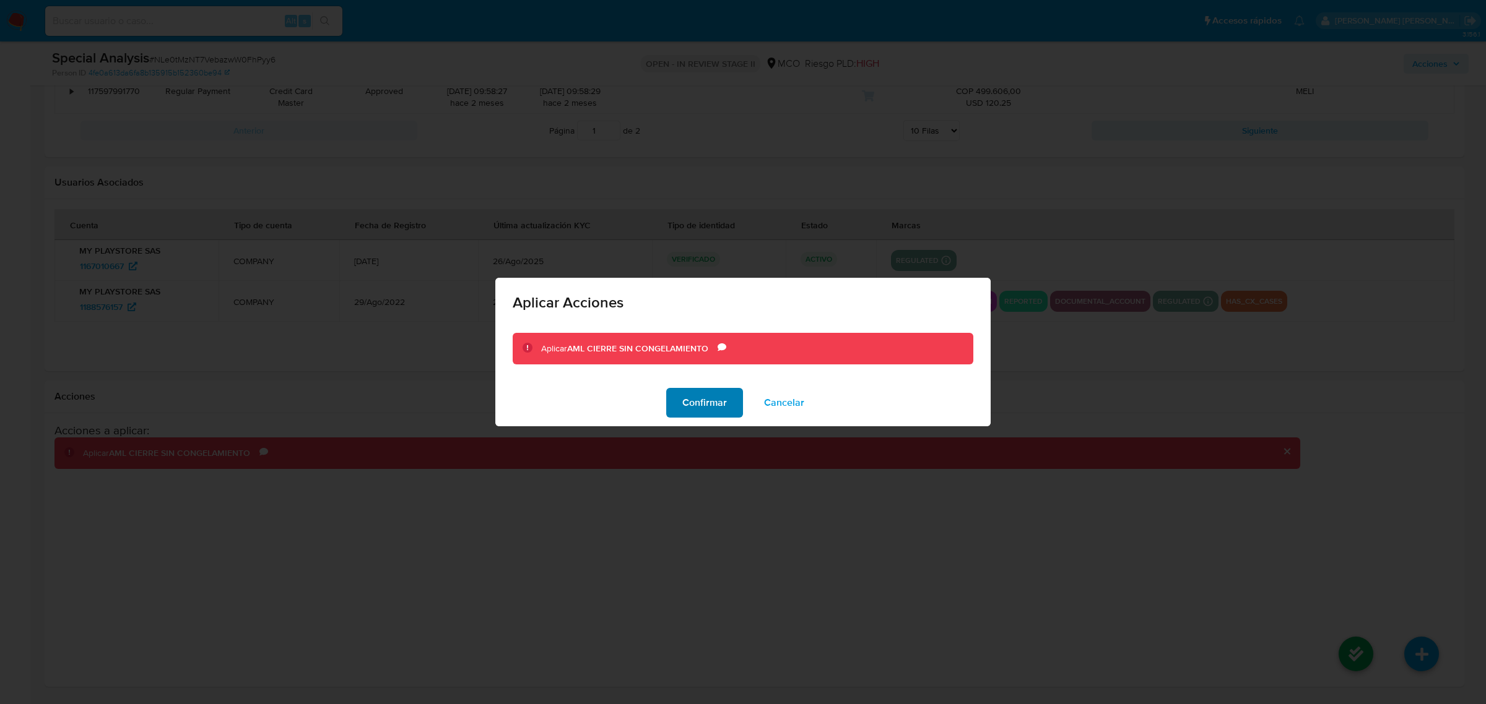
click at [703, 404] on span "Confirmar" at bounding box center [704, 402] width 45 height 27
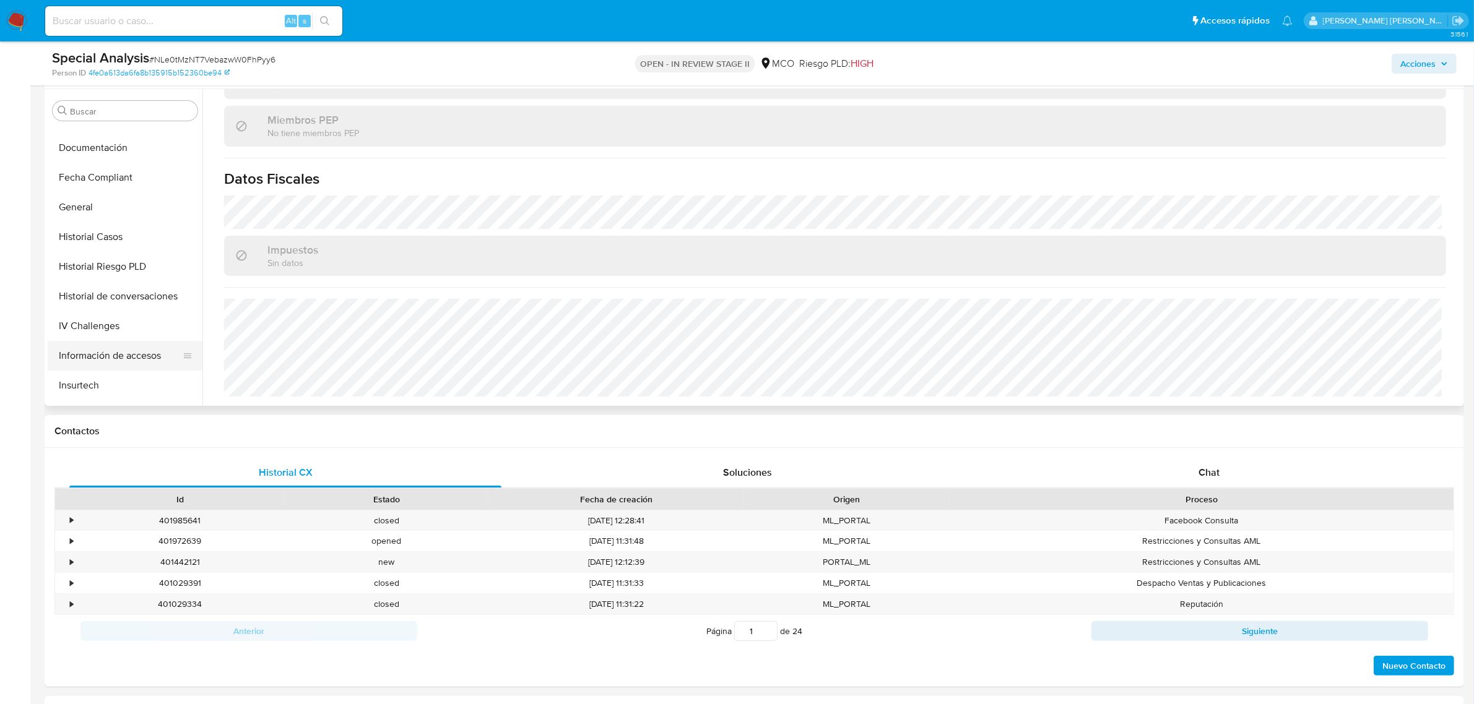
scroll to position [522, 0]
click at [116, 353] on button "Restricciones Nuevo Mundo" at bounding box center [120, 362] width 145 height 30
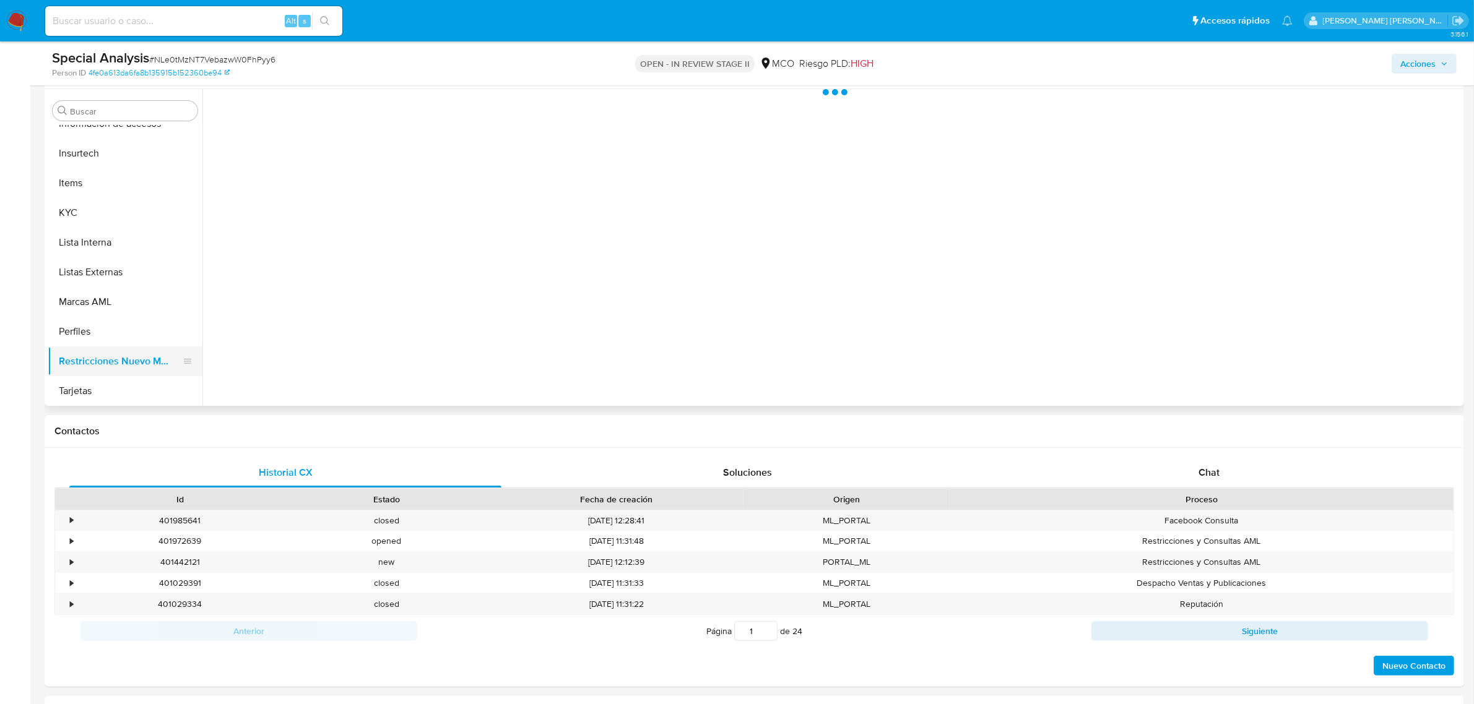
scroll to position [0, 0]
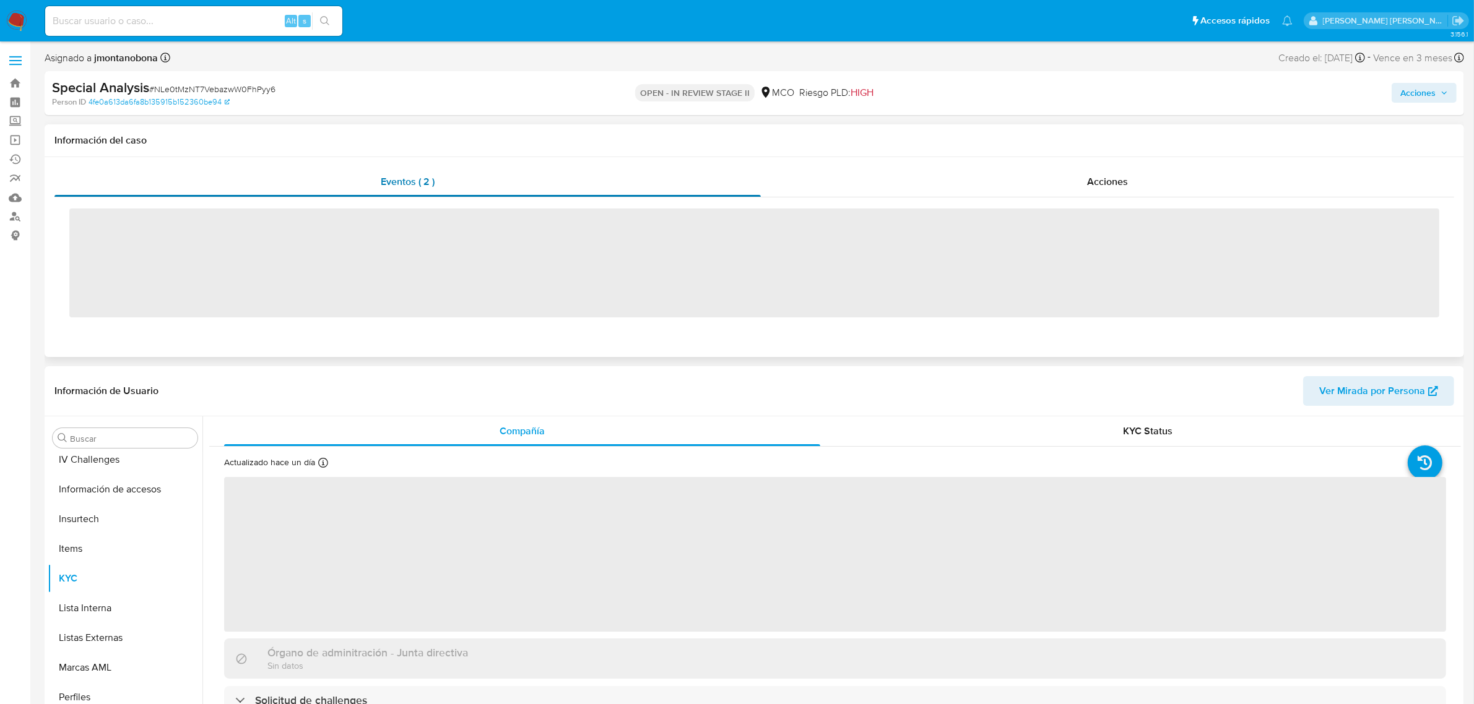
scroll to position [522, 0]
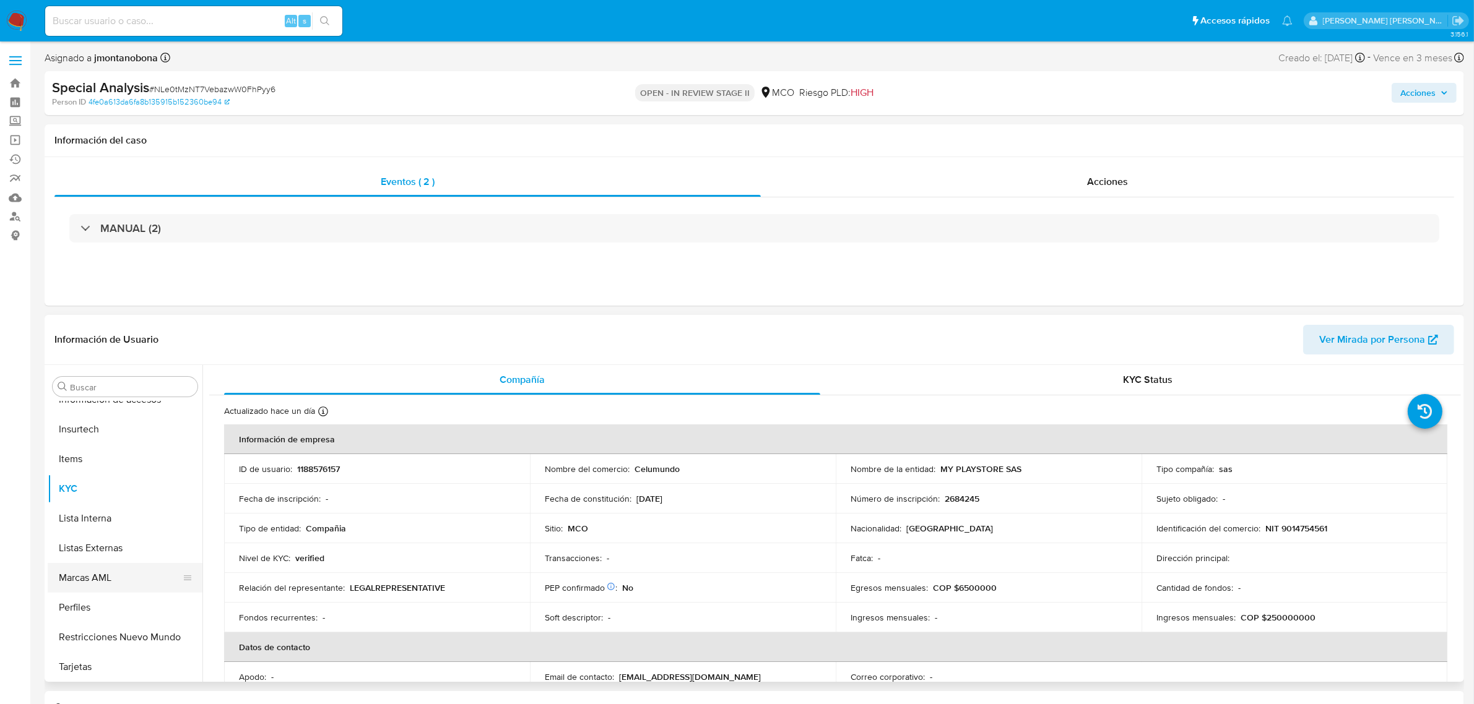
select select "10"
click at [116, 639] on button "Restricciones Nuevo Mundo" at bounding box center [120, 638] width 145 height 30
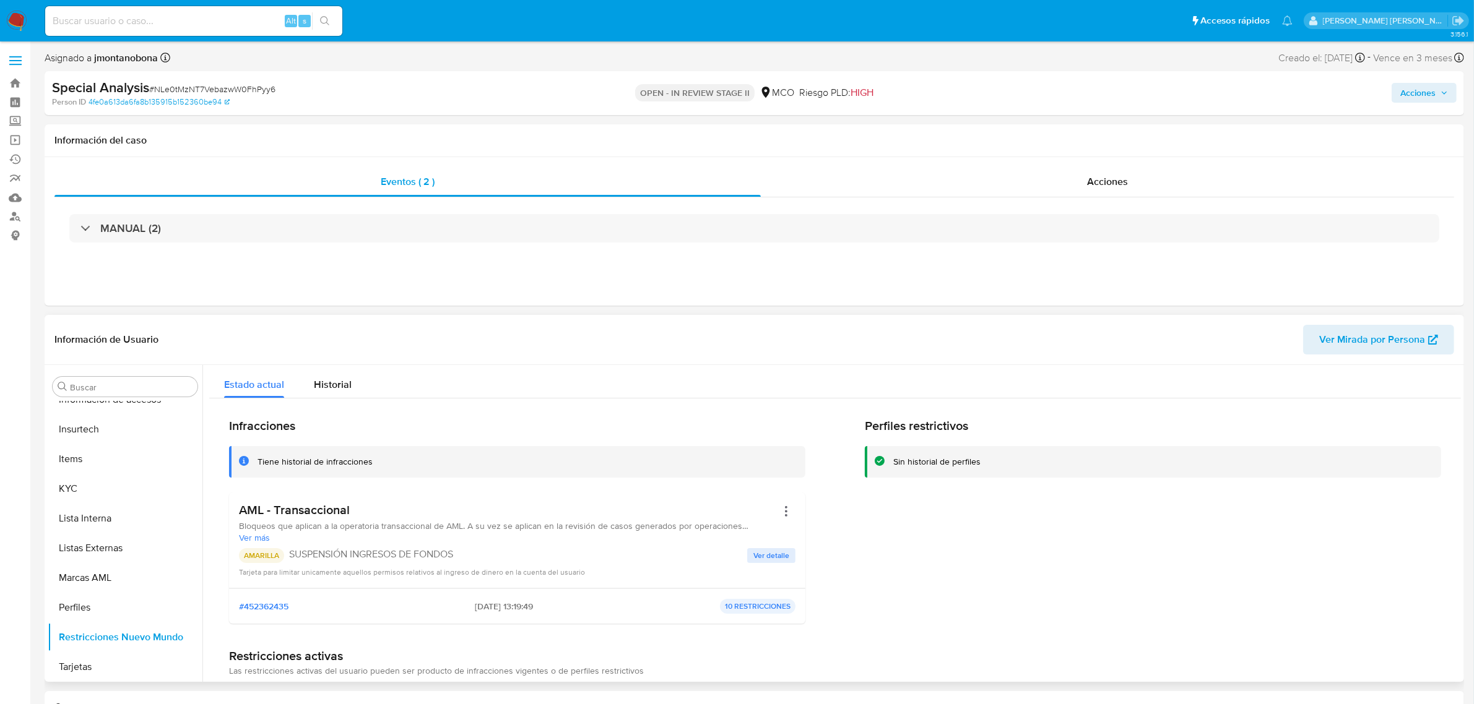
scroll to position [268, 0]
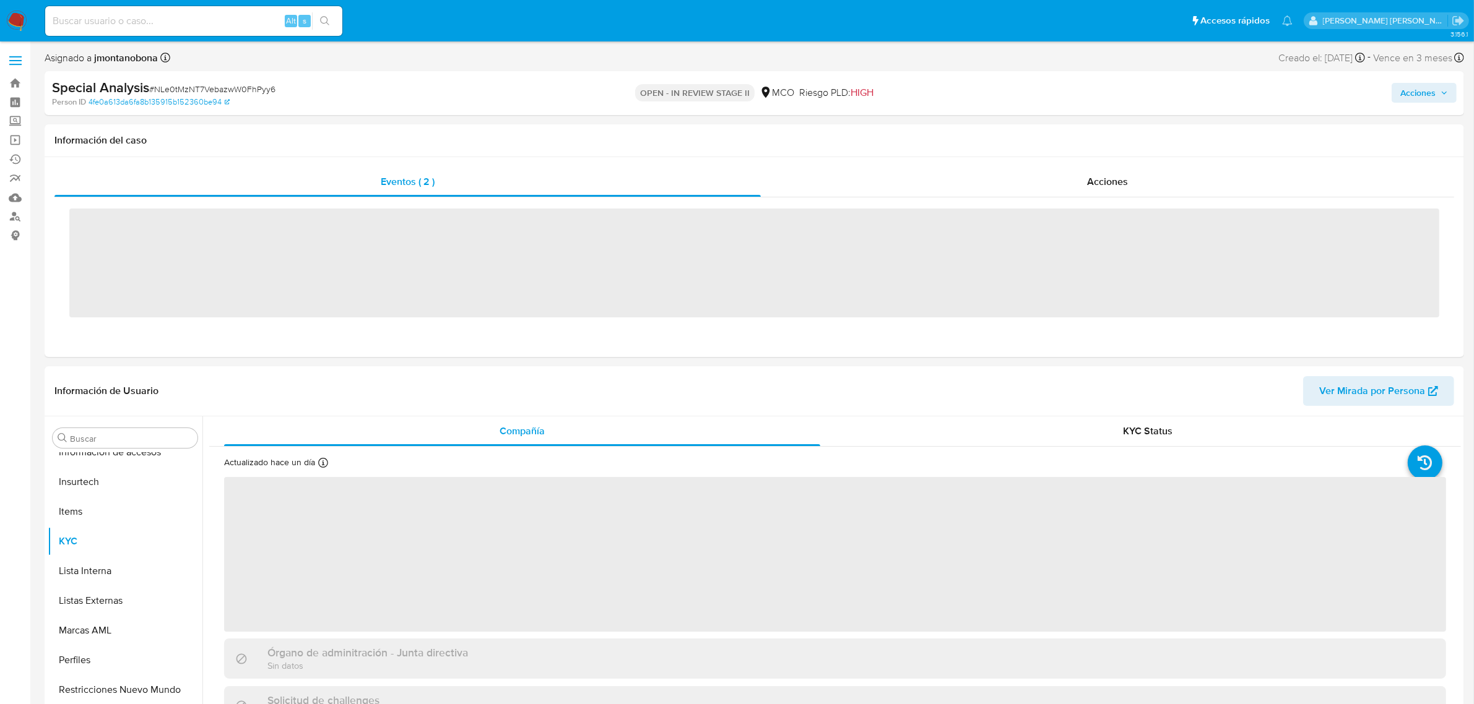
scroll to position [522, 0]
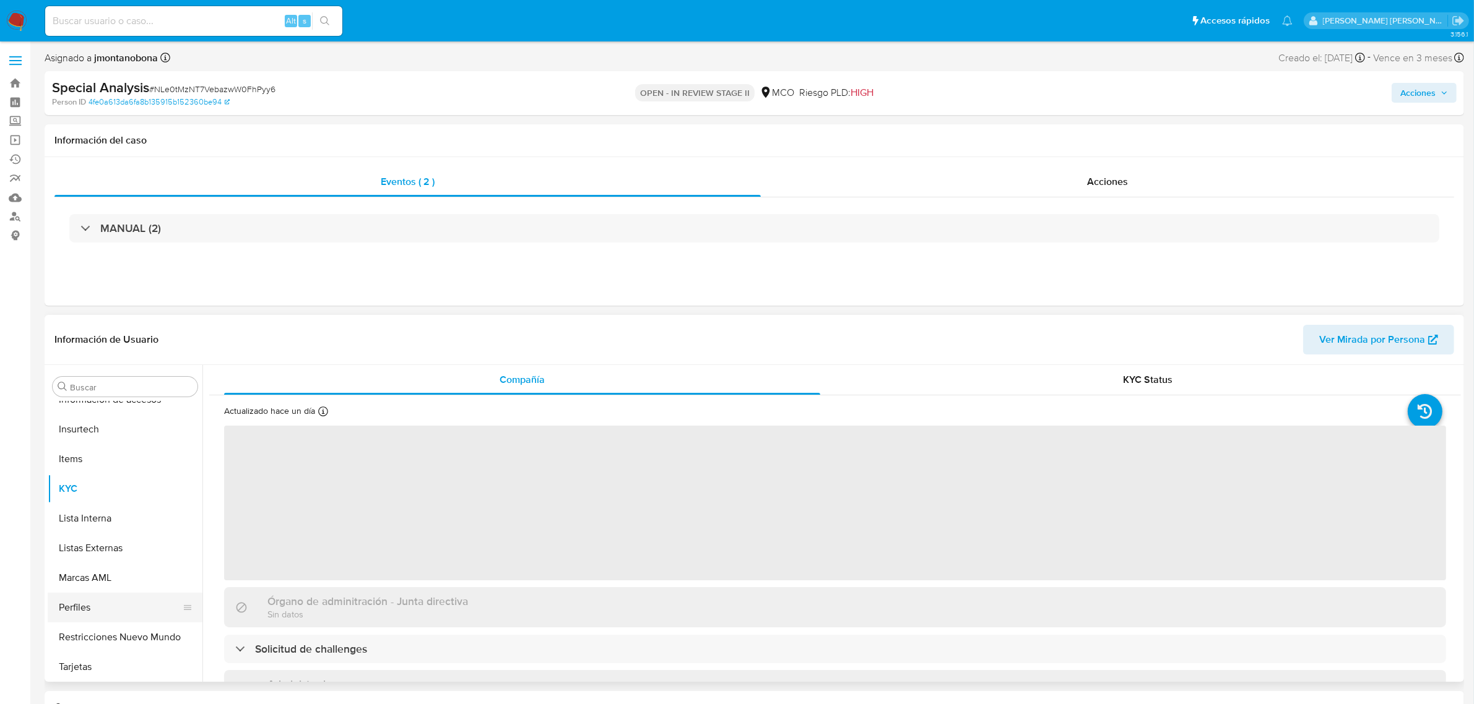
select select "10"
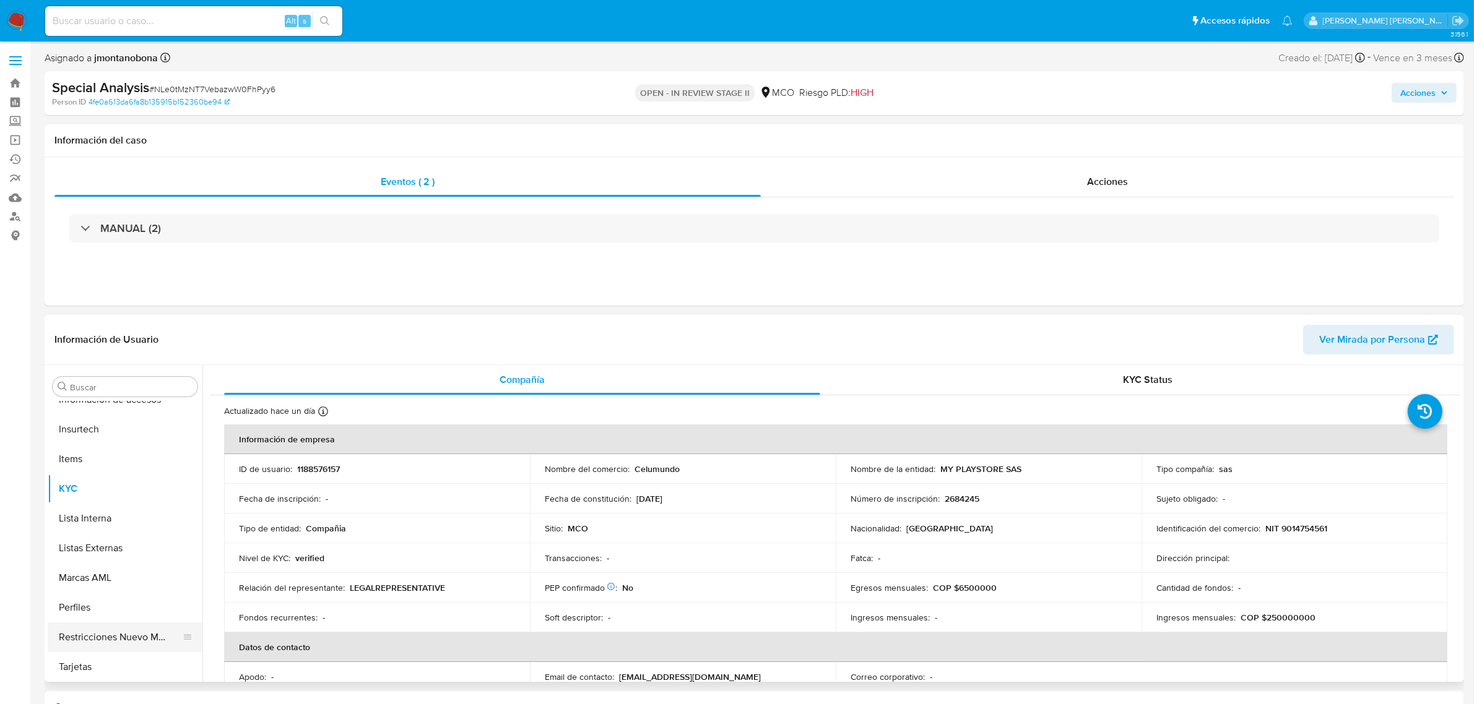
click at [130, 628] on button "Restricciones Nuevo Mundo" at bounding box center [120, 638] width 145 height 30
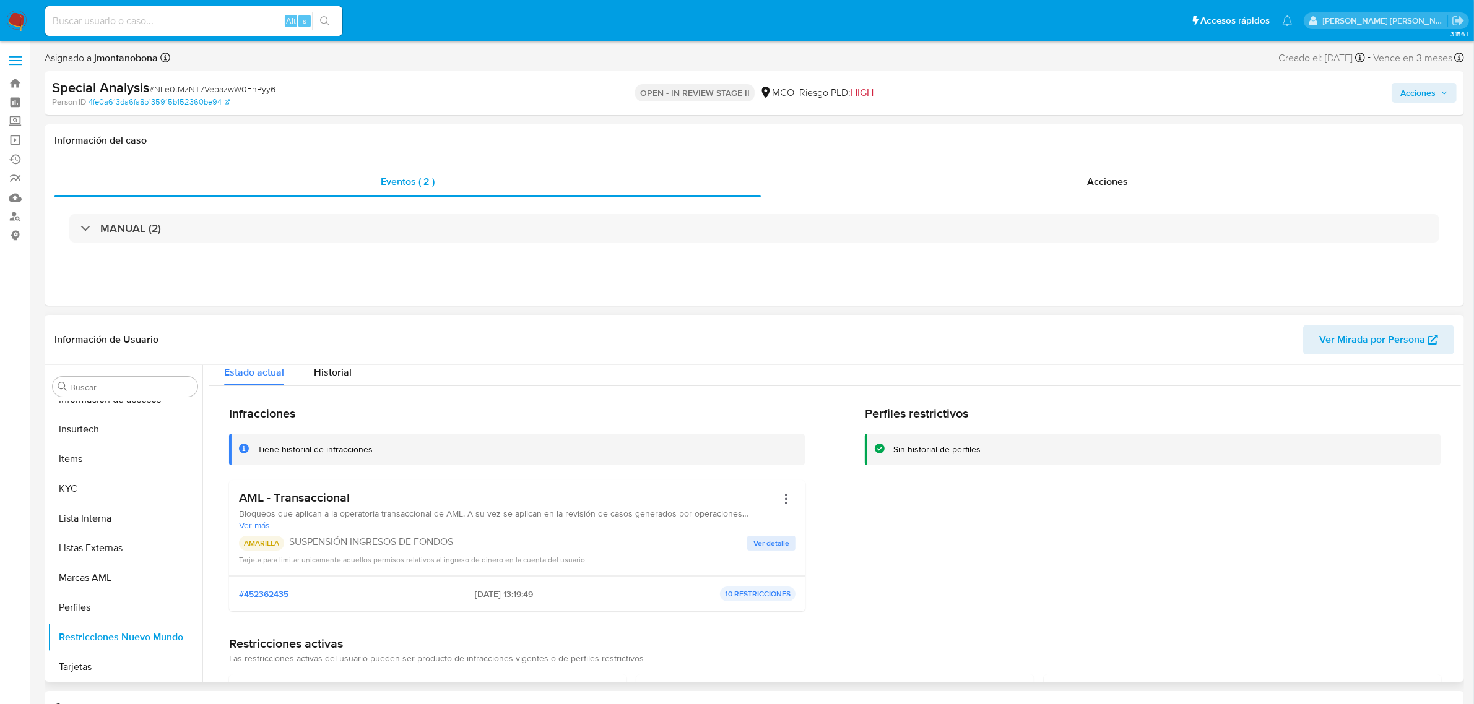
scroll to position [0, 0]
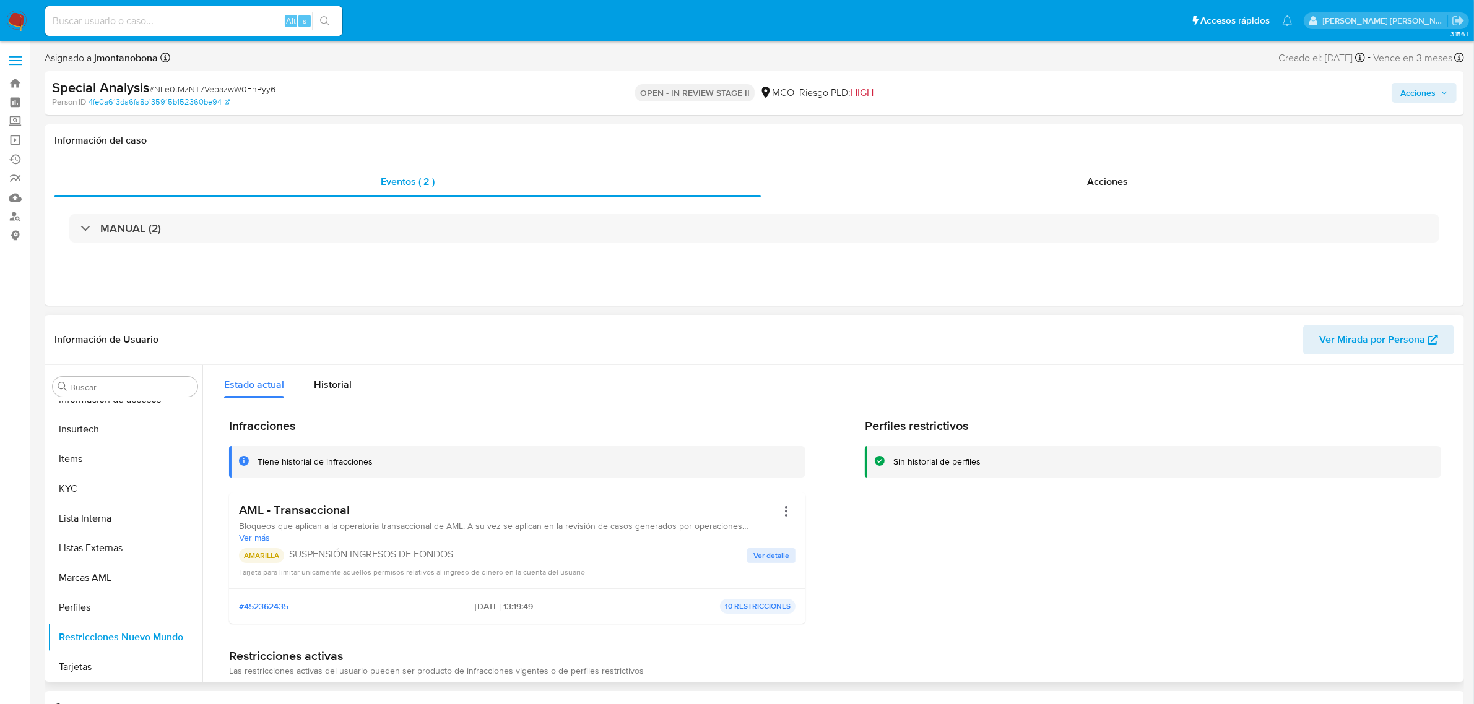
click at [356, 613] on div "#452362435 2025-08-26 - 13:19:49 10 RESTRICCIONES" at bounding box center [517, 606] width 557 height 15
click at [329, 384] on span "Historial" at bounding box center [333, 385] width 38 height 14
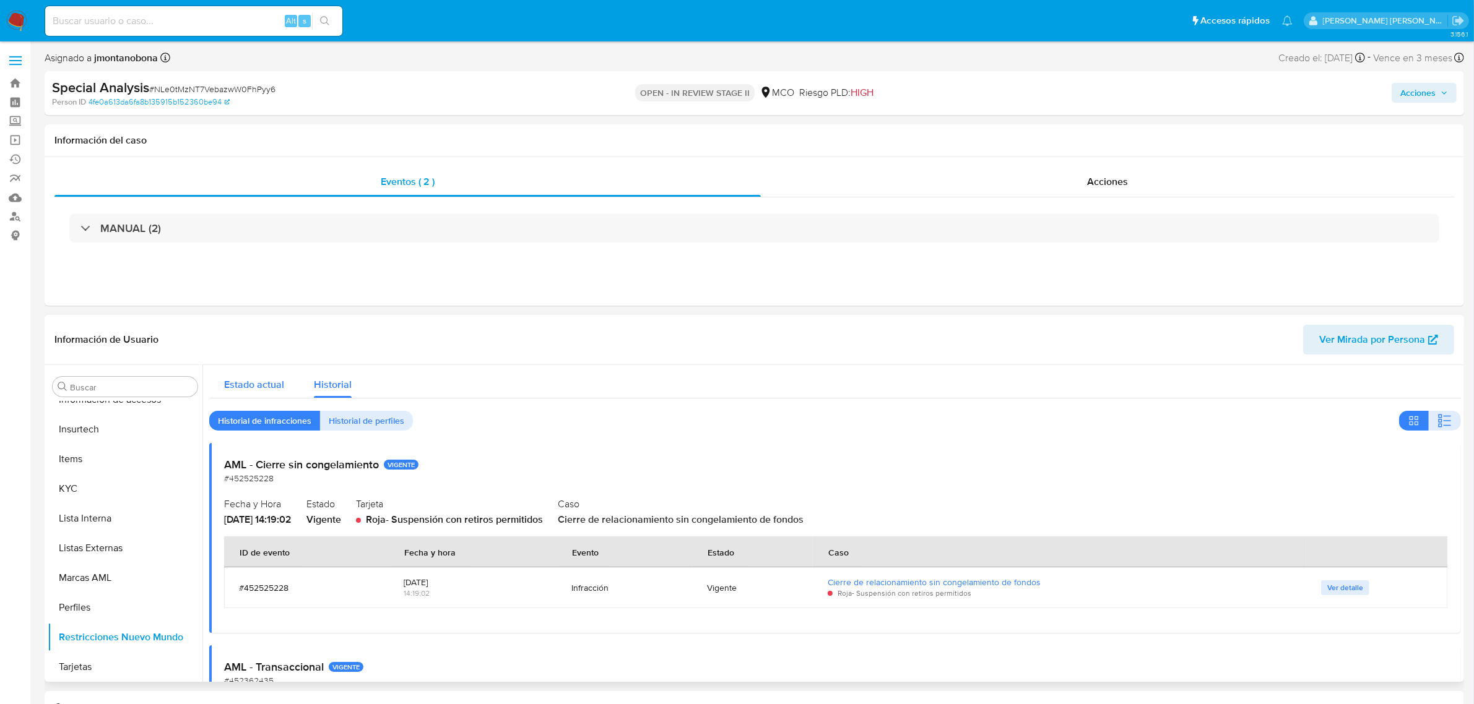
click at [261, 379] on span "Estado actual" at bounding box center [254, 385] width 60 height 14
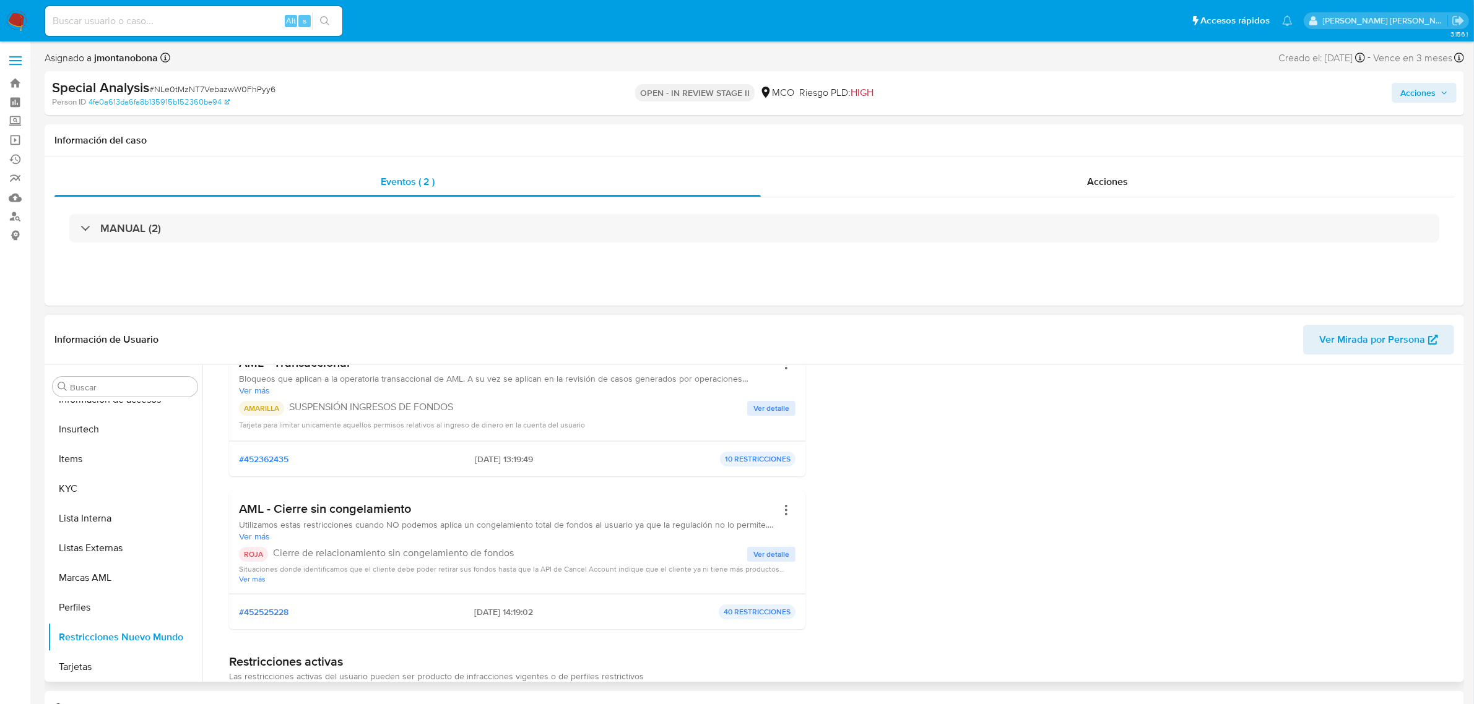
scroll to position [155, 0]
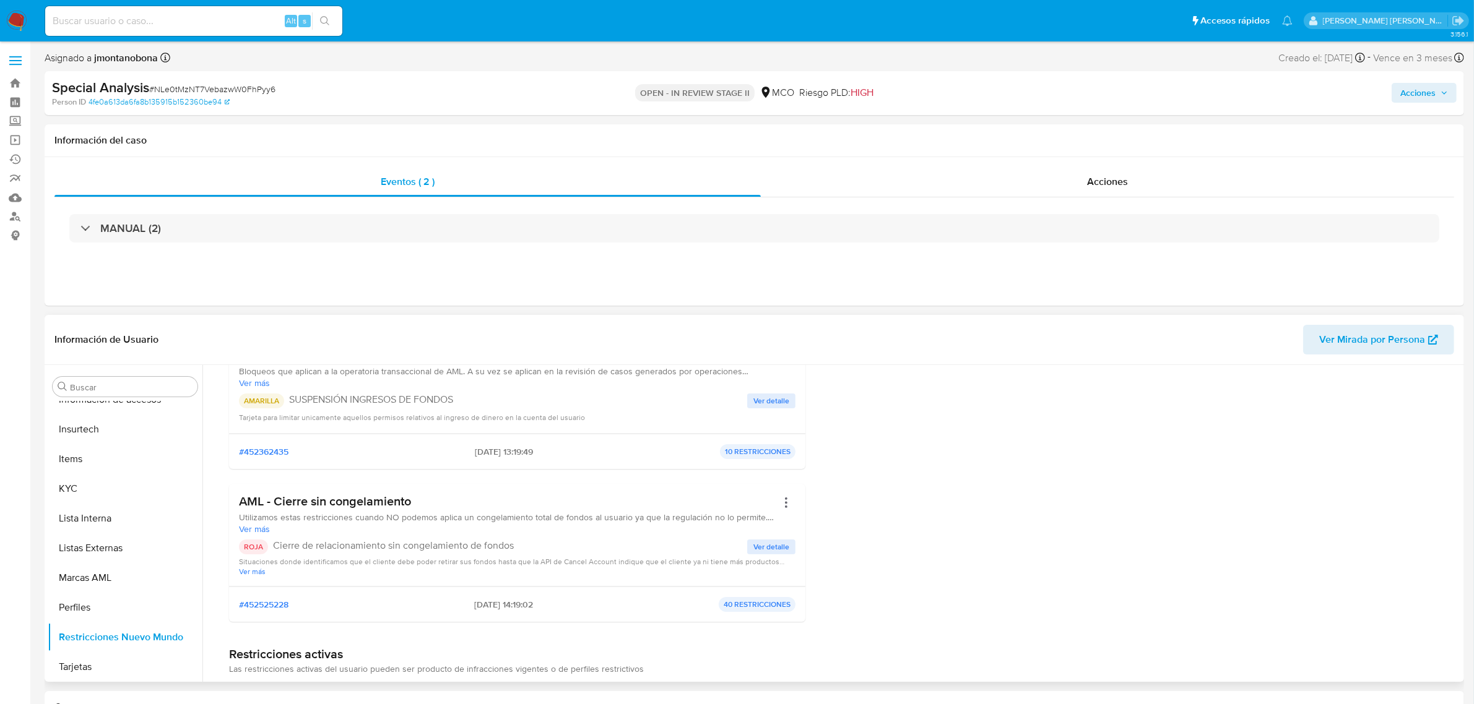
drag, startPoint x: 422, startPoint y: 520, endPoint x: 656, endPoint y: 515, distance: 234.0
click at [655, 515] on span "Utilizamos estas restricciones cuando NO podemos aplica un congelamiento total …" at bounding box center [508, 517] width 538 height 11
click at [658, 518] on span "Utilizamos estas restricciones cuando NO podemos aplica un congelamiento total …" at bounding box center [508, 517] width 538 height 11
drag, startPoint x: 525, startPoint y: 518, endPoint x: 712, endPoint y: 524, distance: 187.0
click at [700, 523] on span "Utilizamos estas restricciones cuando NO podemos aplica un congelamiento total …" at bounding box center [508, 517] width 538 height 11
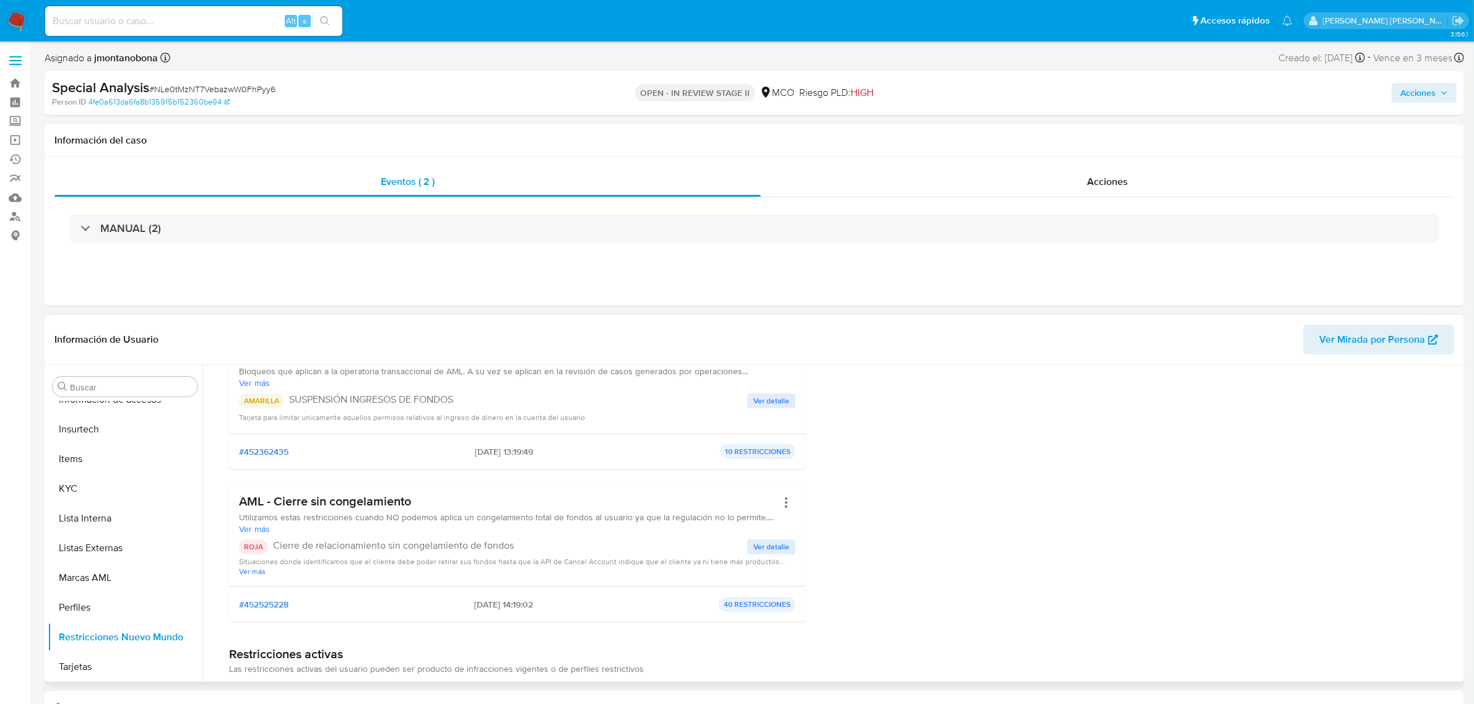
click at [712, 524] on span "Ver más" at bounding box center [508, 529] width 538 height 11
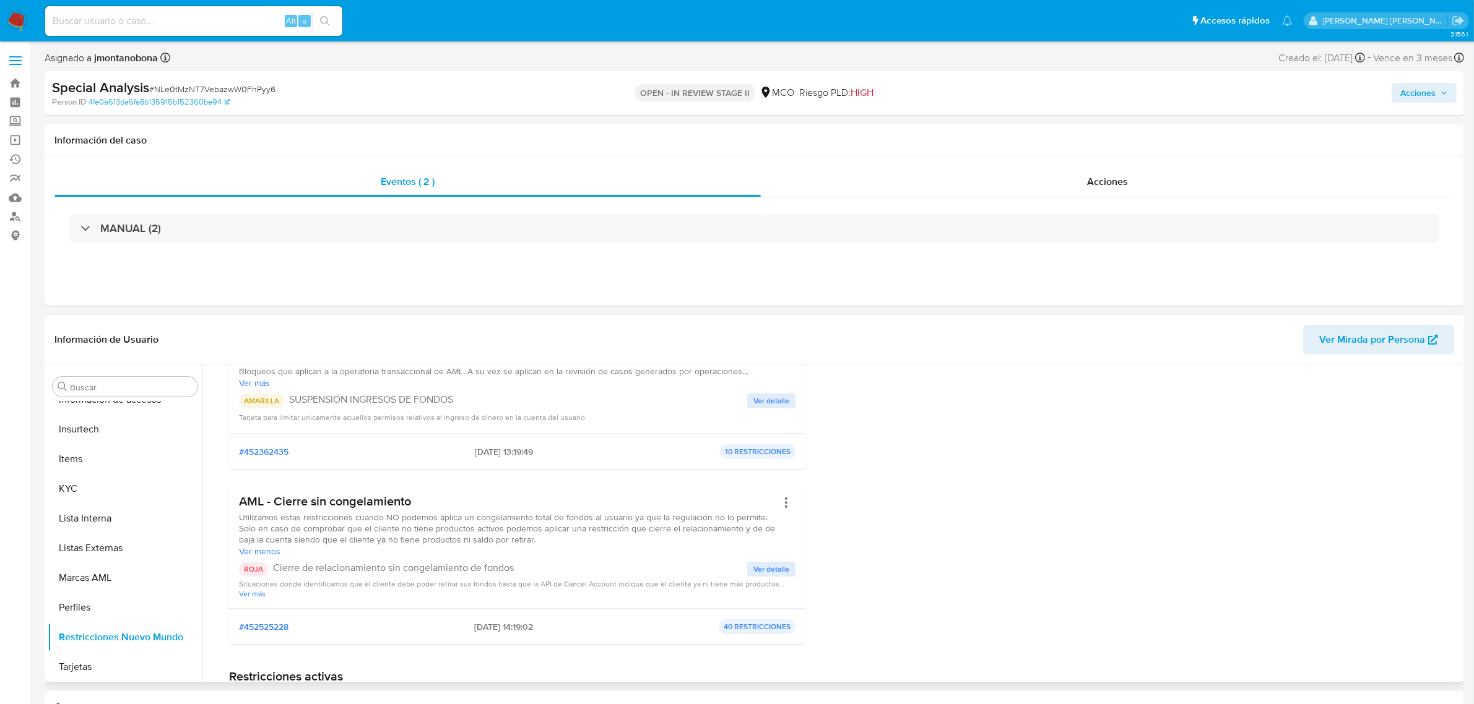
drag, startPoint x: 263, startPoint y: 531, endPoint x: 517, endPoint y: 531, distance: 253.8
click at [511, 531] on span "Utilizamos estas restricciones cuando NO podemos aplica un congelamiento total …" at bounding box center [508, 528] width 538 height 33
click at [544, 531] on span "Utilizamos estas restricciones cuando NO podemos aplica un congelamiento total …" at bounding box center [508, 528] width 538 height 33
drag, startPoint x: 366, startPoint y: 528, endPoint x: 590, endPoint y: 533, distance: 224.1
click at [567, 531] on span "Utilizamos estas restricciones cuando NO podemos aplica un congelamiento total …" at bounding box center [508, 528] width 538 height 33
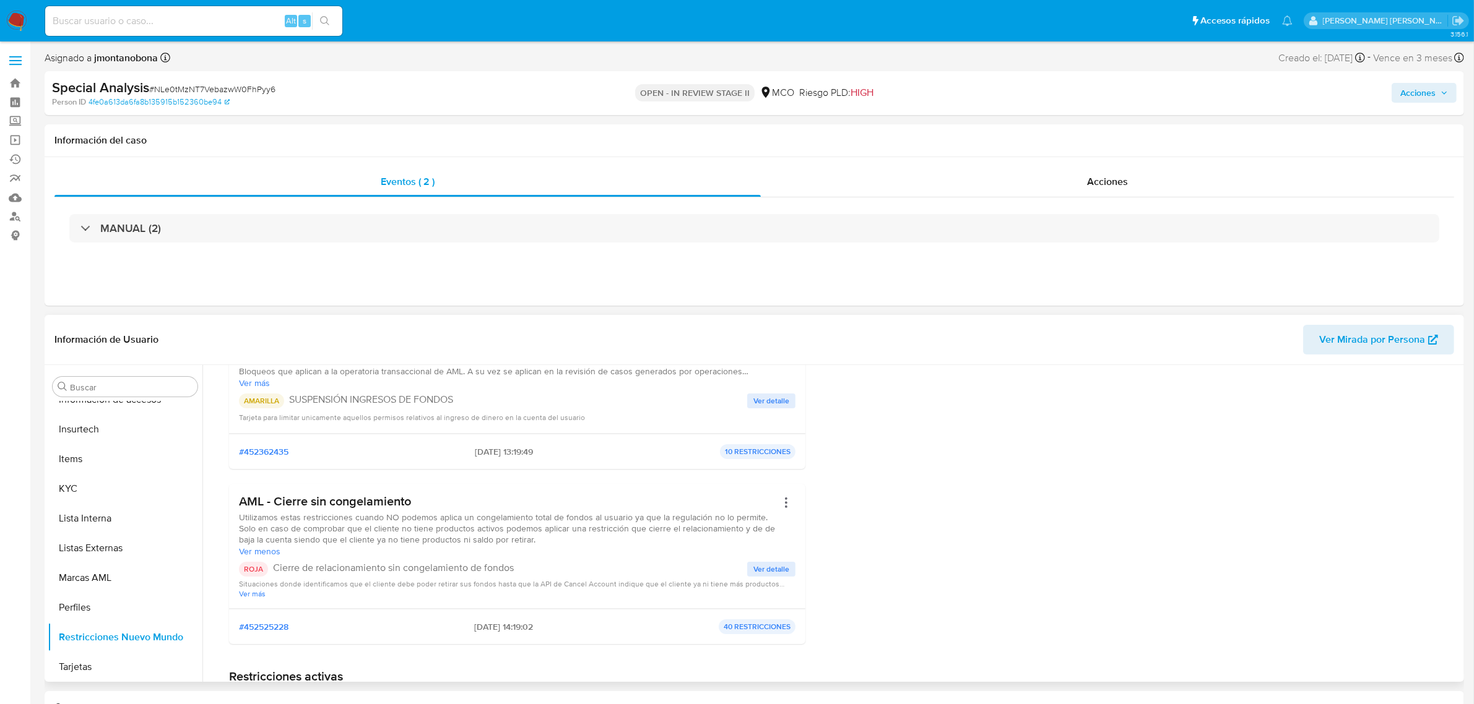
click at [594, 534] on span "Utilizamos estas restricciones cuando NO podemos aplica un congelamiento total …" at bounding box center [508, 528] width 538 height 33
drag, startPoint x: 474, startPoint y: 531, endPoint x: 729, endPoint y: 530, distance: 254.4
click at [728, 530] on span "Utilizamos estas restricciones cuando NO podemos aplica un congelamiento total …" at bounding box center [508, 528] width 538 height 33
click at [688, 535] on span "Utilizamos estas restricciones cuando NO podemos aplica un congelamiento total …" at bounding box center [508, 528] width 538 height 33
click at [564, 530] on span "Utilizamos estas restricciones cuando NO podemos aplica un congelamiento total …" at bounding box center [508, 528] width 538 height 33
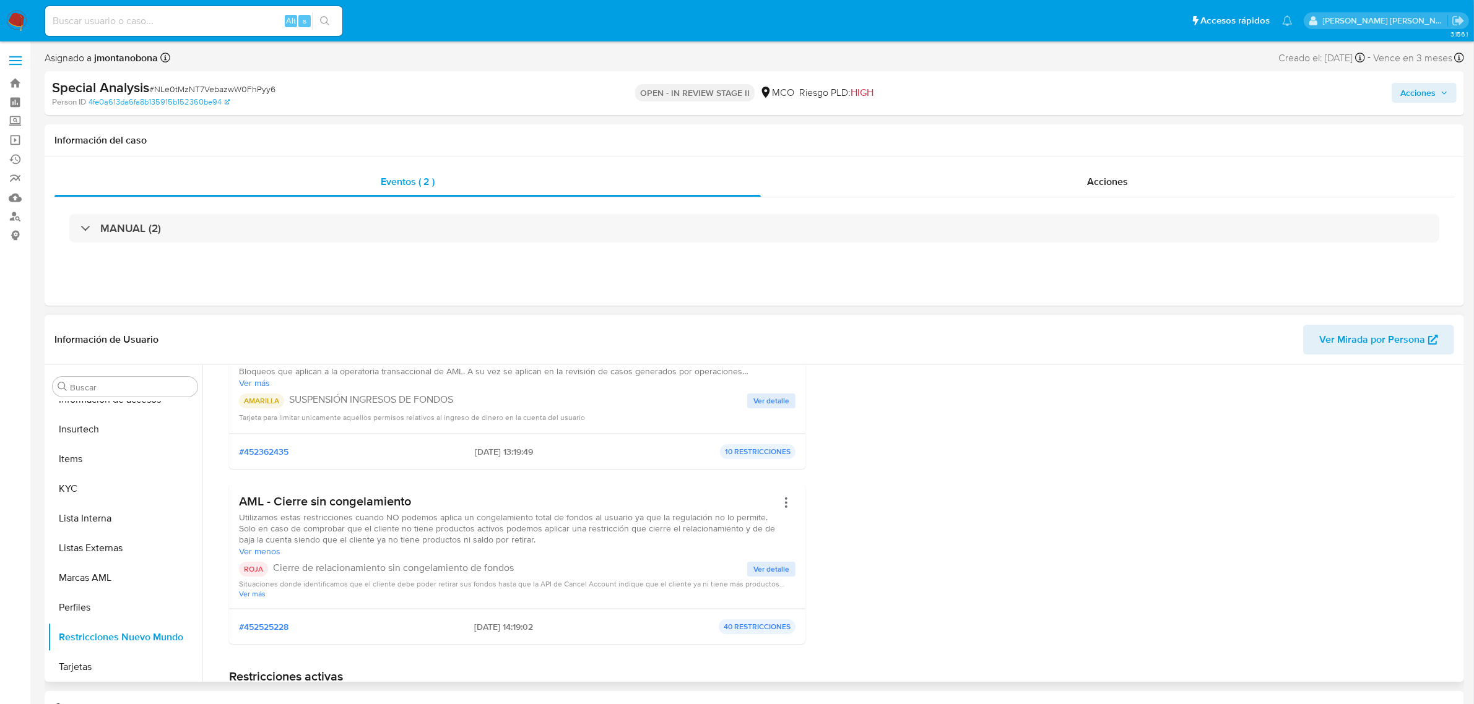
drag, startPoint x: 261, startPoint y: 542, endPoint x: 501, endPoint y: 542, distance: 240.2
click at [470, 542] on span "Utilizamos estas restricciones cuando NO podemos aplica un congelamiento total …" at bounding box center [508, 528] width 538 height 33
click at [501, 542] on span "Utilizamos estas restricciones cuando NO podemos aplica un congelamiento total …" at bounding box center [508, 528] width 538 height 33
drag, startPoint x: 373, startPoint y: 544, endPoint x: 565, endPoint y: 543, distance: 191.9
click at [537, 540] on span "Utilizamos estas restricciones cuando NO podemos aplica un congelamiento total …" at bounding box center [508, 528] width 538 height 33
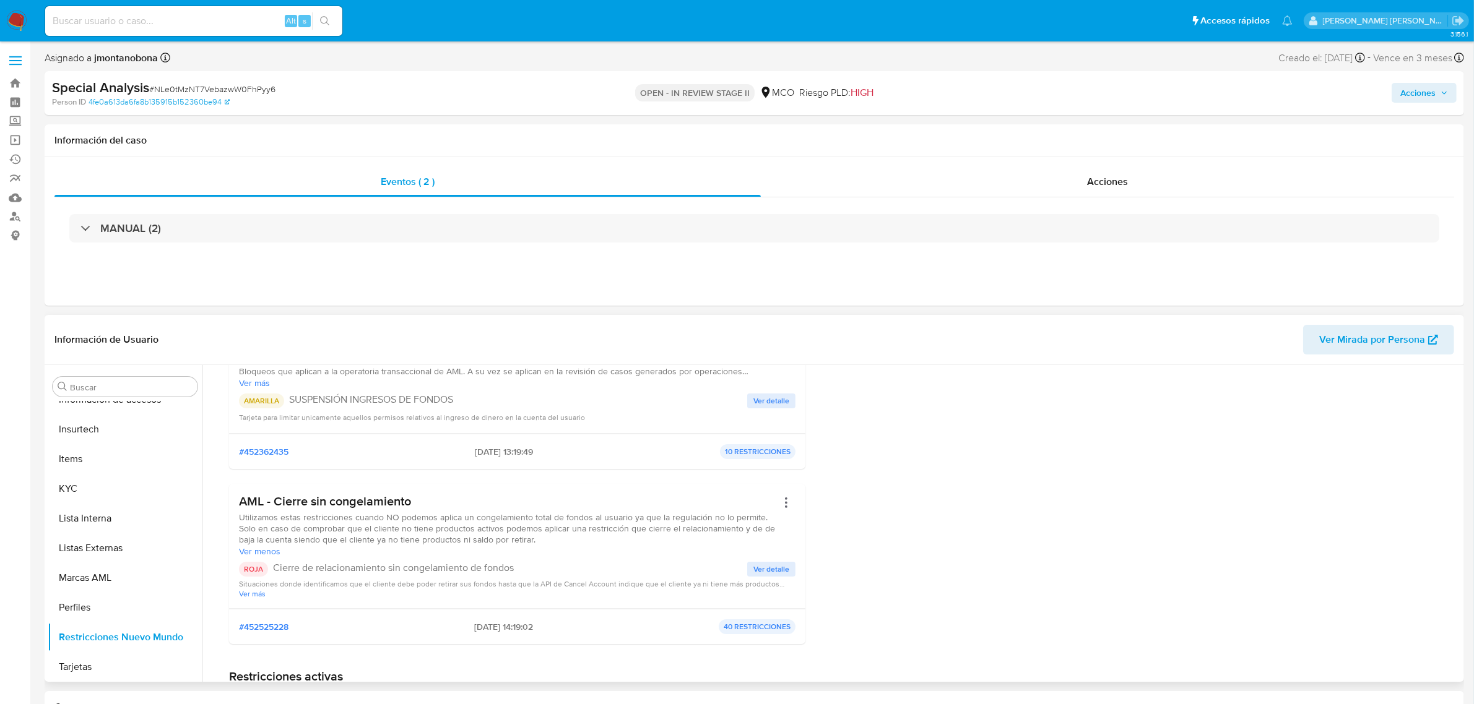
click at [565, 543] on span "Utilizamos estas restricciones cuando NO podemos aplica un congelamiento total …" at bounding box center [508, 528] width 538 height 33
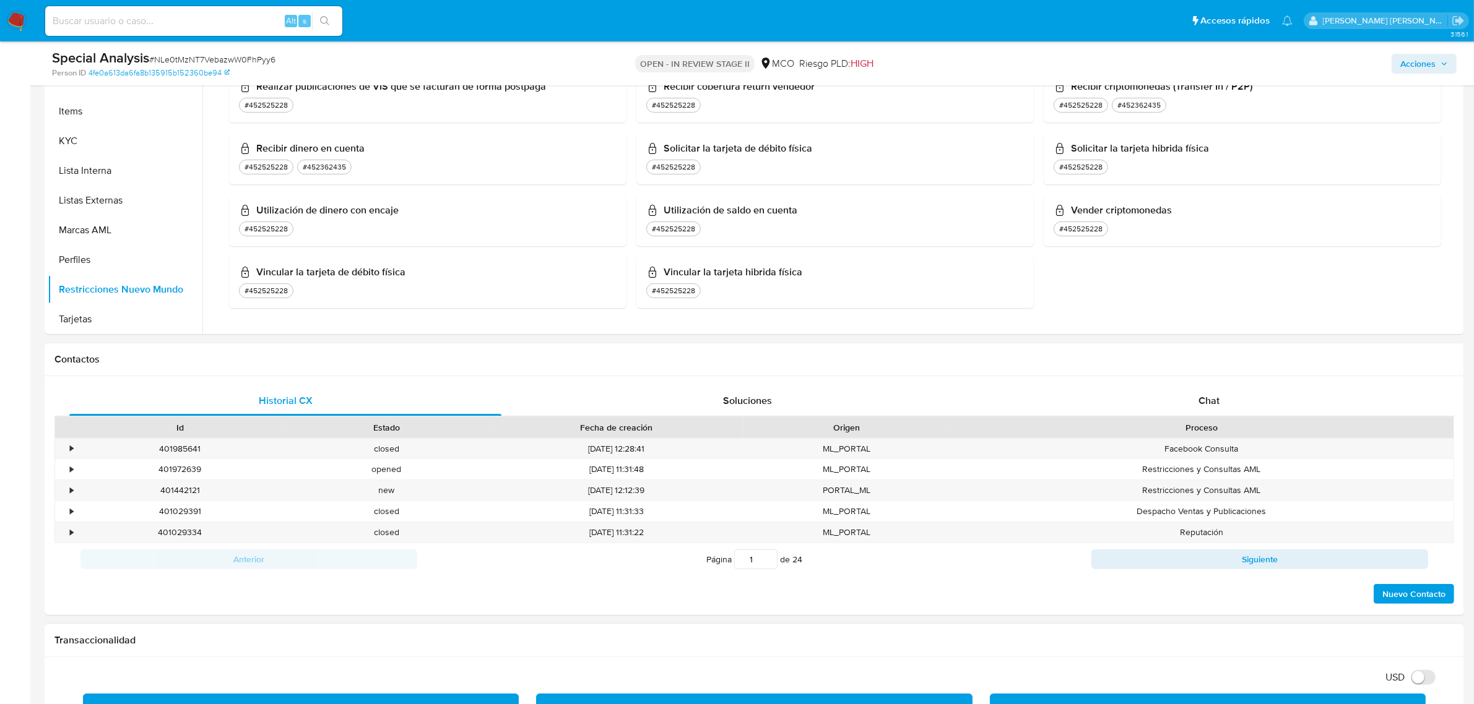
scroll to position [542, 0]
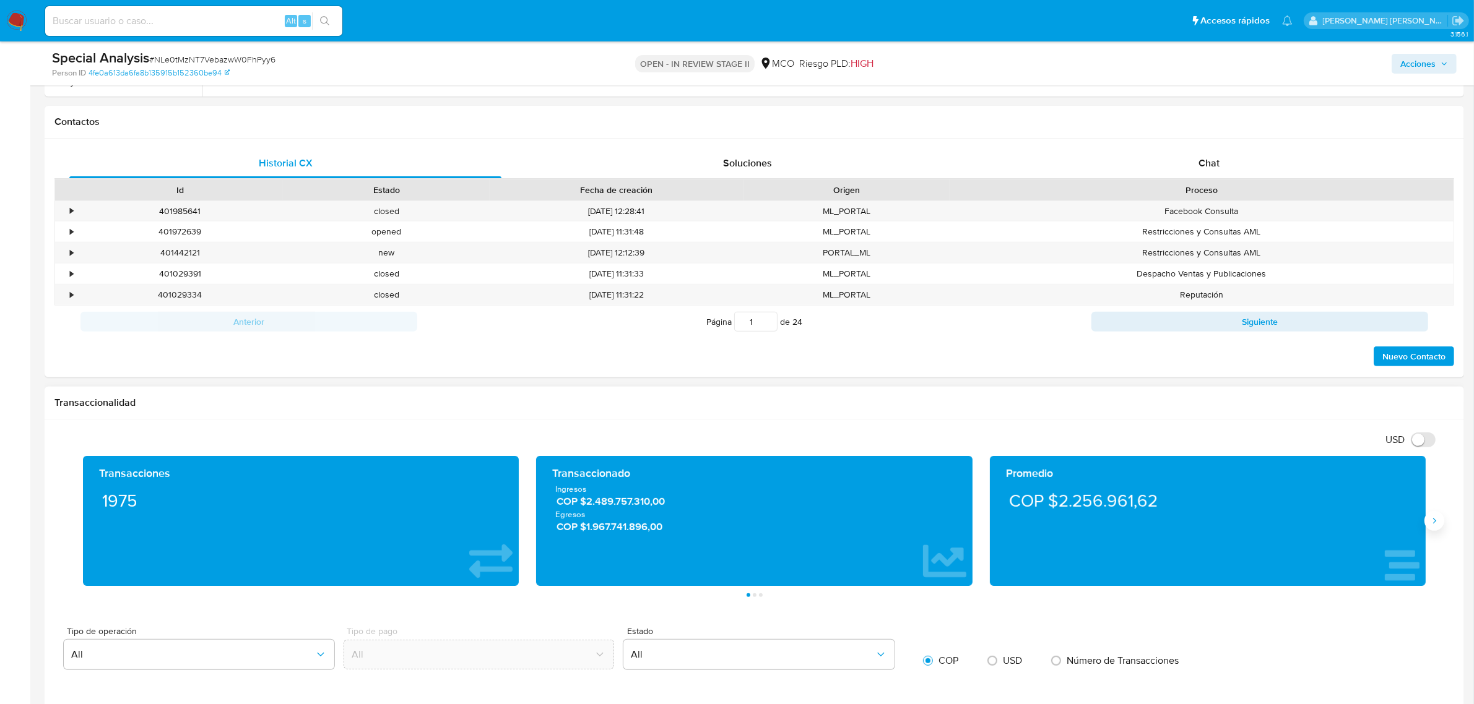
click at [1443, 521] on button "Siguiente" at bounding box center [1434, 521] width 20 height 20
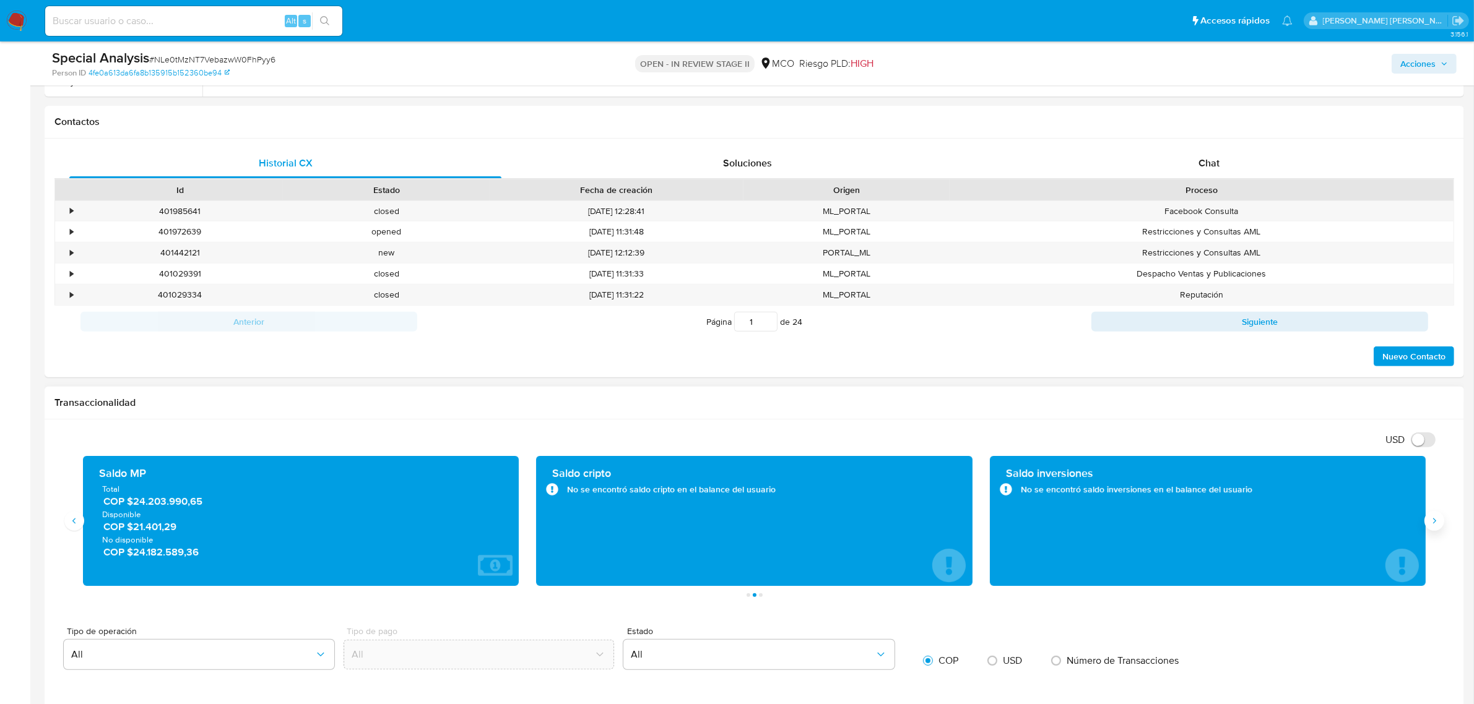
click at [1437, 521] on icon "Siguiente" at bounding box center [1434, 521] width 10 height 10
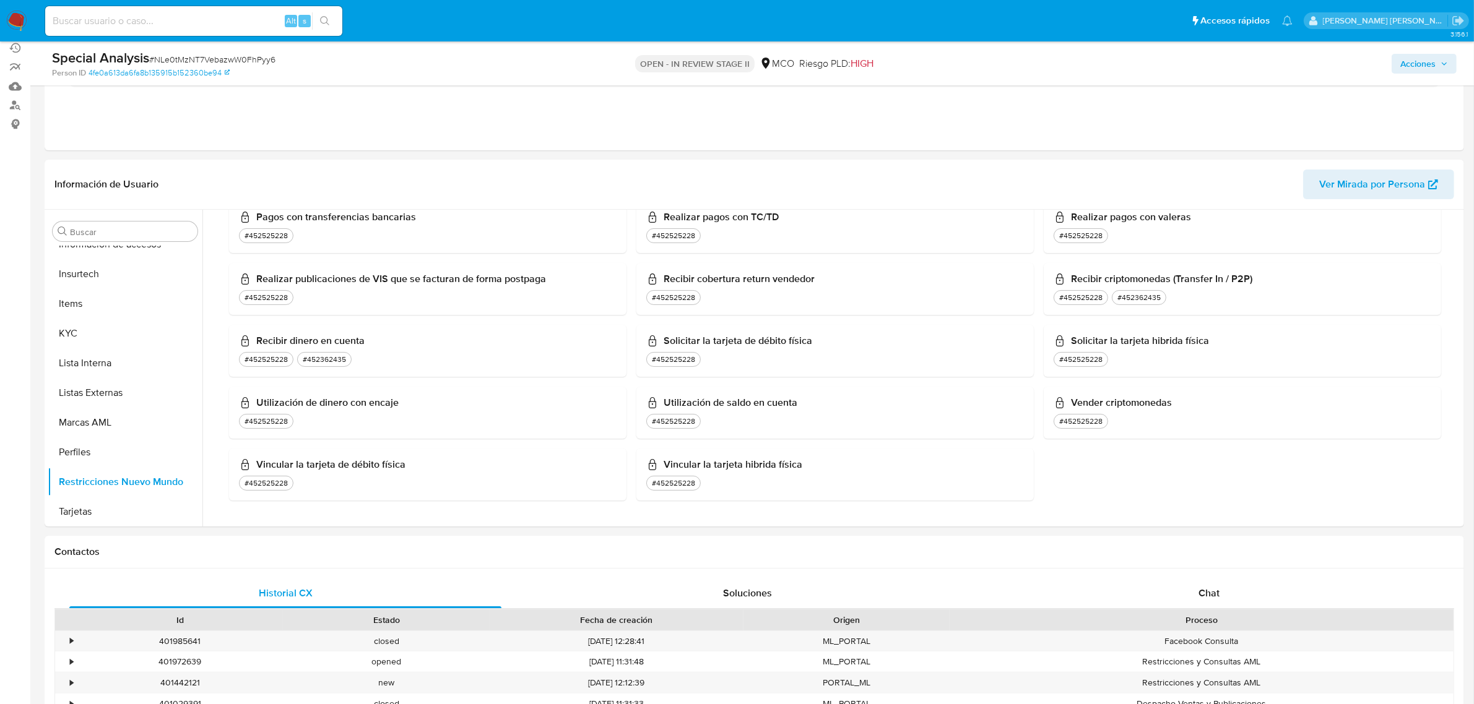
scroll to position [0, 0]
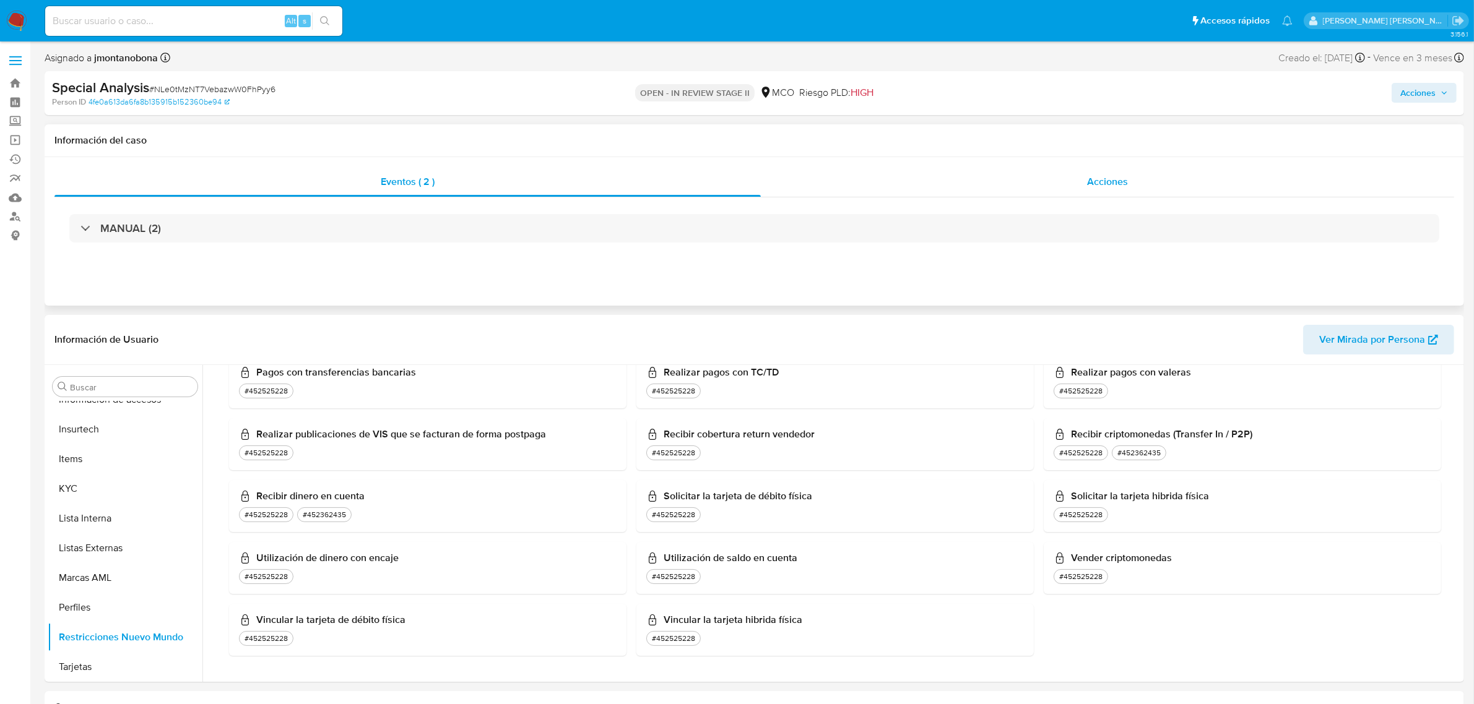
click at [1111, 181] on span "Acciones" at bounding box center [1107, 182] width 41 height 14
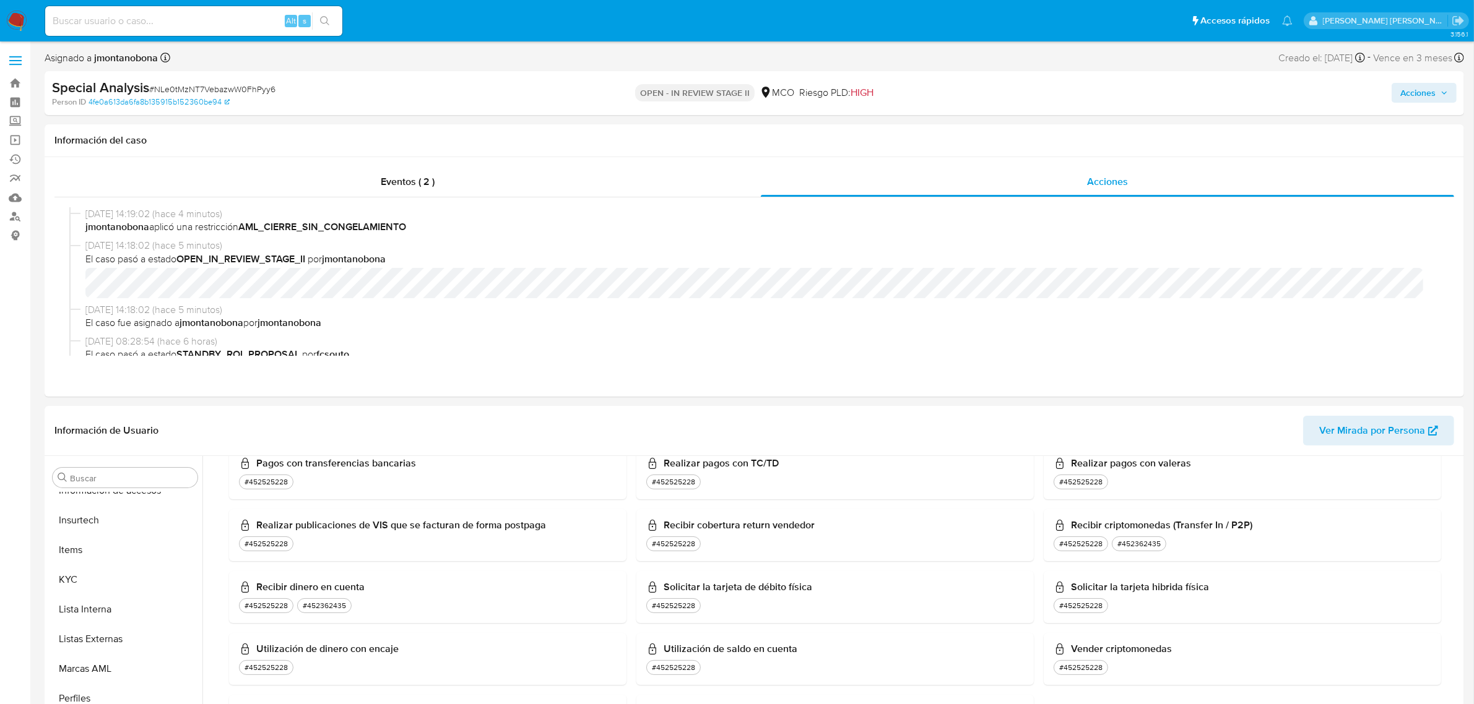
click at [1425, 90] on span "Acciones" at bounding box center [1417, 93] width 35 height 20
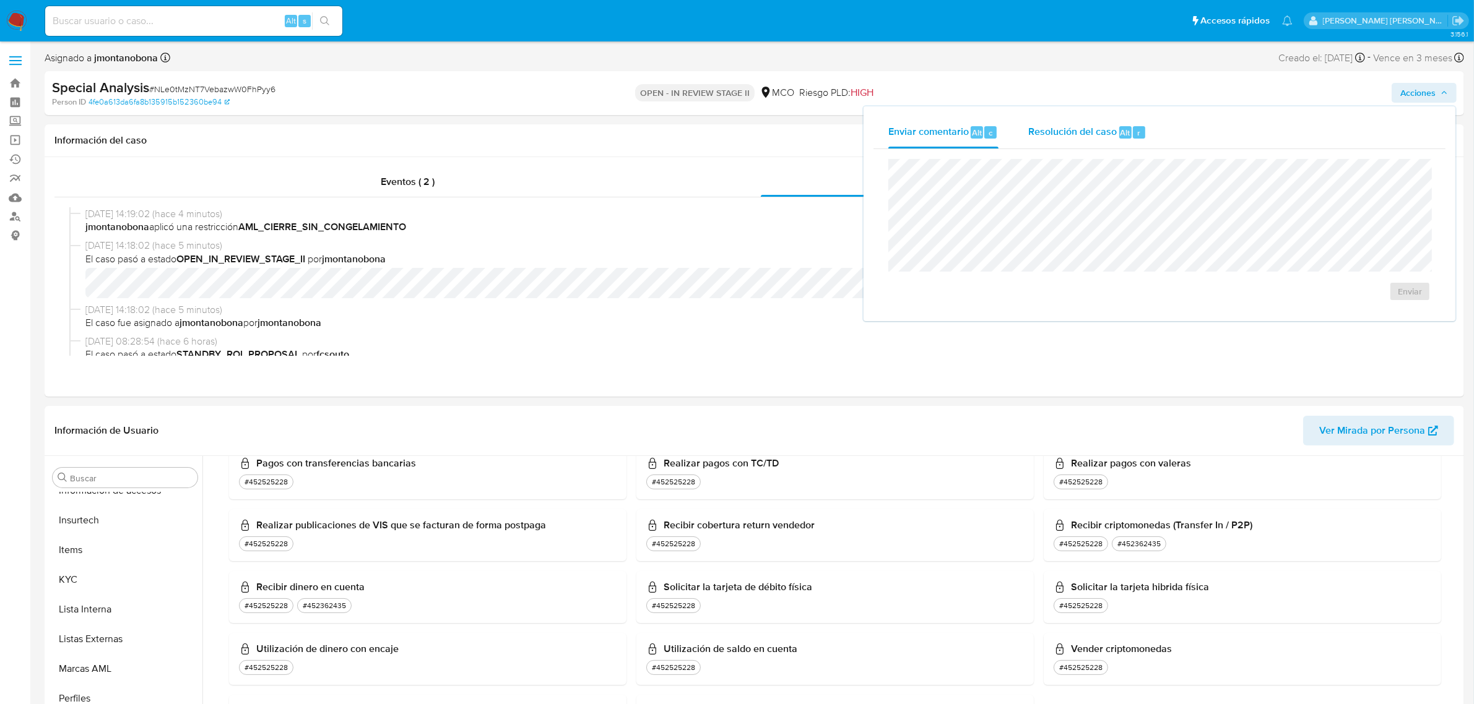
click at [1078, 129] on span "Resolución del caso" at bounding box center [1072, 132] width 89 height 14
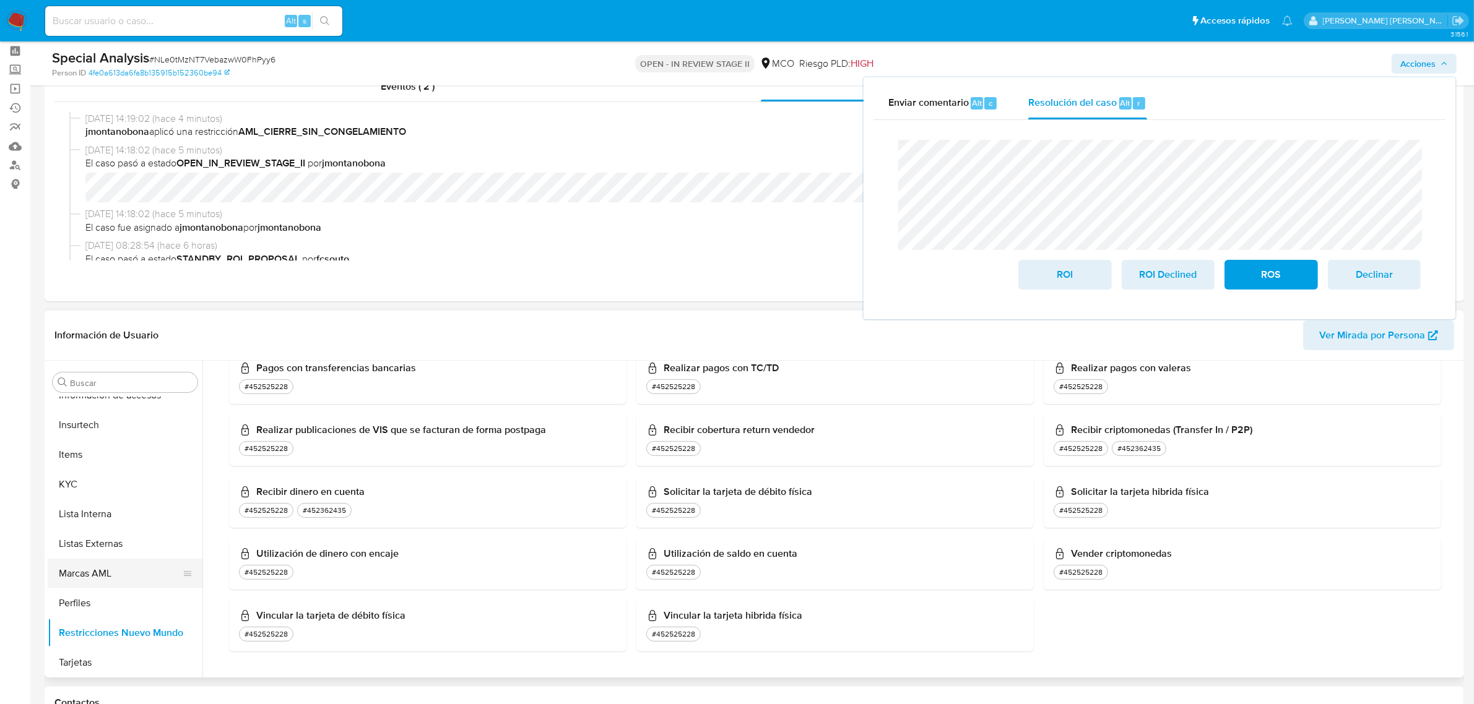
scroll to position [77, 0]
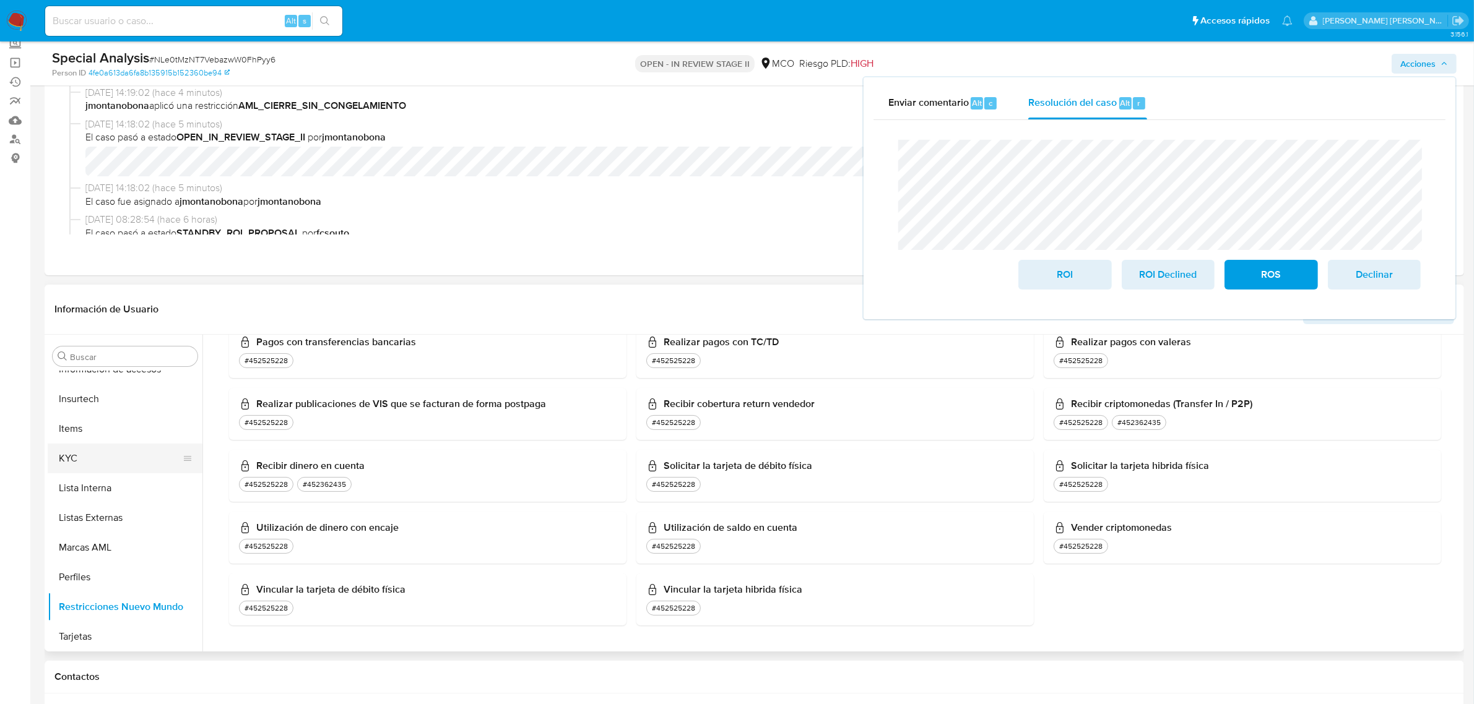
click at [79, 459] on button "KYC" at bounding box center [120, 459] width 145 height 30
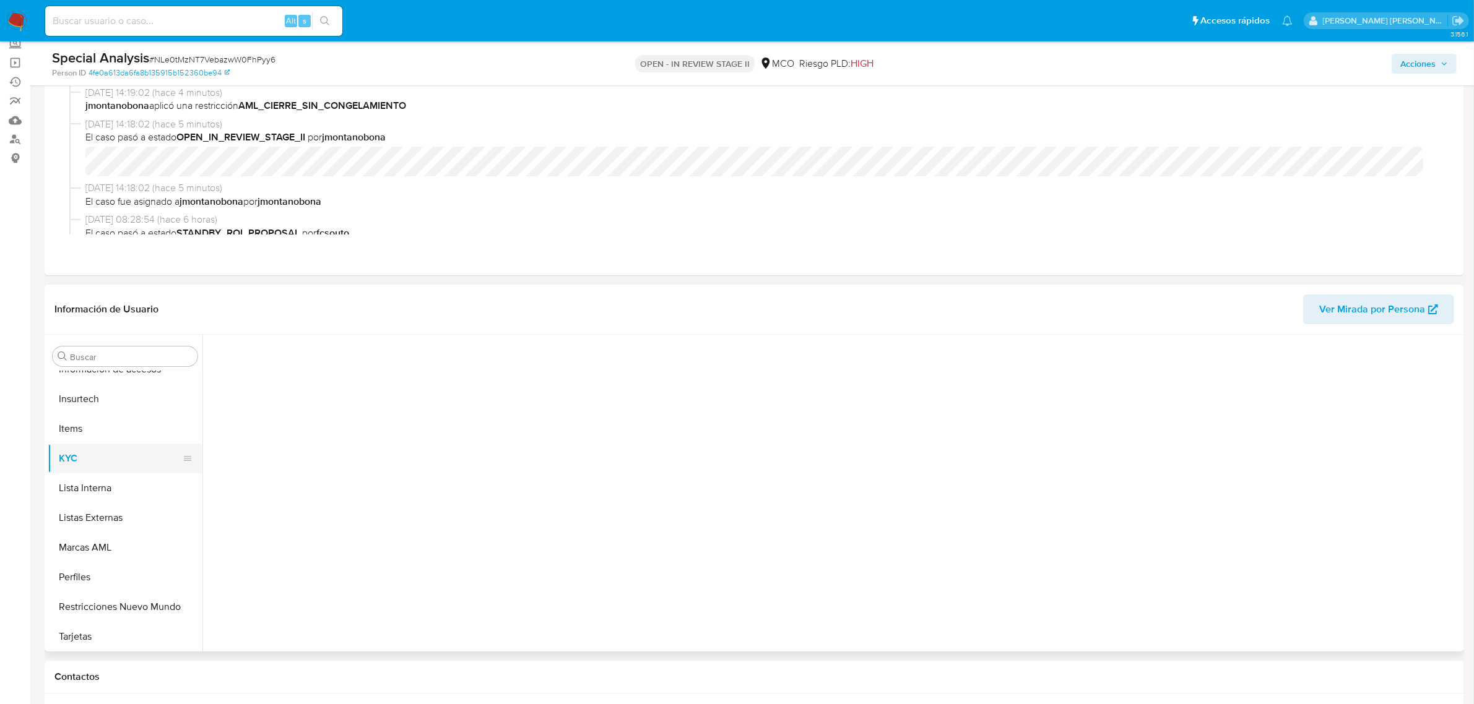
scroll to position [0, 0]
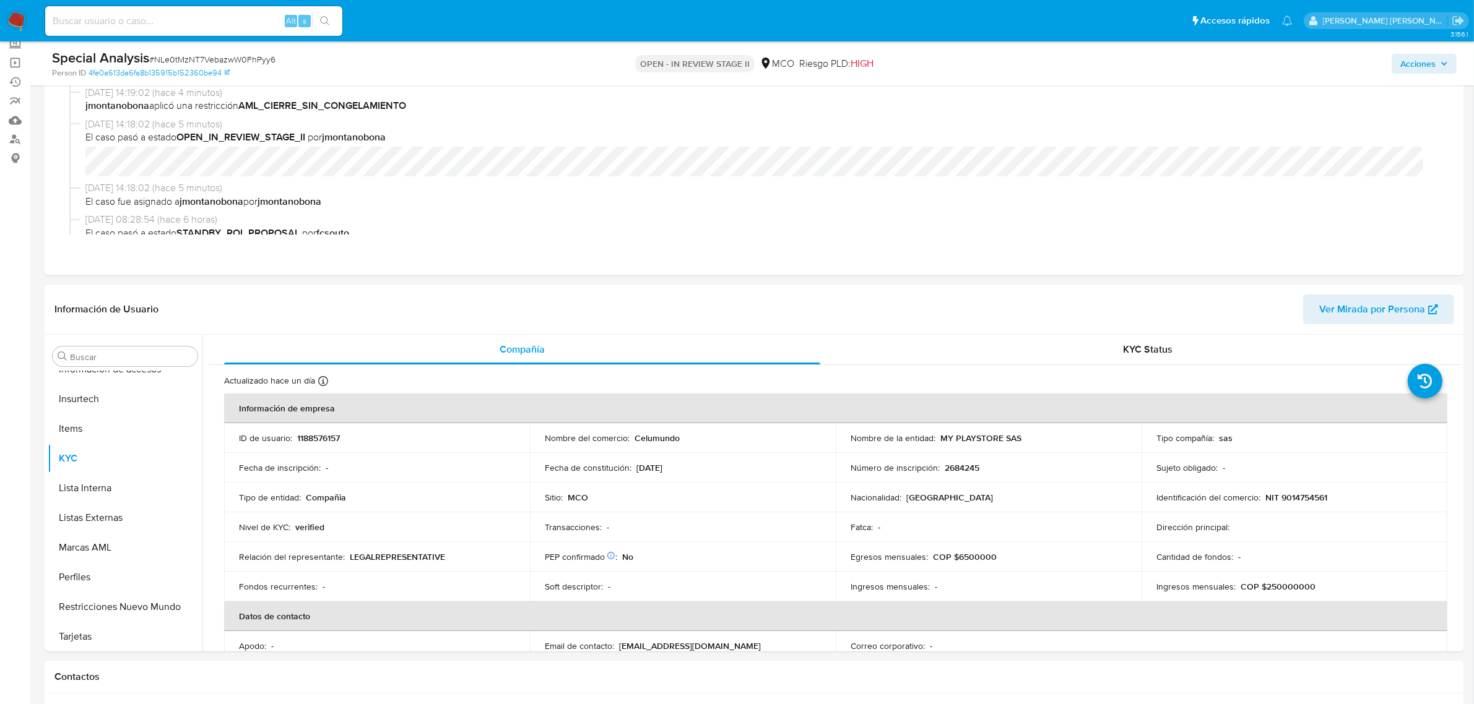
click at [1437, 65] on span "Acciones" at bounding box center [1424, 63] width 48 height 17
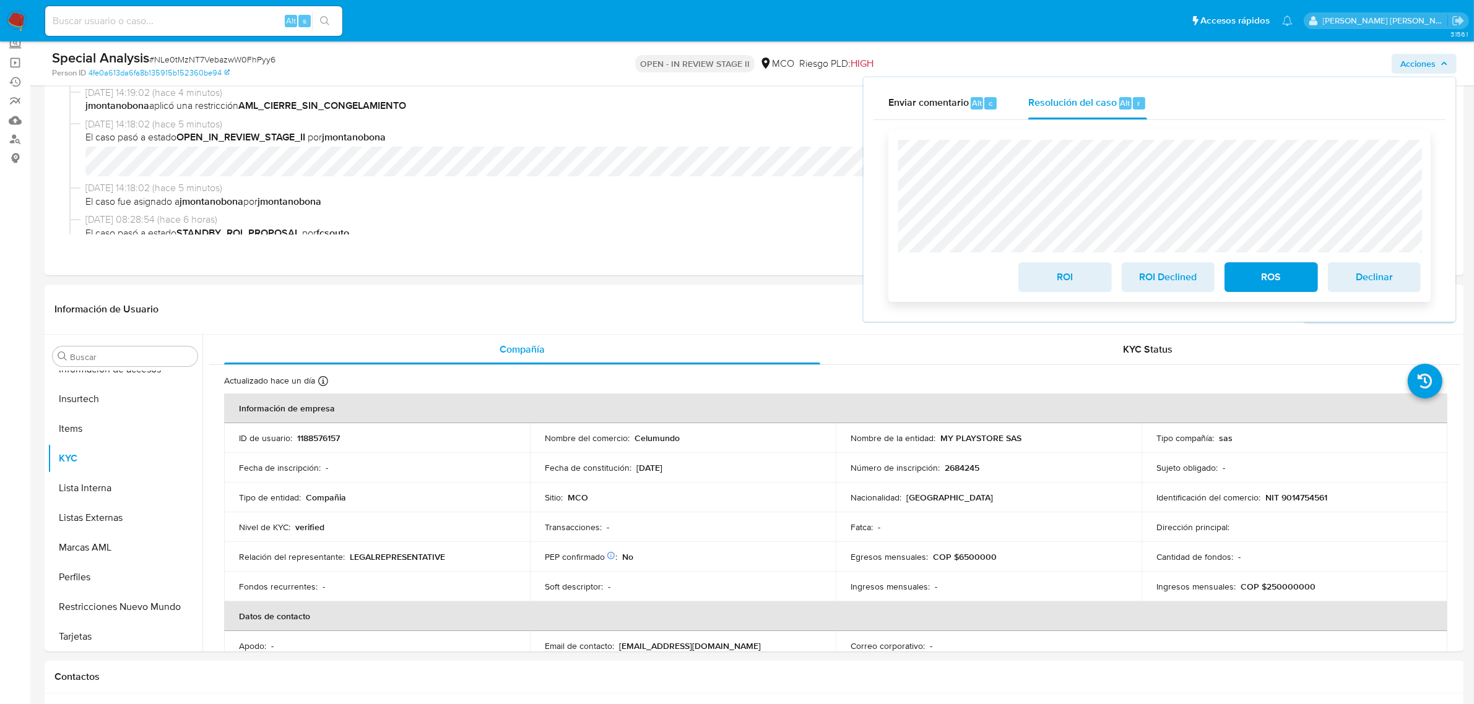
click at [1257, 273] on span "ROS" at bounding box center [1271, 277] width 61 height 27
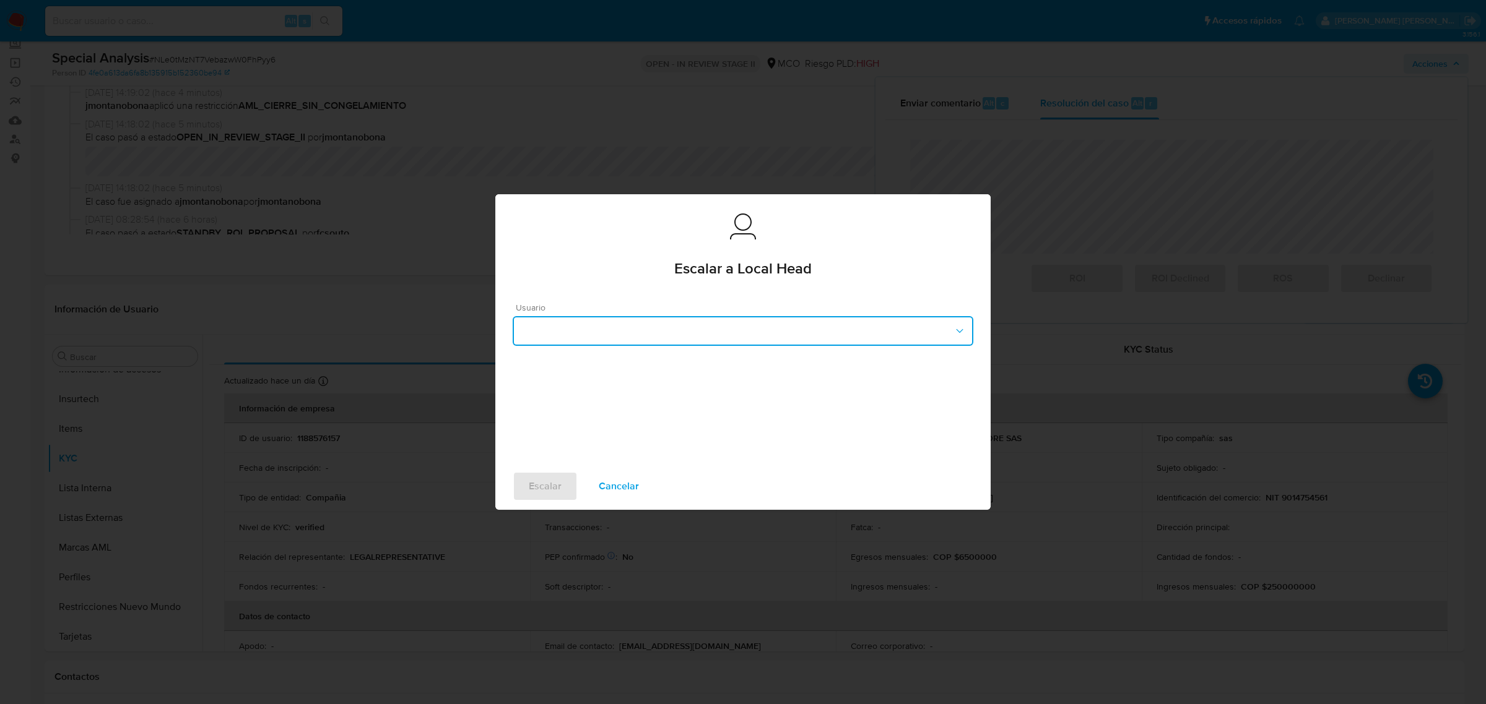
click at [754, 336] on button "button" at bounding box center [743, 331] width 461 height 30
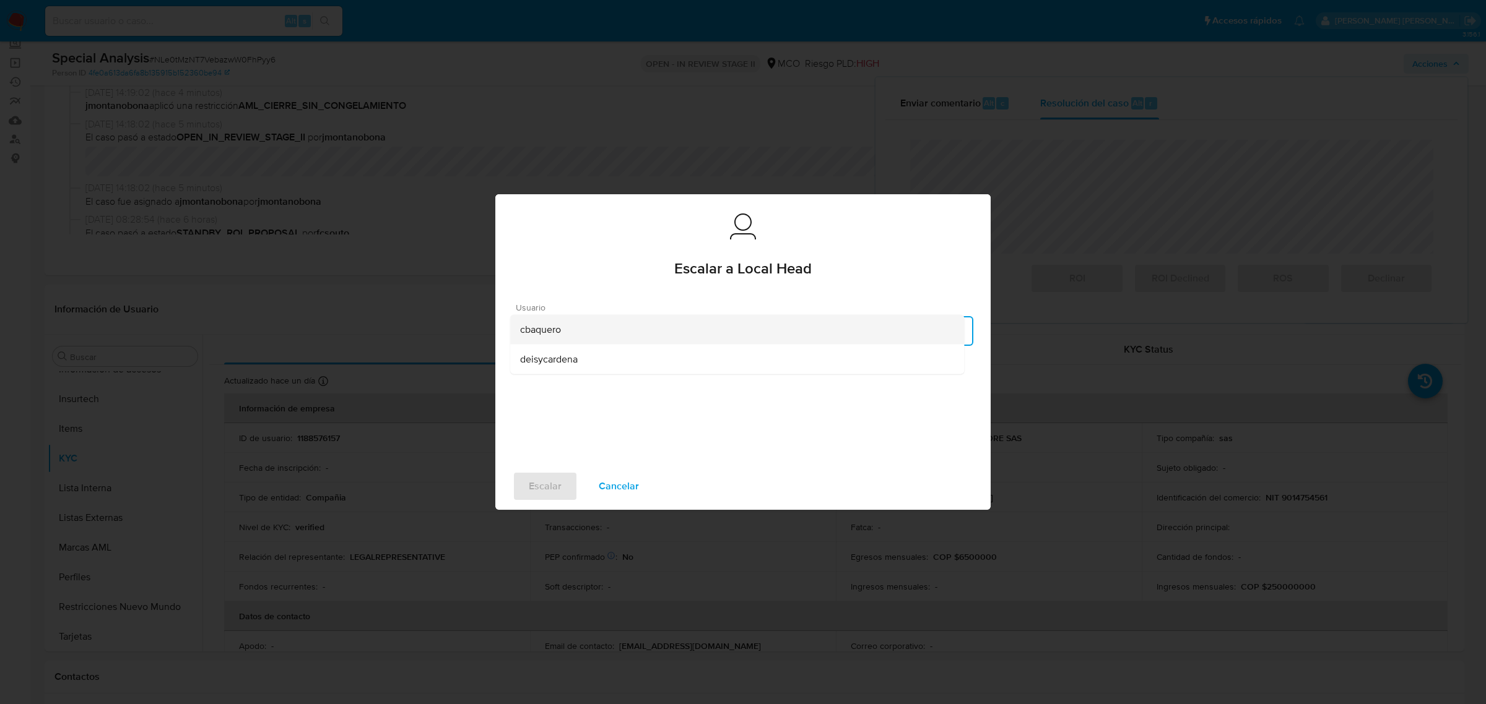
click at [600, 332] on div "cbaquero" at bounding box center [737, 330] width 434 height 30
click at [555, 494] on span "Escalar" at bounding box center [545, 486] width 33 height 27
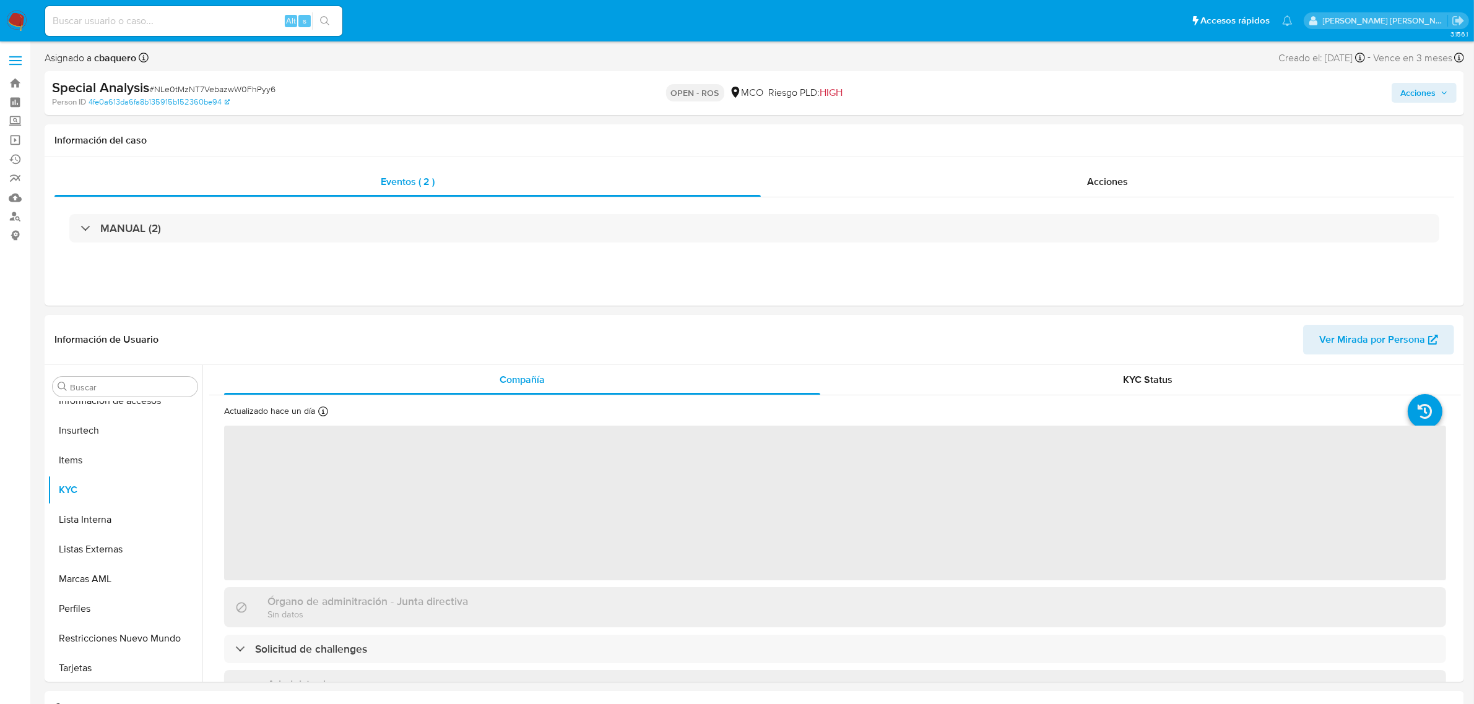
scroll to position [522, 0]
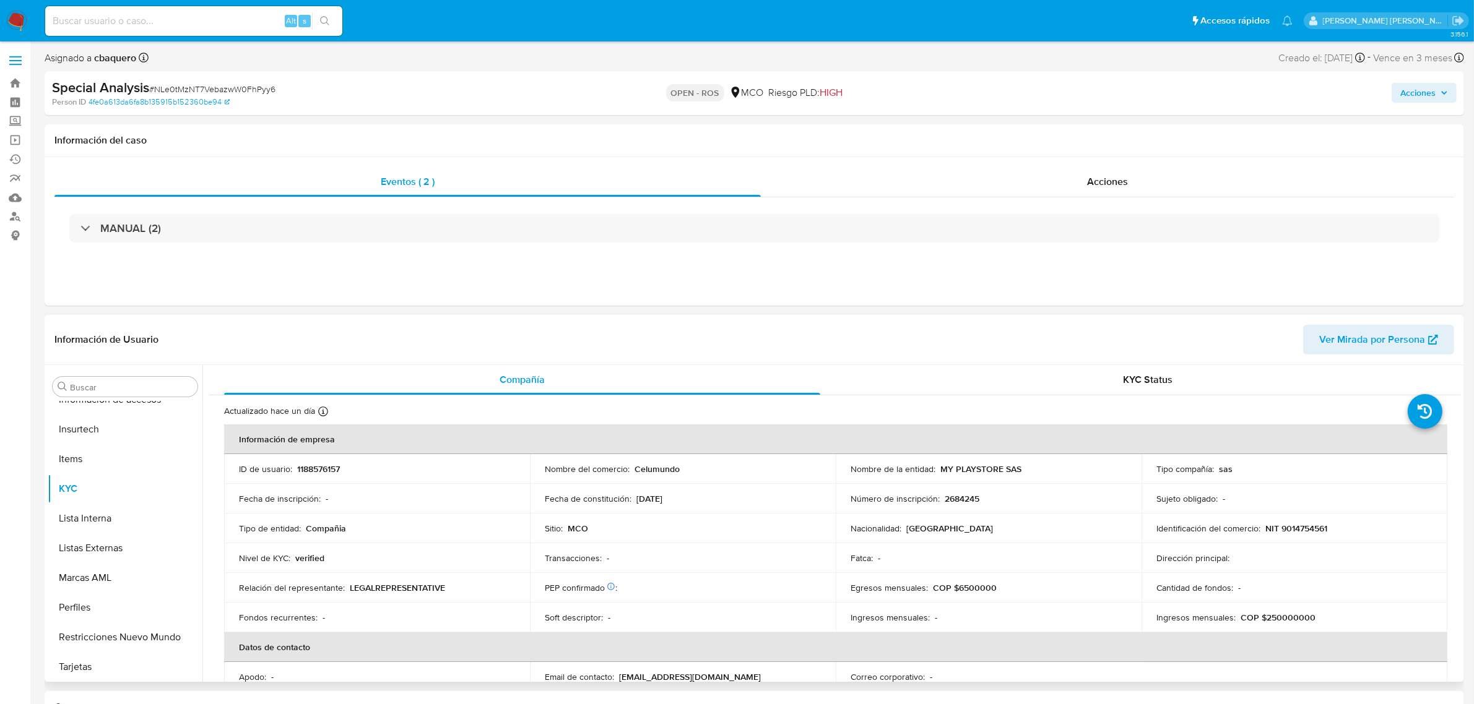
select select "10"
drag, startPoint x: 277, startPoint y: 89, endPoint x: 155, endPoint y: 90, distance: 122.0
click at [155, 90] on div "Special Analysis # NLe0tMzNT7VebazwW0FhPyy6" at bounding box center [284, 88] width 464 height 19
copy span "NLe0tMzNT7VebazwW0FhPyy6"
click at [292, 91] on div "Special Analysis # NLe0tMzNT7VebazwW0FhPyy6" at bounding box center [284, 88] width 464 height 19
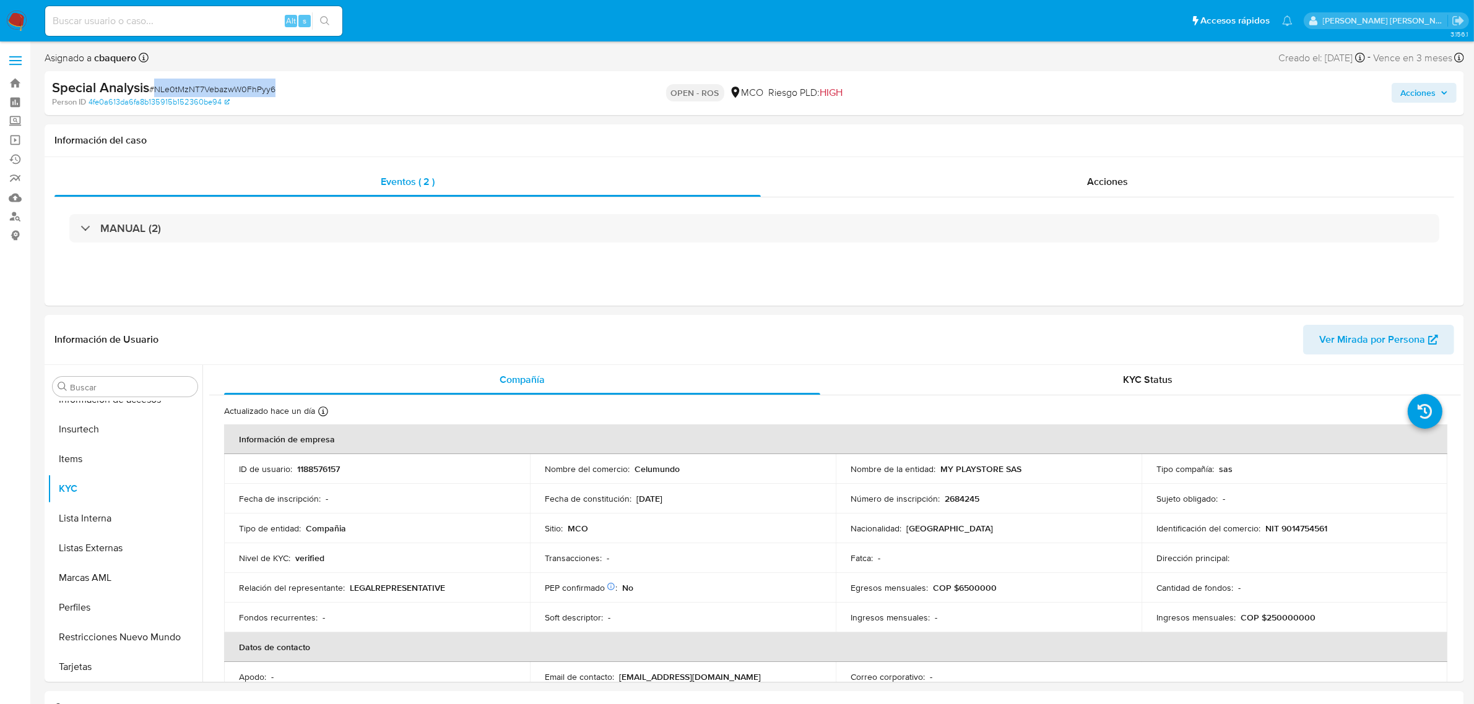
click at [271, 89] on span "# NLe0tMzNT7VebazwW0FhPyy6" at bounding box center [212, 89] width 126 height 12
drag, startPoint x: 155, startPoint y: 89, endPoint x: 280, endPoint y: 89, distance: 125.0
click at [280, 89] on div "Special Analysis # NLe0tMzNT7VebazwW0FhPyy6" at bounding box center [284, 88] width 464 height 19
copy span "NLe0tMzNT7VebazwW0FhPyy6"
click at [206, 33] on div "Alt s" at bounding box center [193, 21] width 297 height 30
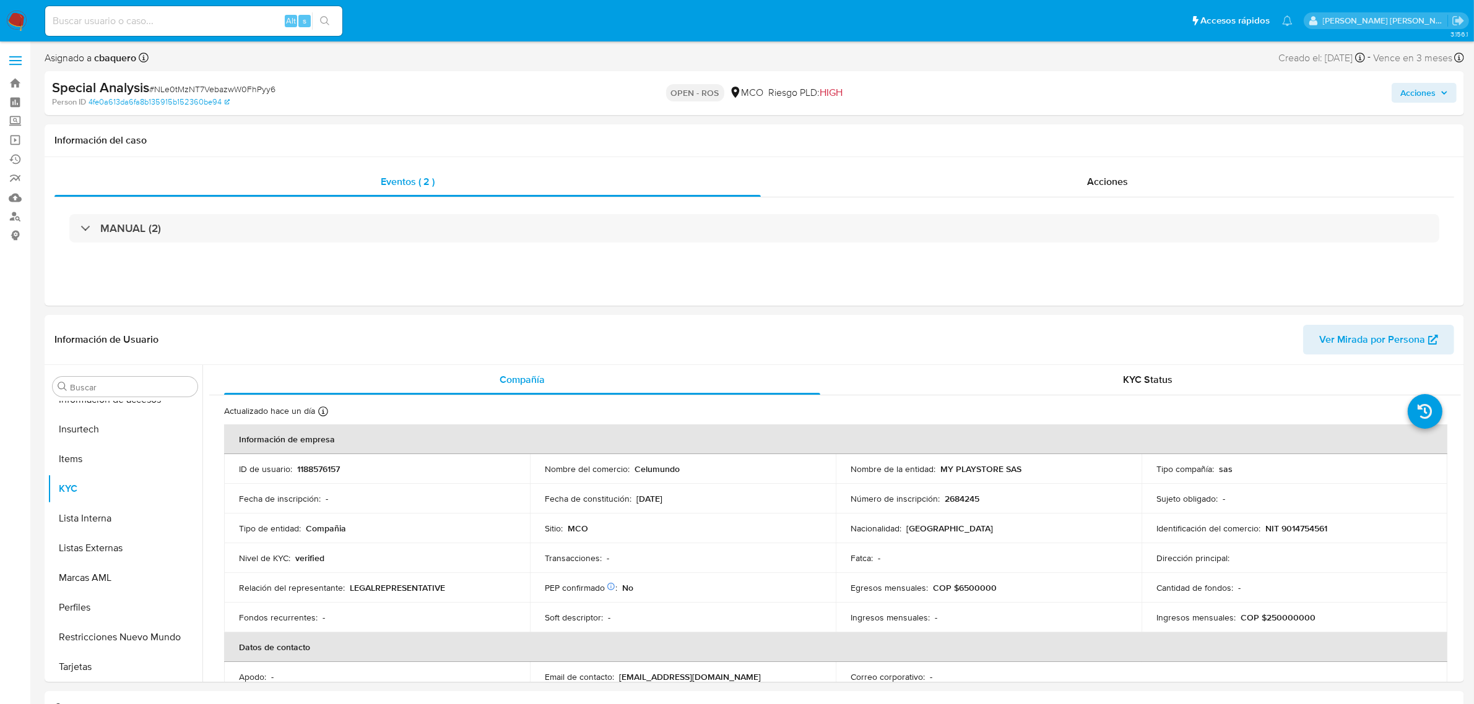
click at [209, 26] on input at bounding box center [193, 21] width 297 height 16
paste input "NLe0tMzNT7VebazwW0FhPyy6"
type input "NLe0tMzNT7VebazwW0FhPyy6"
click at [238, 19] on input "NLe0tMzNT7VebazwW0FhPyy6" at bounding box center [193, 21] width 297 height 16
click at [237, 26] on input "NLe0tMzNT7VebazwW0FhPyy6" at bounding box center [193, 21] width 297 height 16
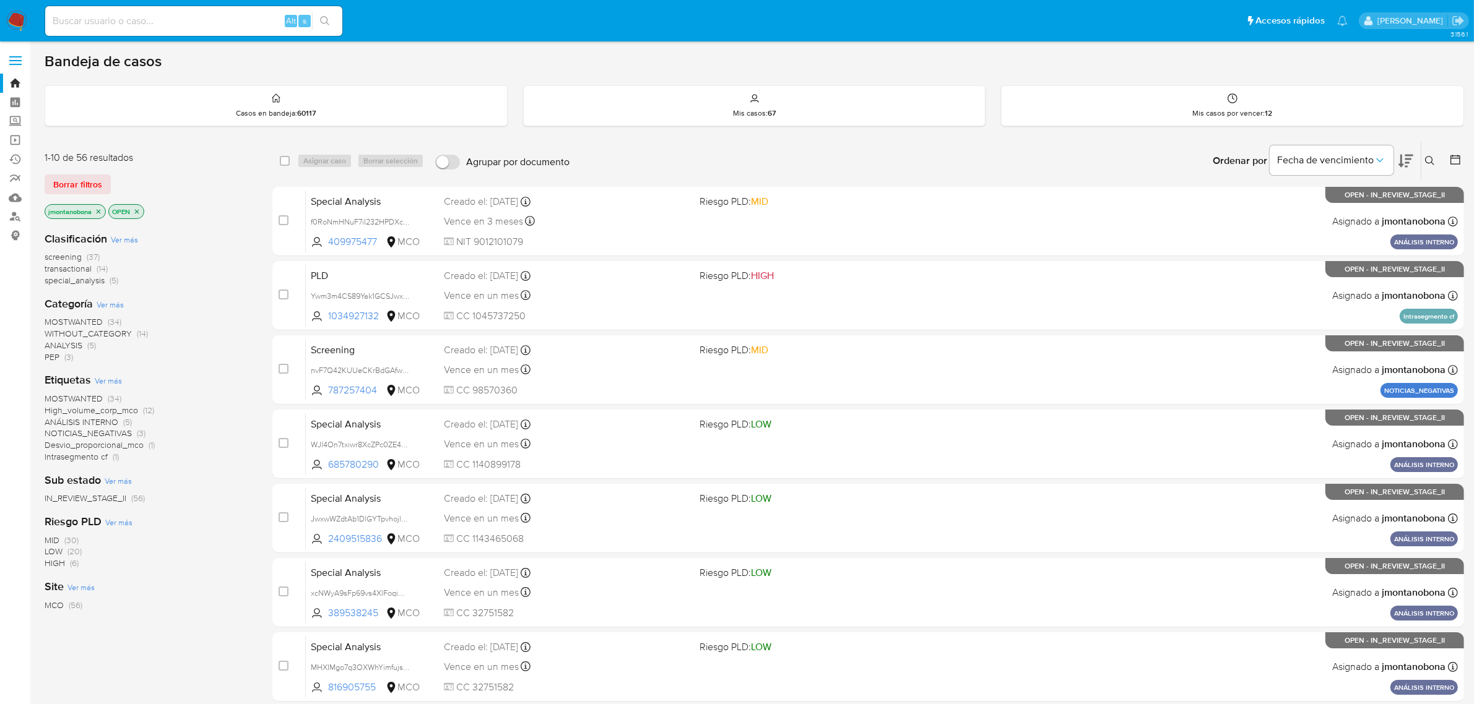
click at [1429, 156] on icon at bounding box center [1430, 161] width 10 height 10
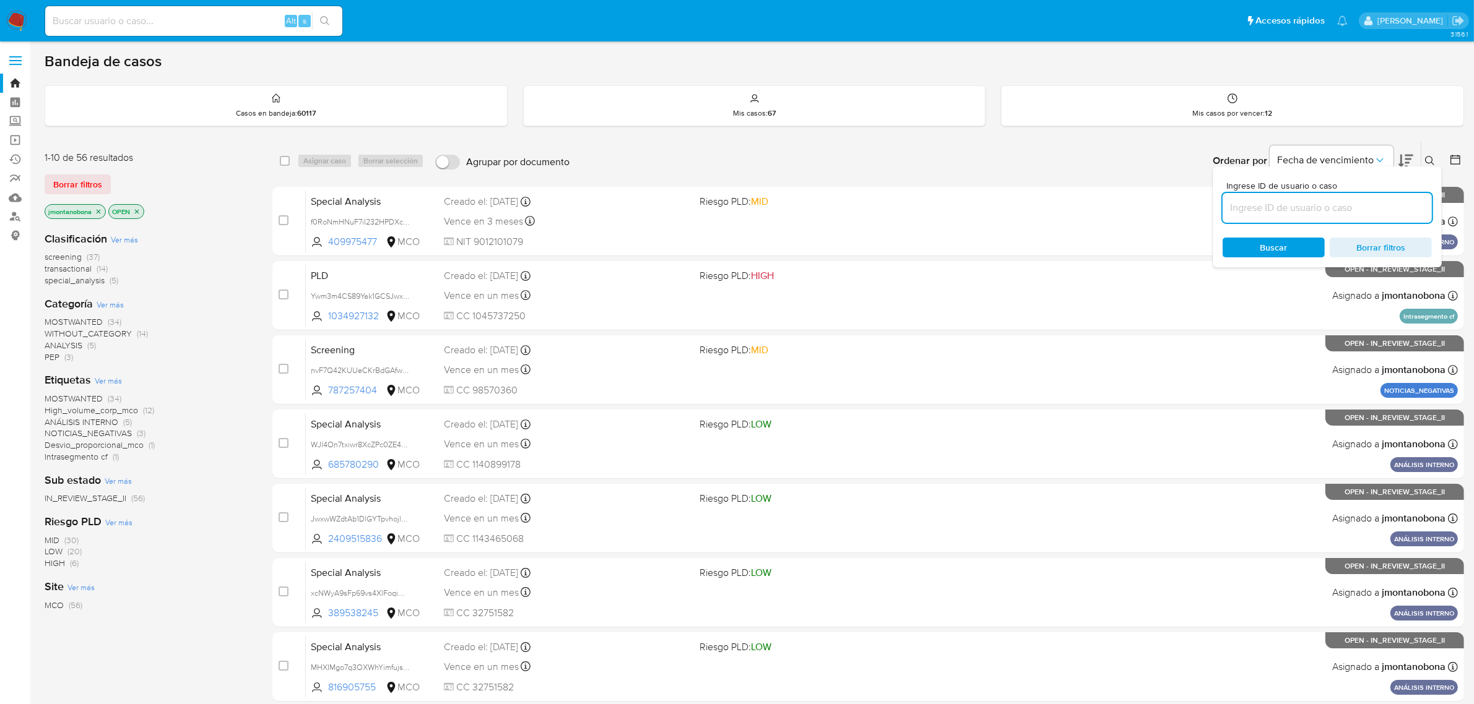
click at [1322, 214] on input at bounding box center [1327, 208] width 209 height 16
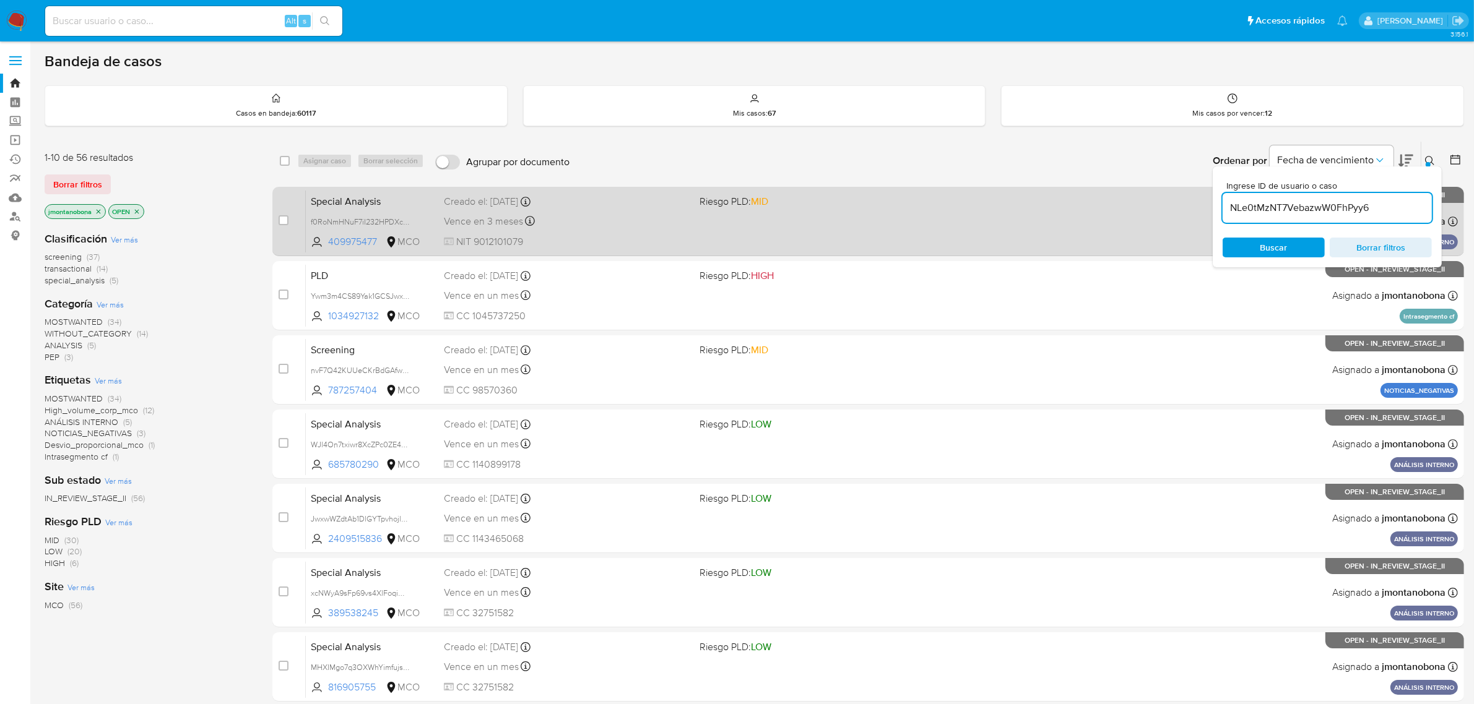
type input "NLe0tMzNT7VebazwW0FhPyy6"
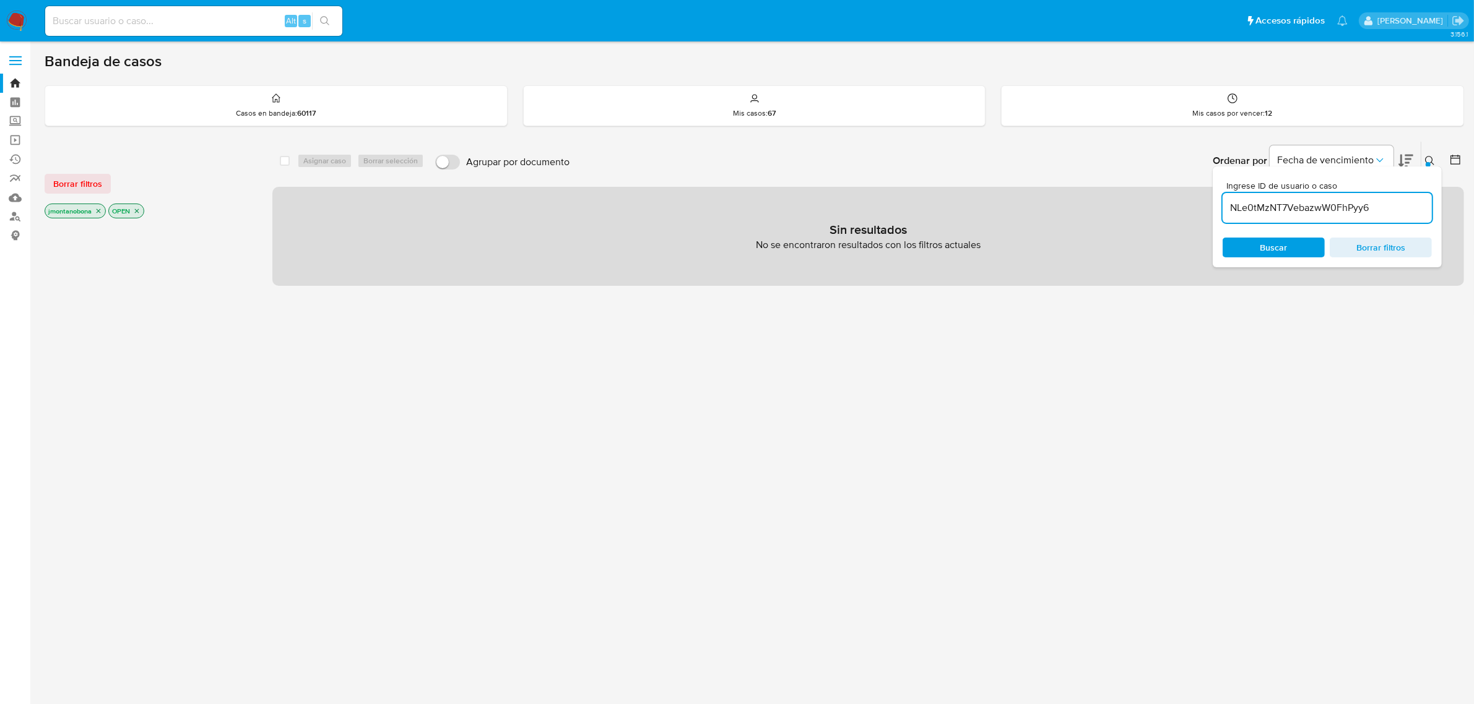
click at [100, 211] on icon "close-filter" at bounding box center [99, 211] width 4 height 4
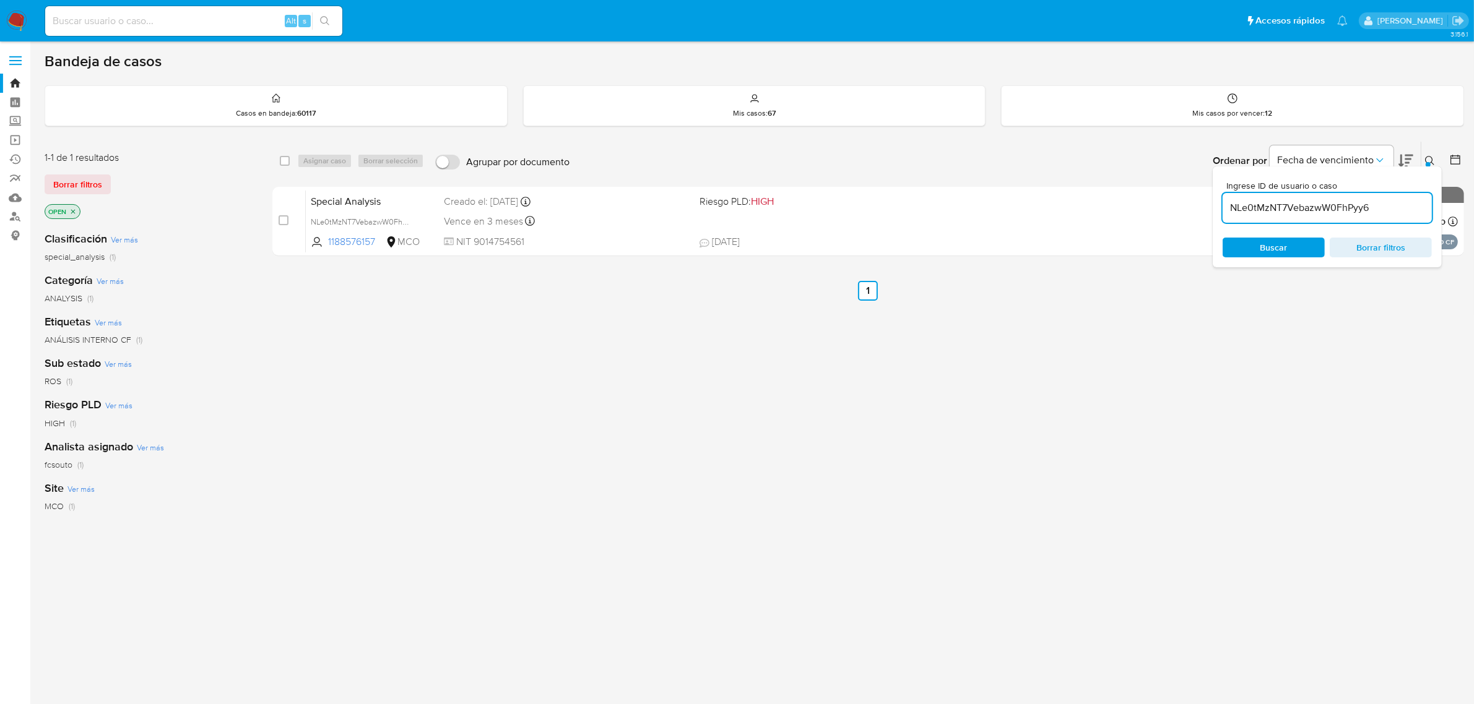
click at [73, 210] on icon "close-filter" at bounding box center [72, 211] width 7 height 7
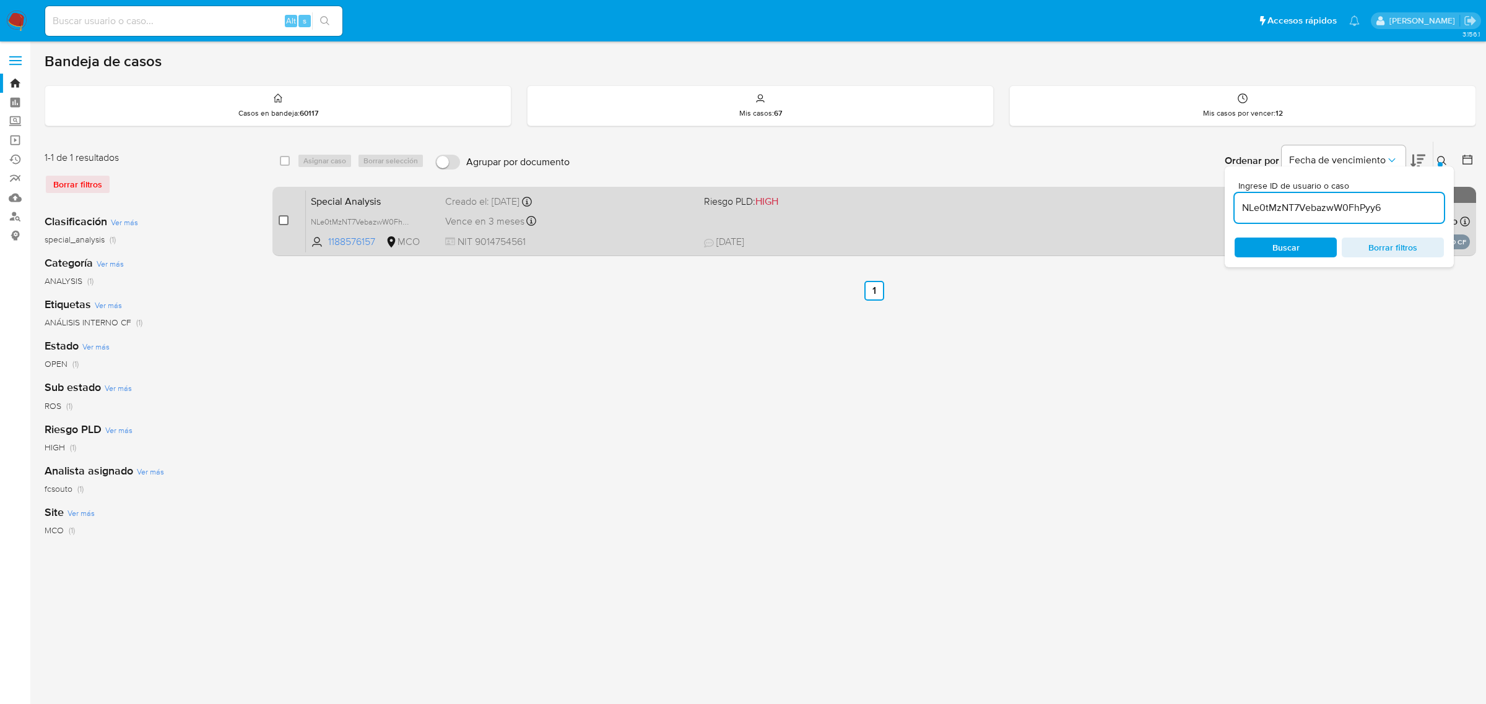
click at [280, 220] on input "checkbox" at bounding box center [284, 220] width 10 height 10
checkbox input "true"
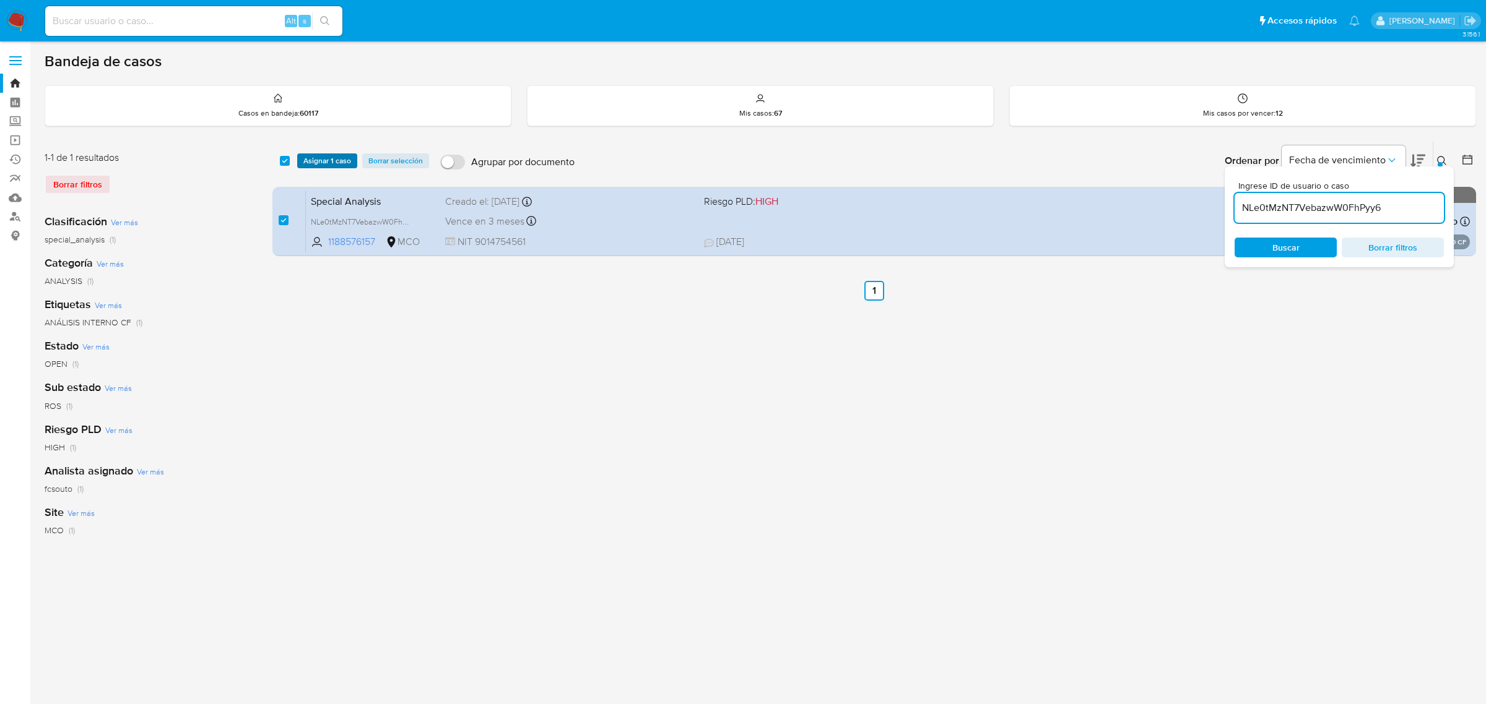
click at [327, 158] on span "Asignar 1 caso" at bounding box center [327, 161] width 48 height 12
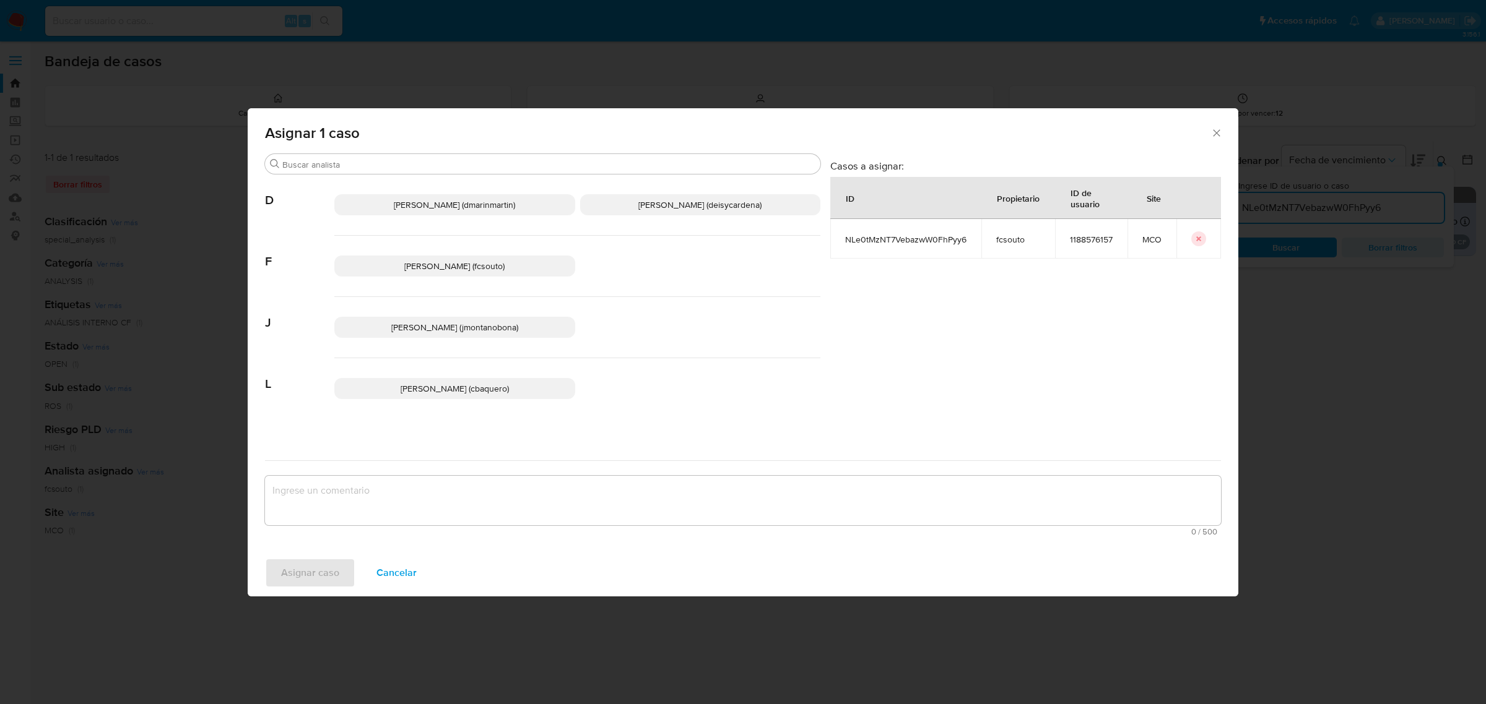
click at [419, 198] on p "[PERSON_NAME] (dmarinmartin)" at bounding box center [454, 204] width 241 height 21
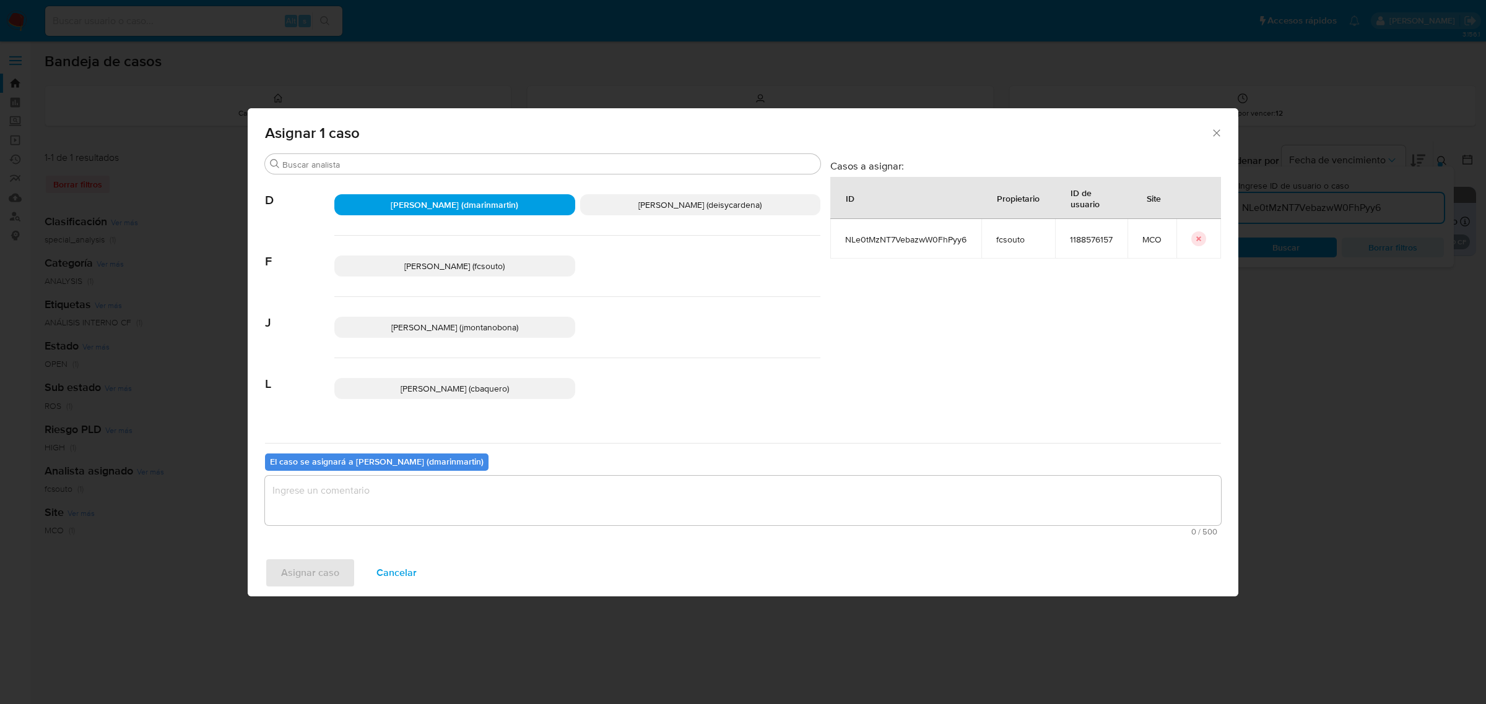
click at [453, 505] on textarea "assign-modal" at bounding box center [743, 501] width 956 height 50
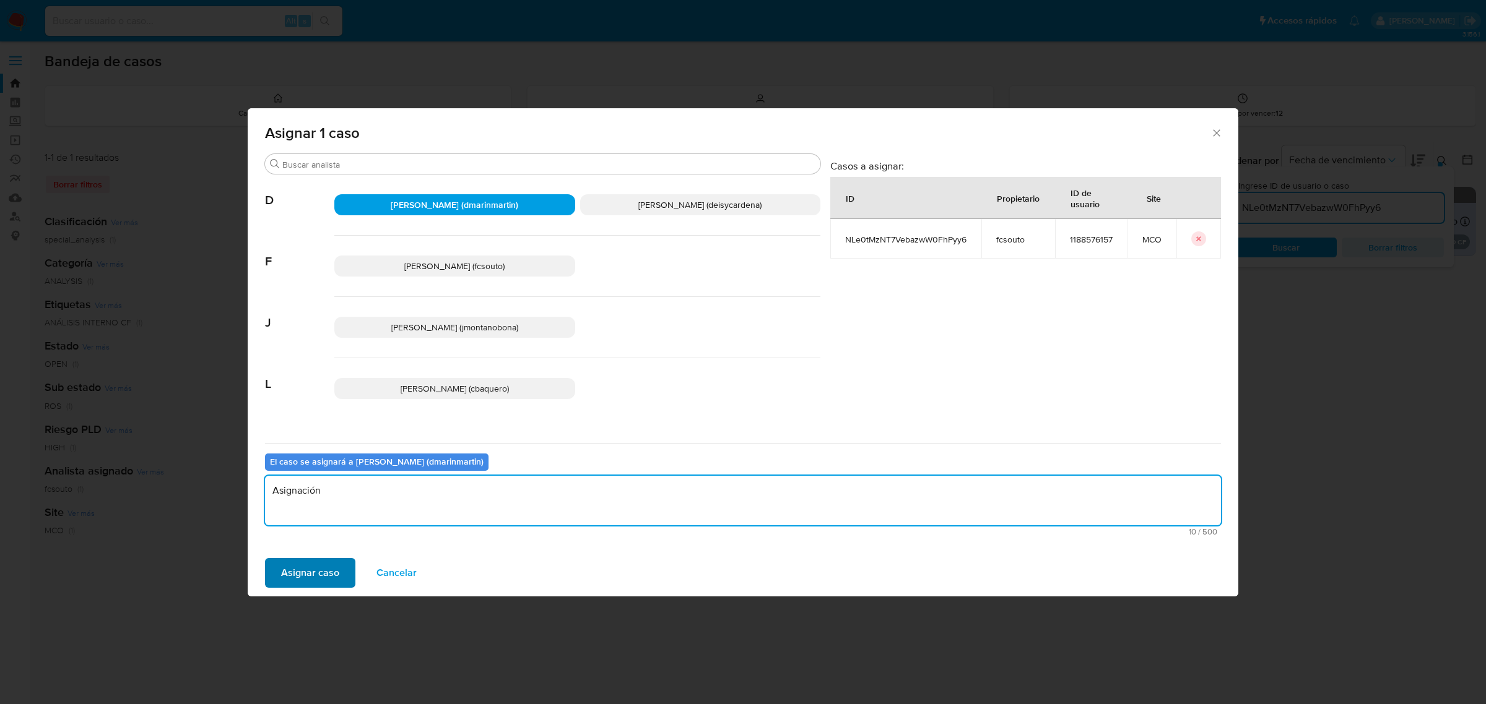
type textarea "Asignación"
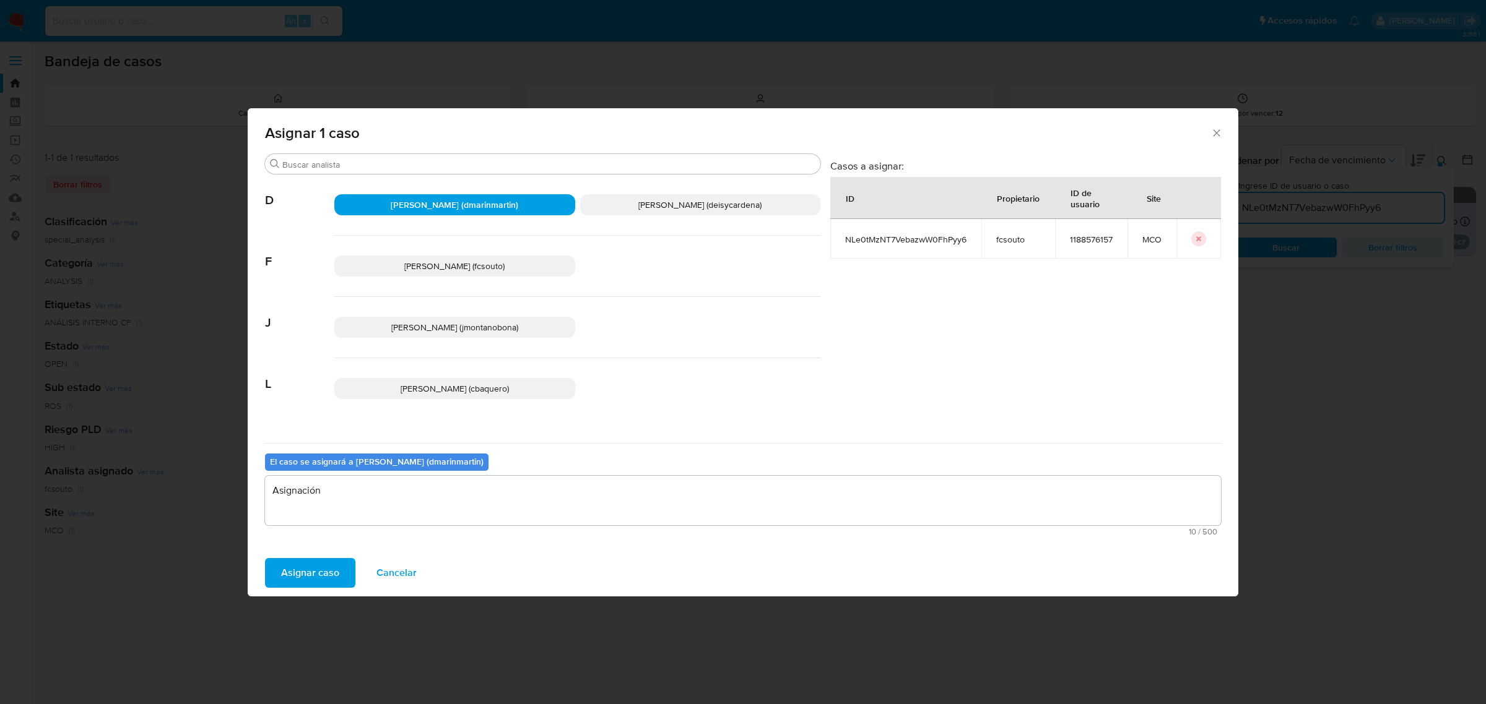
click at [314, 576] on span "Asignar caso" at bounding box center [310, 573] width 58 height 27
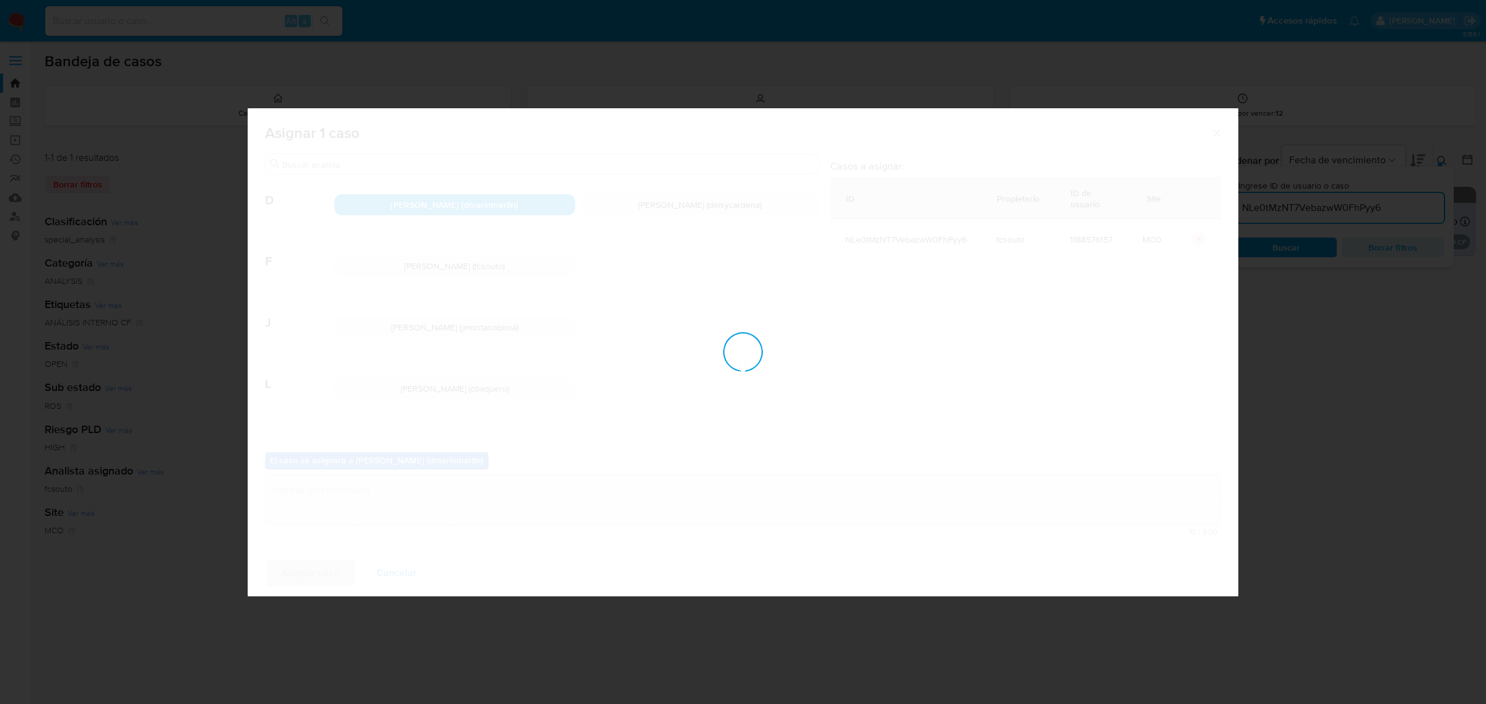
checkbox input "false"
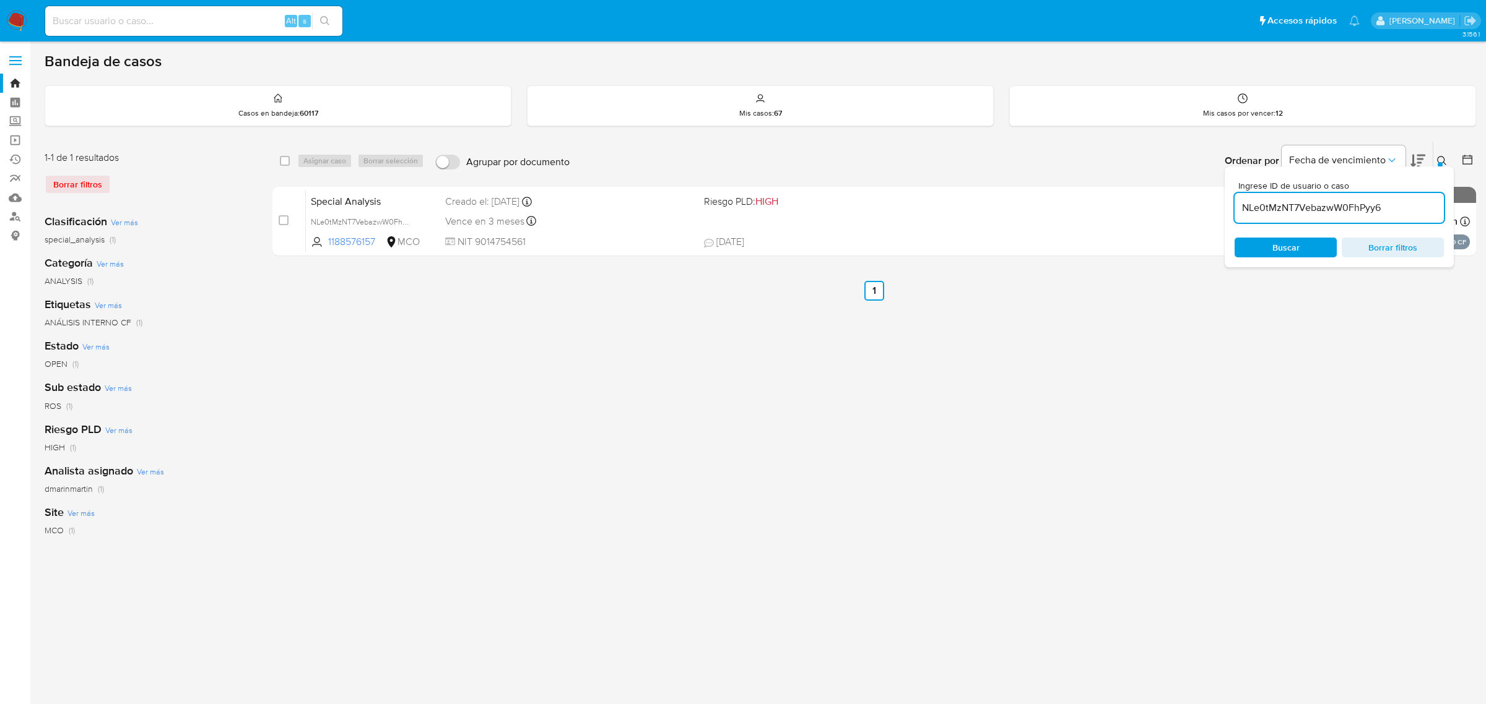
click at [1445, 152] on div "Ingrese ID de usuario o caso NLe0tMzNT7VebazwW0FhPyy6 Buscar Borrar filtros" at bounding box center [1442, 161] width 21 height 38
click at [1439, 163] on div at bounding box center [1439, 164] width 5 height 5
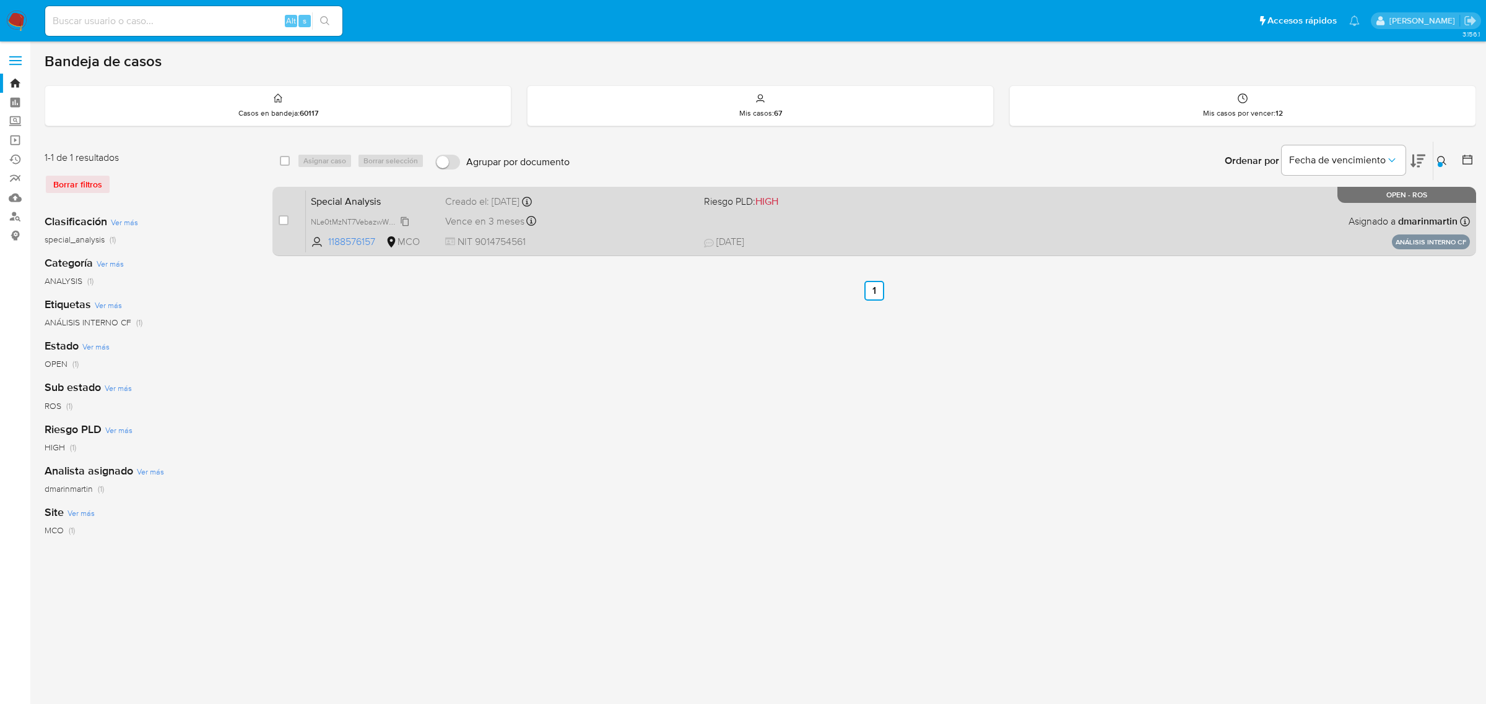
click at [404, 217] on span "NLe0tMzNT7VebazwW0FhPyy6" at bounding box center [365, 221] width 108 height 14
click at [375, 210] on div "Special Analysis NLe0tMzNT7VebazwW0FhPyy6 1188576157 MCO Riesgo PLD: HIGH Cread…" at bounding box center [888, 221] width 1164 height 63
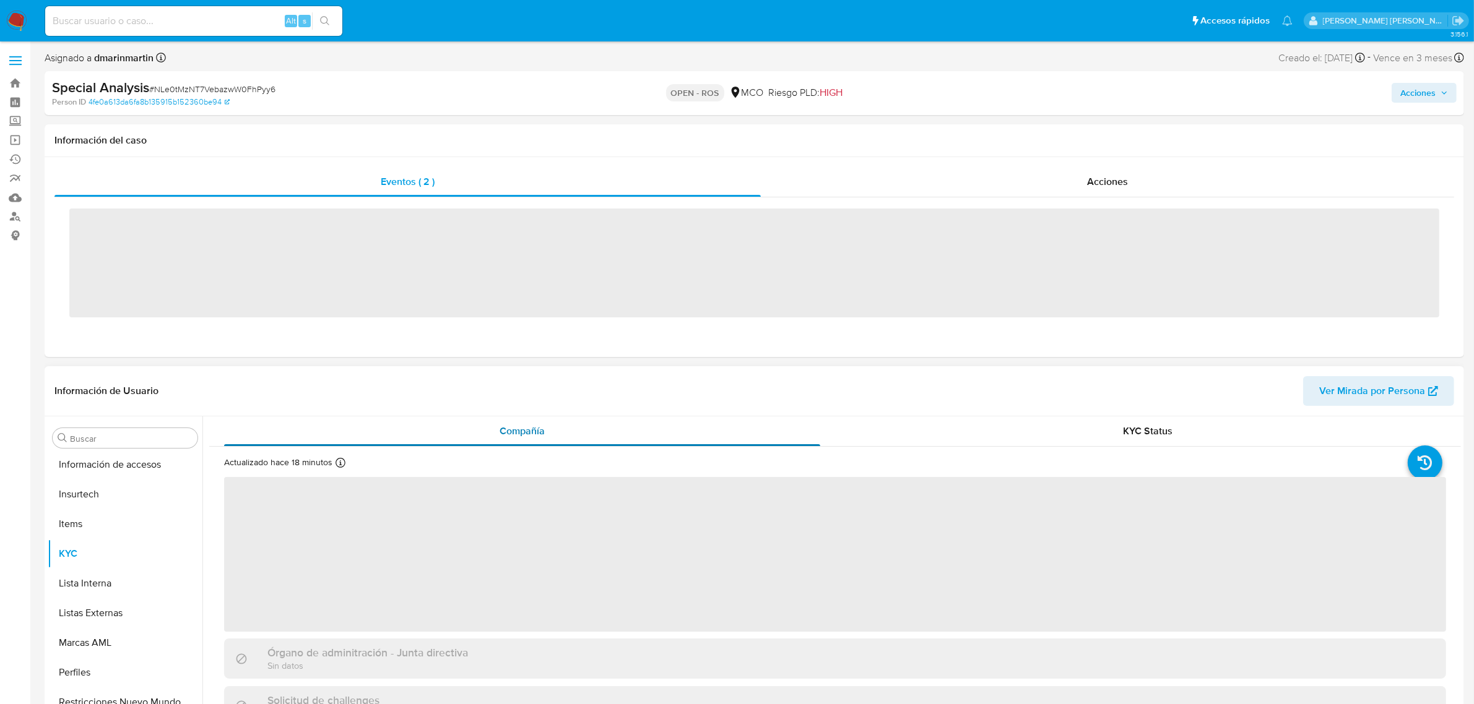
scroll to position [522, 0]
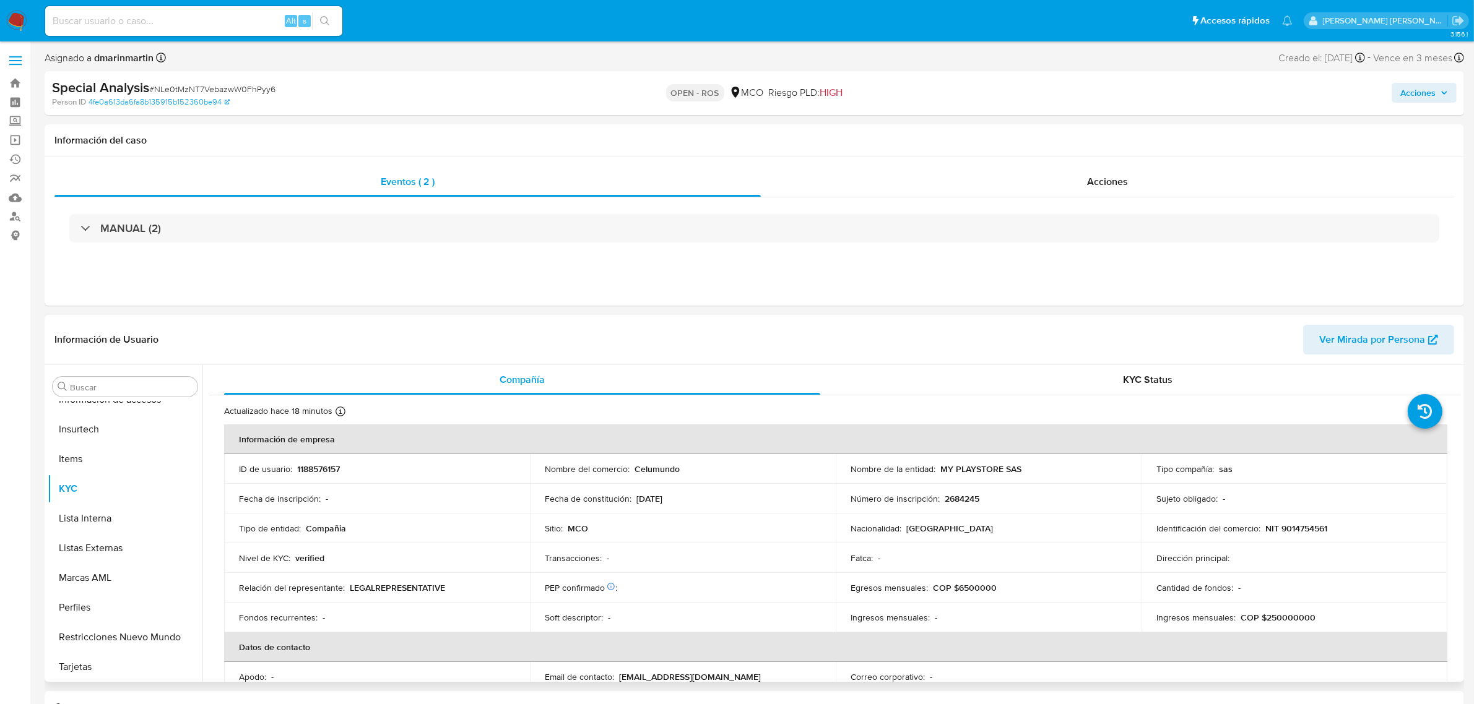
select select "10"
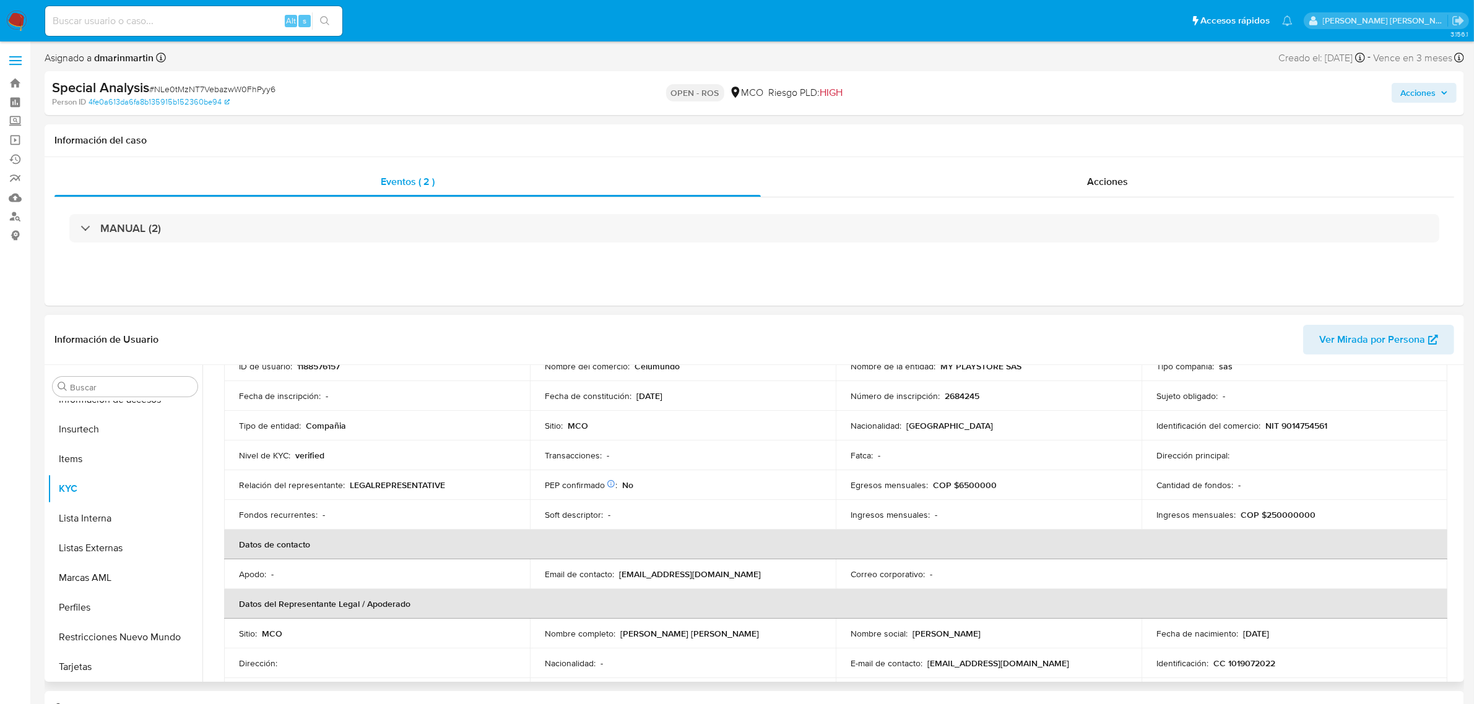
scroll to position [77, 0]
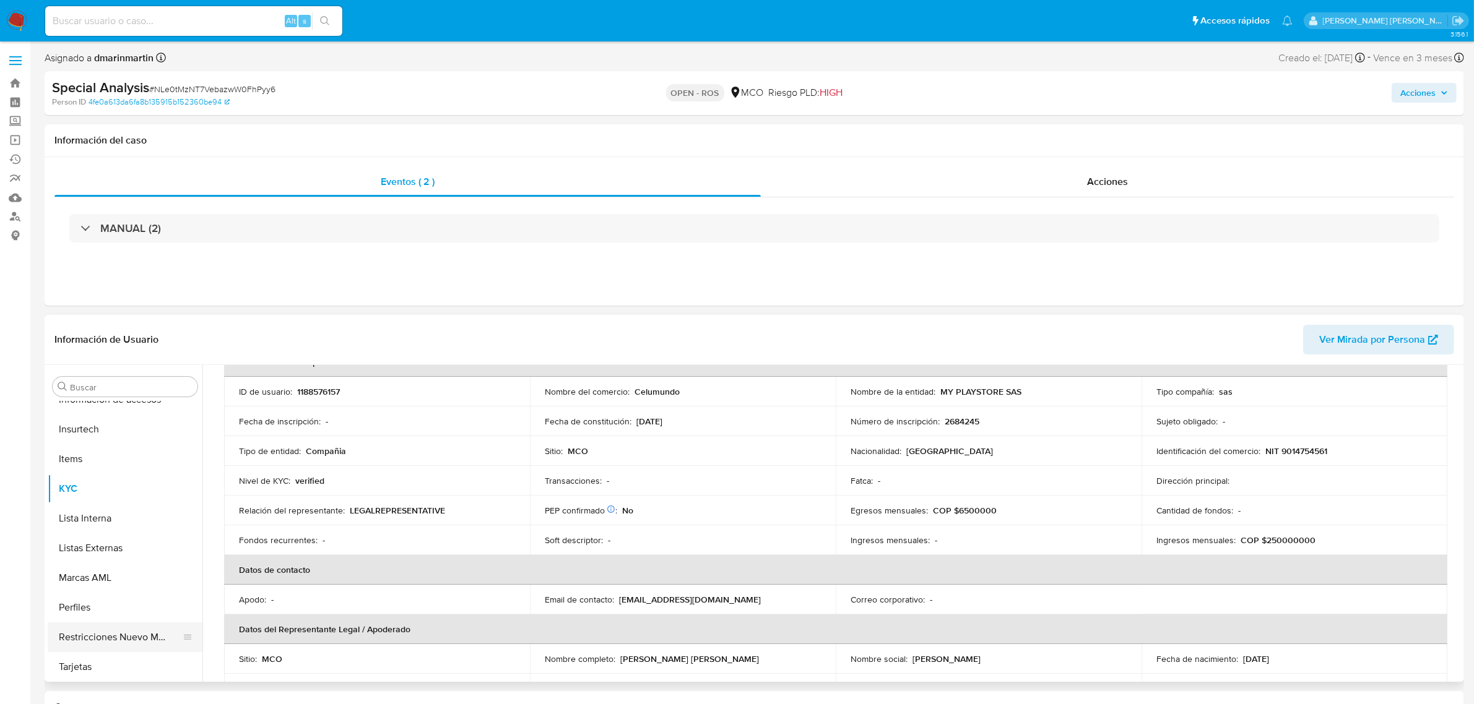
click at [106, 629] on button "Restricciones Nuevo Mundo" at bounding box center [120, 638] width 145 height 30
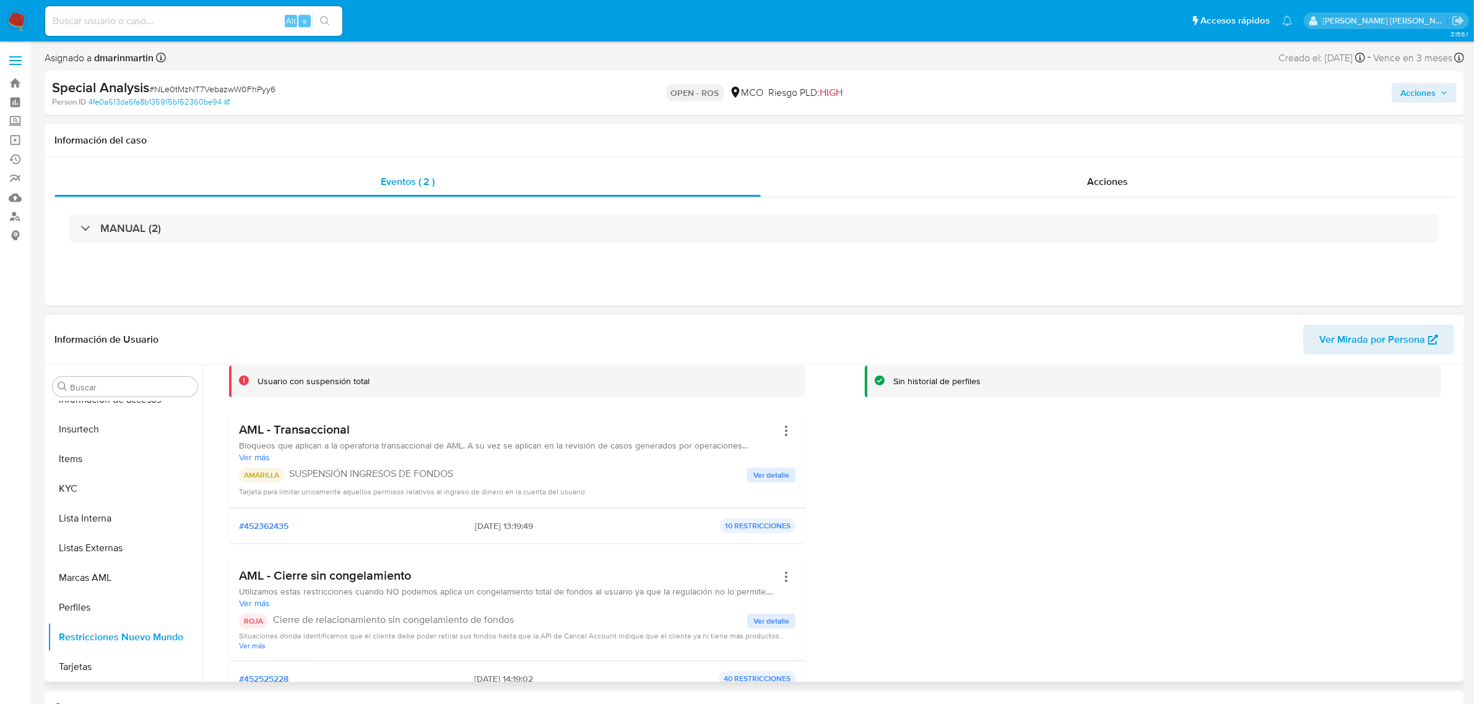
scroll to position [0, 0]
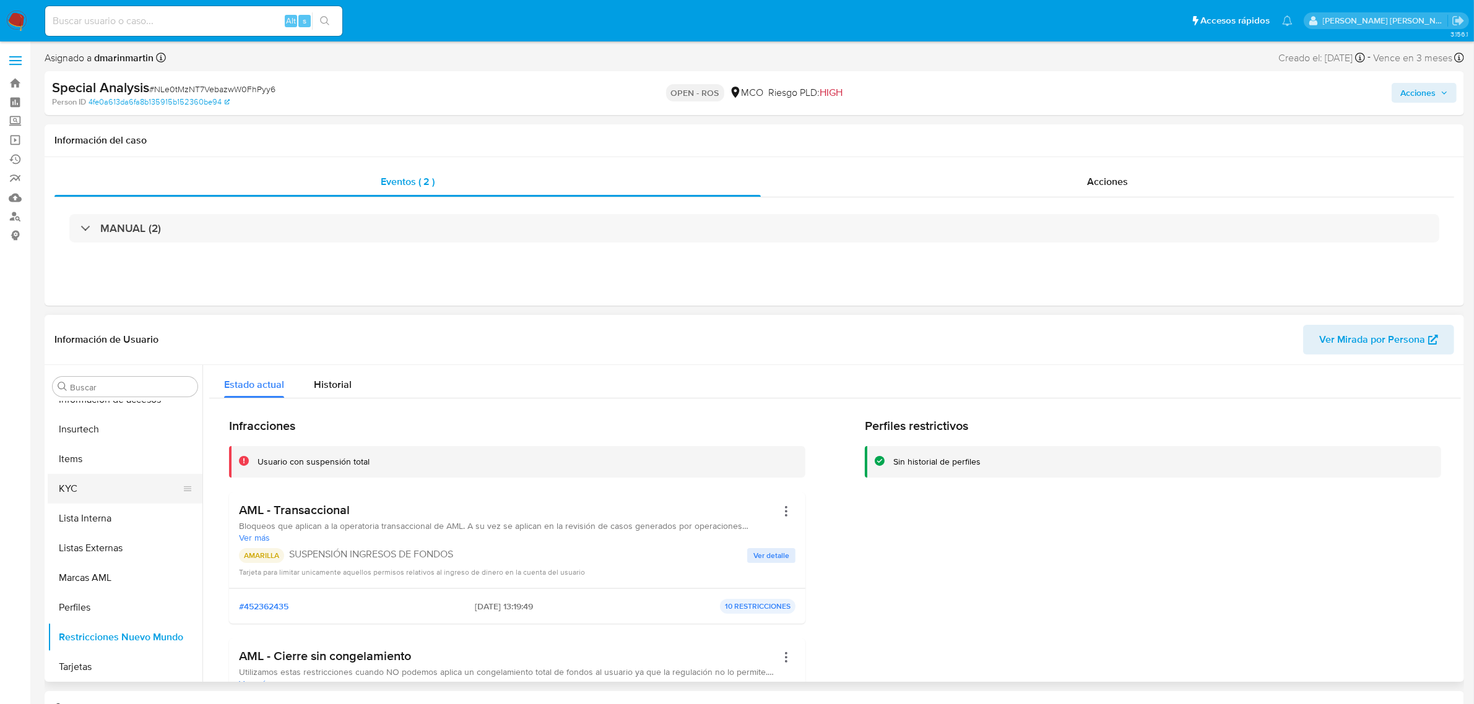
click at [90, 494] on button "KYC" at bounding box center [120, 489] width 145 height 30
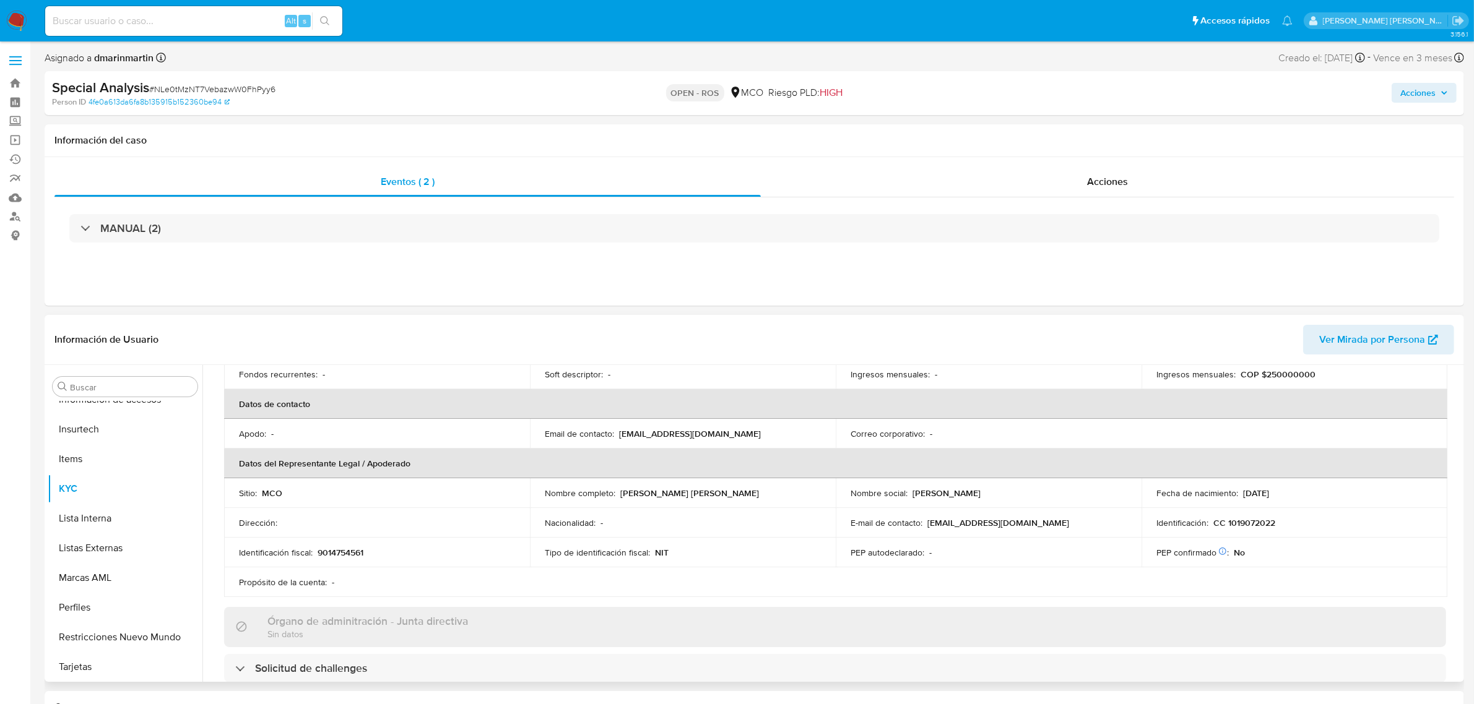
scroll to position [155, 0]
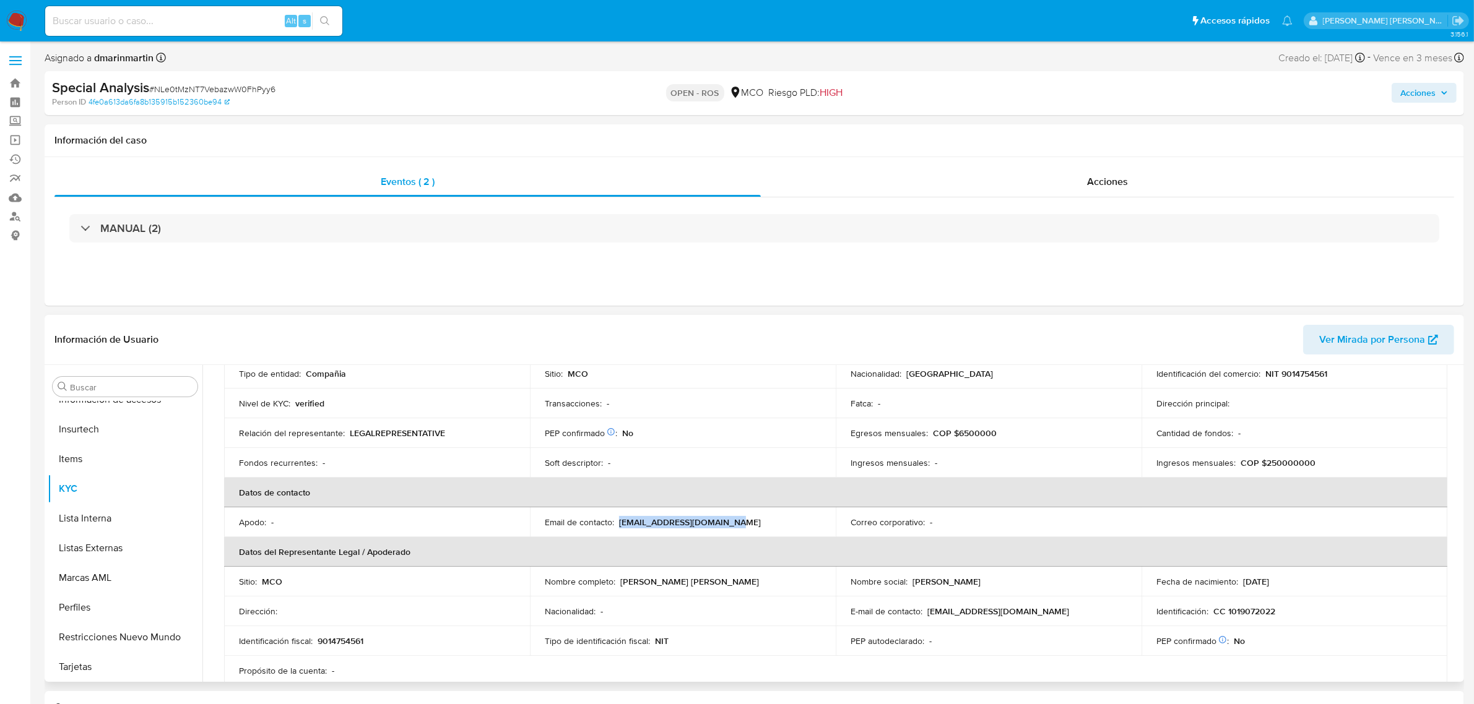
drag, startPoint x: 738, startPoint y: 521, endPoint x: 617, endPoint y: 527, distance: 120.9
click at [617, 527] on div "Email de contacto : [EMAIL_ADDRESS][DOMAIN_NAME]" at bounding box center [683, 522] width 276 height 11
copy p "[EMAIL_ADDRESS][DOMAIN_NAME]"
